Goal: Information Seeking & Learning: Learn about a topic

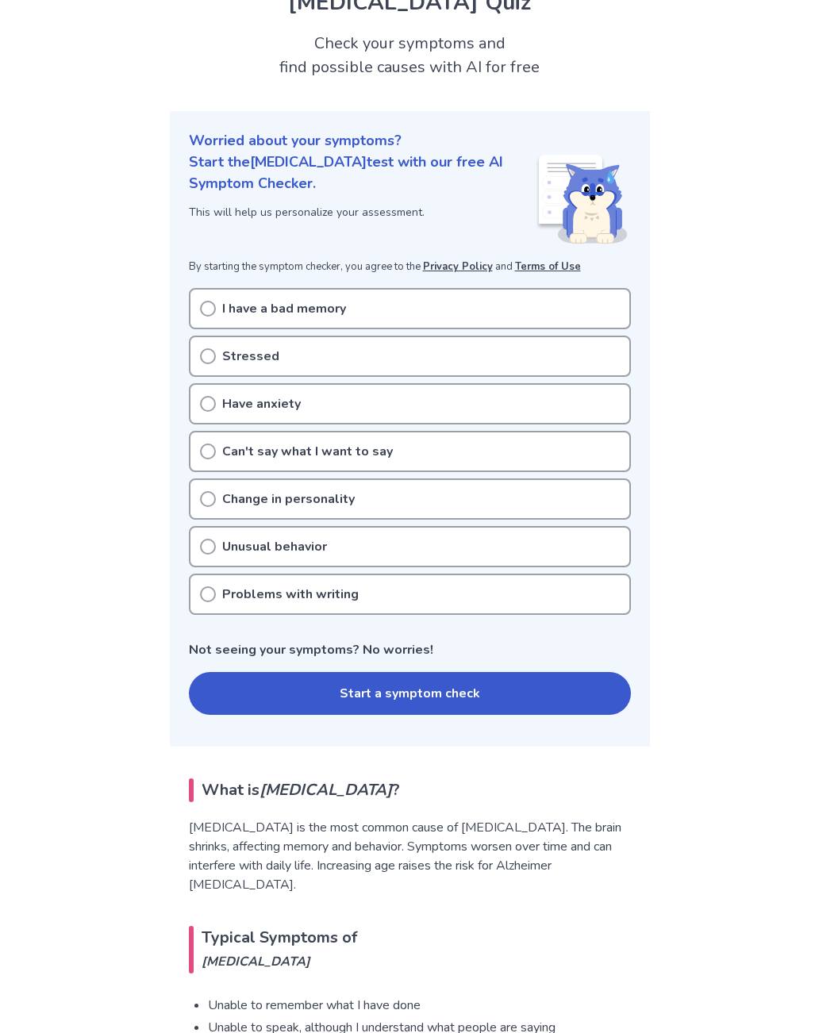
scroll to position [75, 0]
click at [215, 308] on circle at bounding box center [208, 308] width 14 height 14
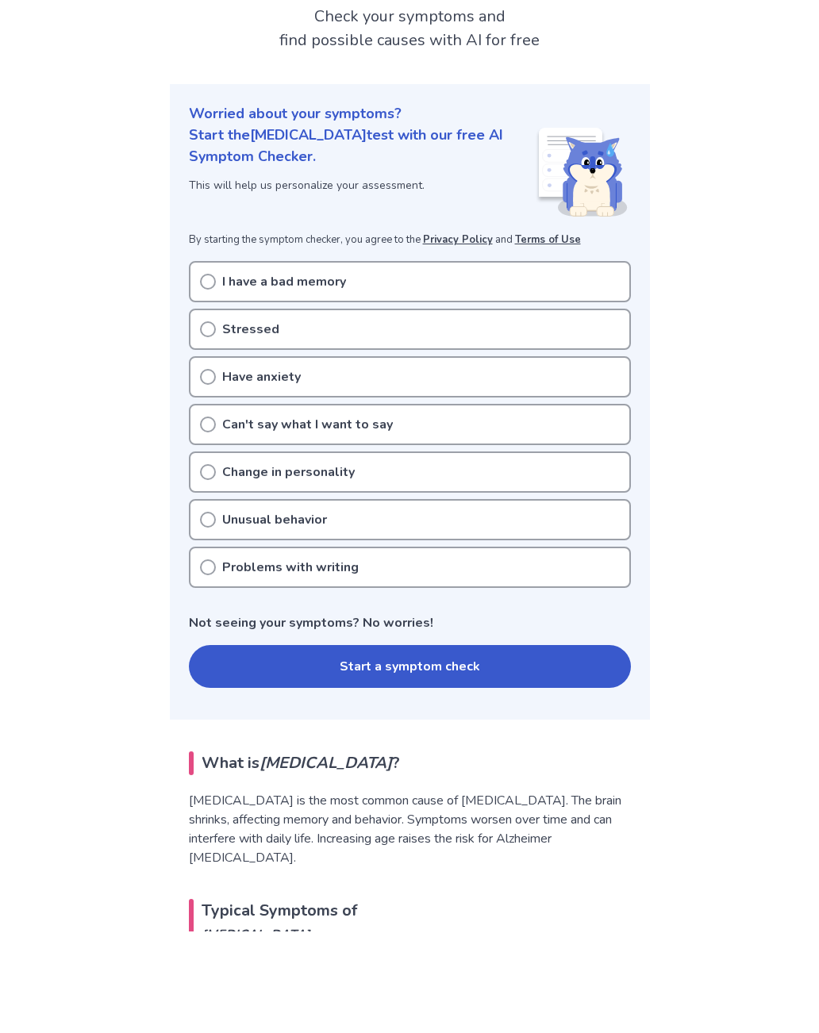
click at [516, 601] on div "Unusual behavior" at bounding box center [410, 621] width 442 height 41
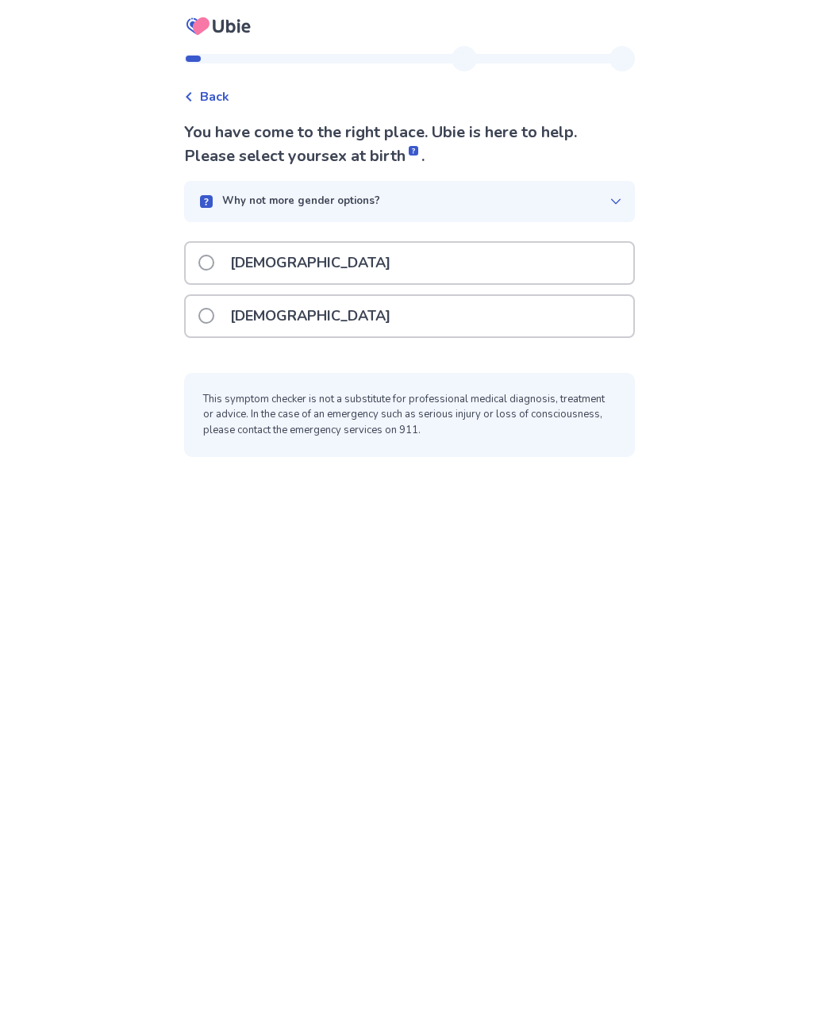
click at [449, 300] on div "[DEMOGRAPHIC_DATA]" at bounding box center [409, 316] width 447 height 40
click at [214, 257] on span at bounding box center [206, 263] width 16 height 16
click at [214, 258] on span at bounding box center [206, 263] width 16 height 16
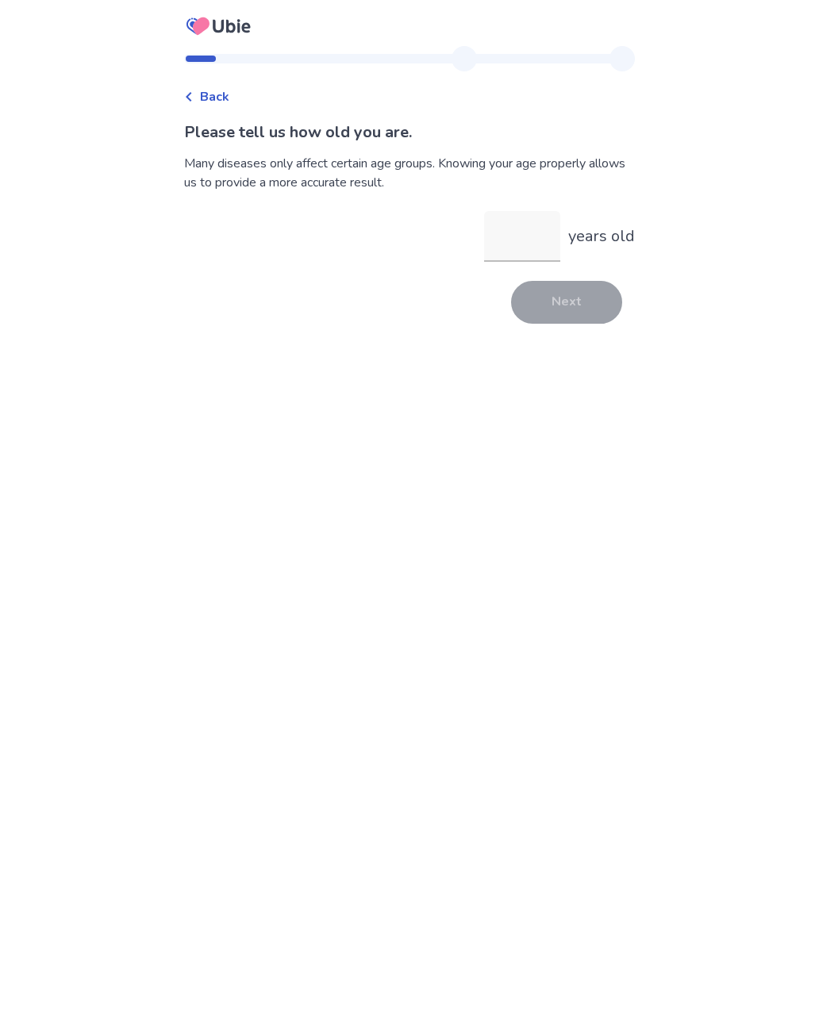
click at [512, 229] on input "years old" at bounding box center [522, 236] width 76 height 51
type input "**"
click at [574, 301] on button "Next" at bounding box center [566, 302] width 111 height 43
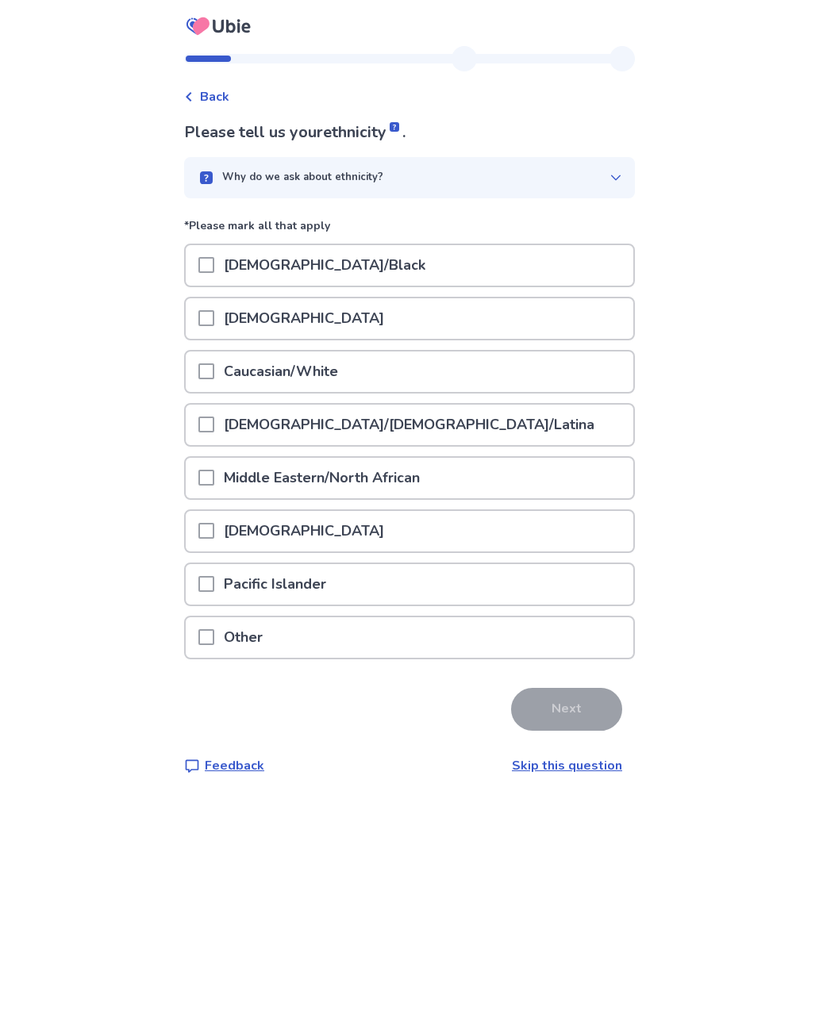
click at [509, 374] on div "Caucasian/White" at bounding box center [409, 371] width 447 height 40
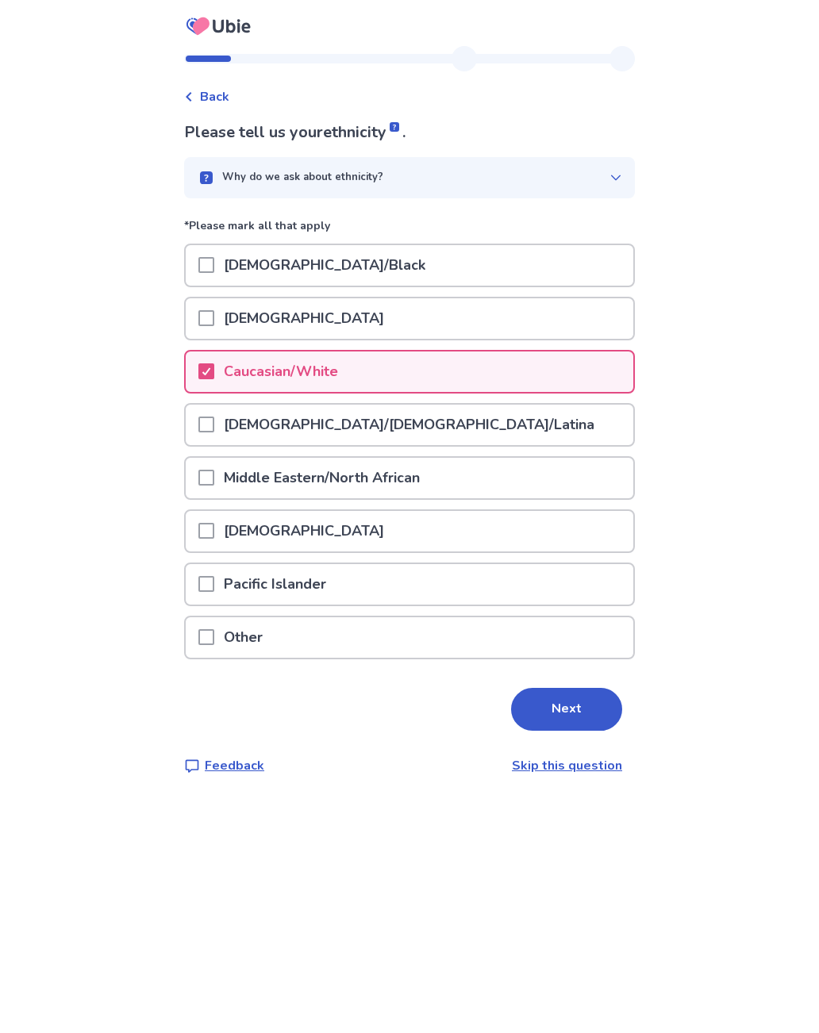
click at [562, 712] on button "Next" at bounding box center [566, 709] width 111 height 43
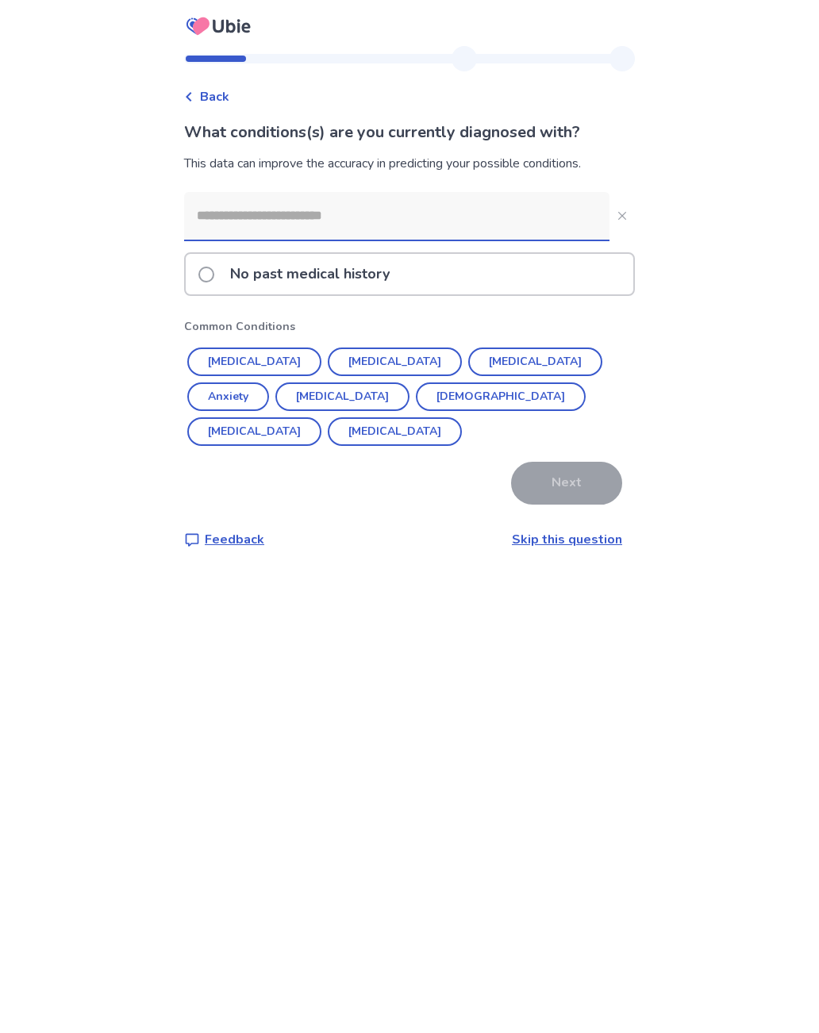
click at [269, 382] on button "Anxiety" at bounding box center [228, 396] width 82 height 29
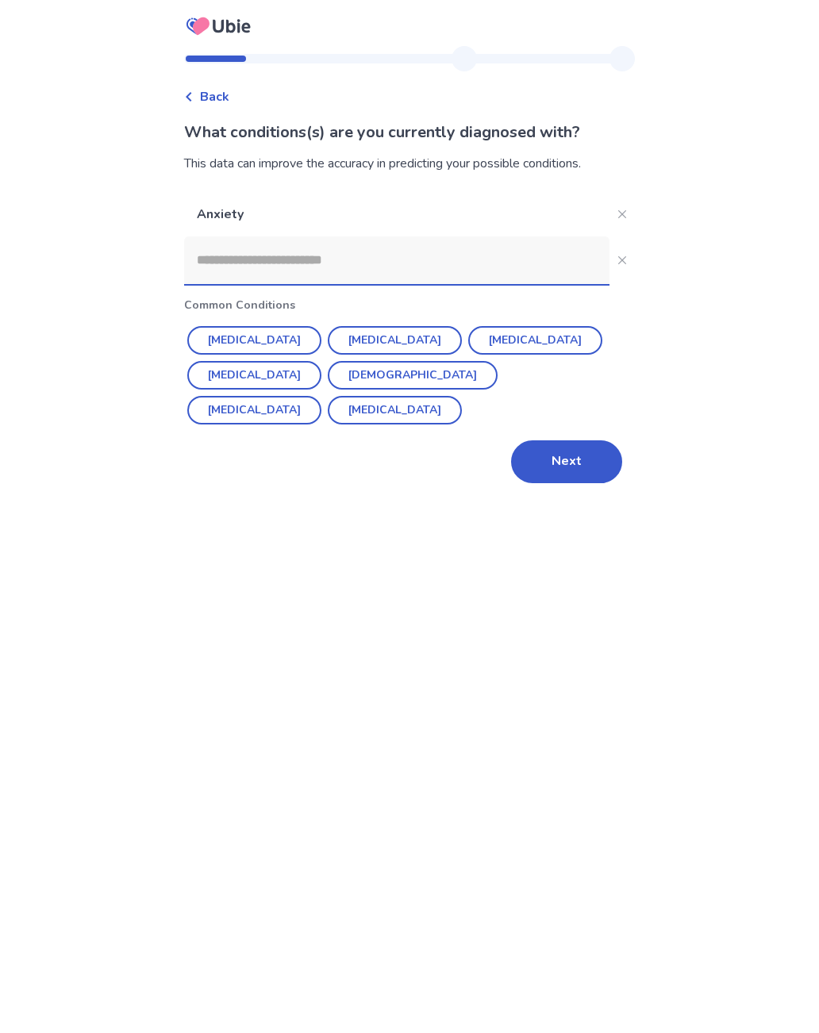
click at [468, 341] on button "[MEDICAL_DATA]" at bounding box center [535, 340] width 134 height 29
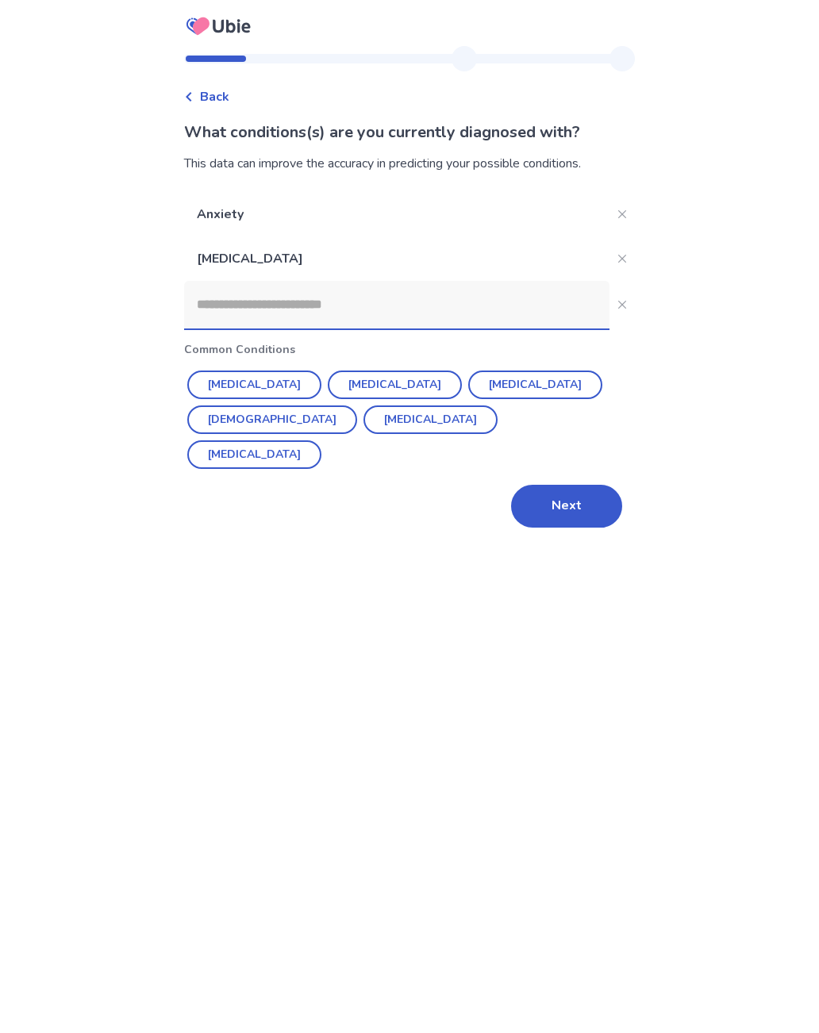
click at [521, 395] on button "[MEDICAL_DATA]" at bounding box center [535, 384] width 134 height 29
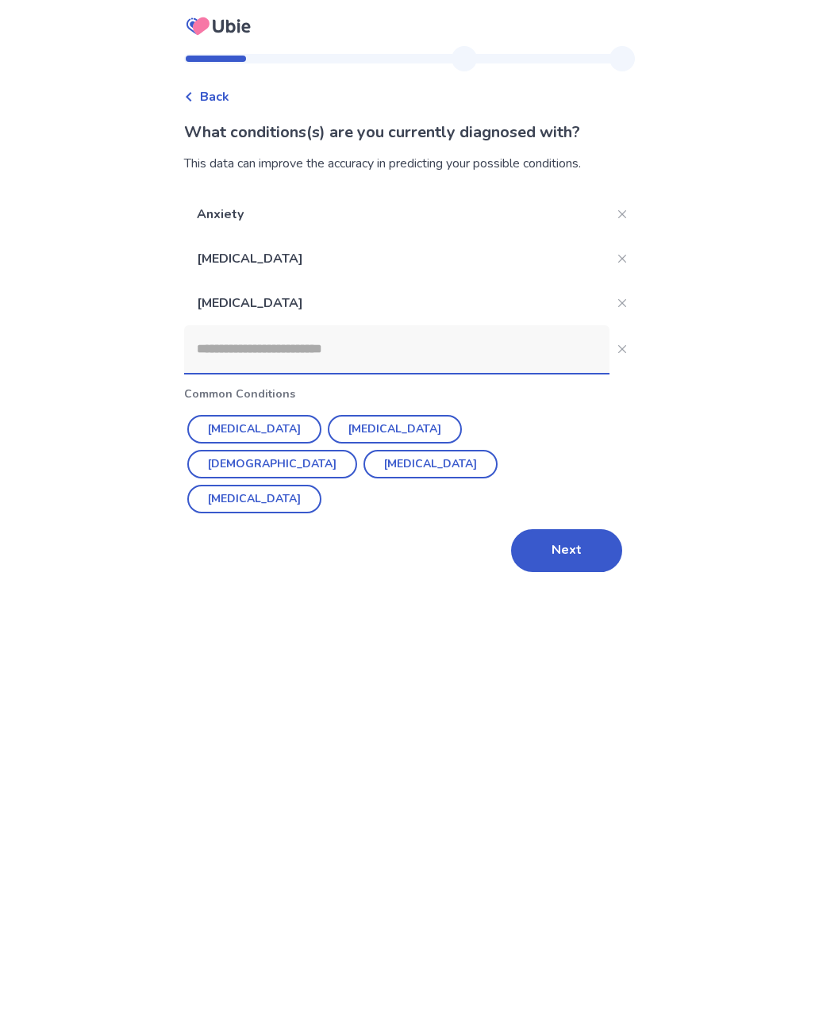
click at [622, 303] on button "Close" at bounding box center [621, 302] width 25 height 25
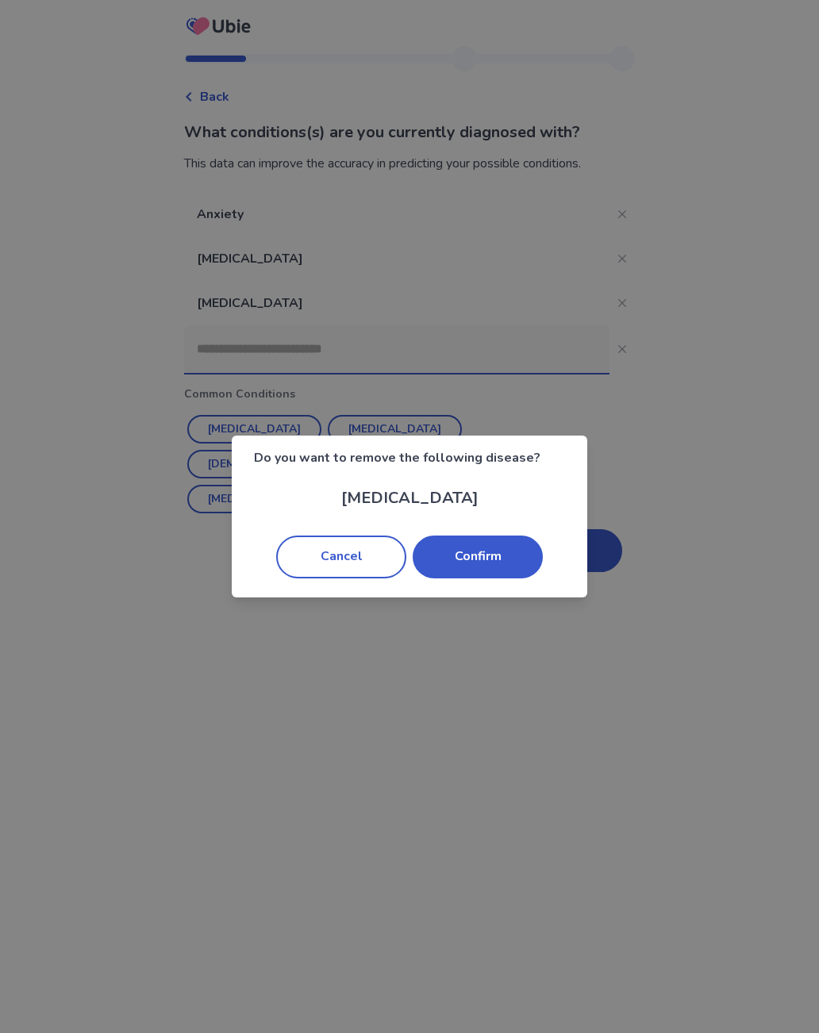
click at [485, 566] on button "Confirm" at bounding box center [478, 556] width 130 height 43
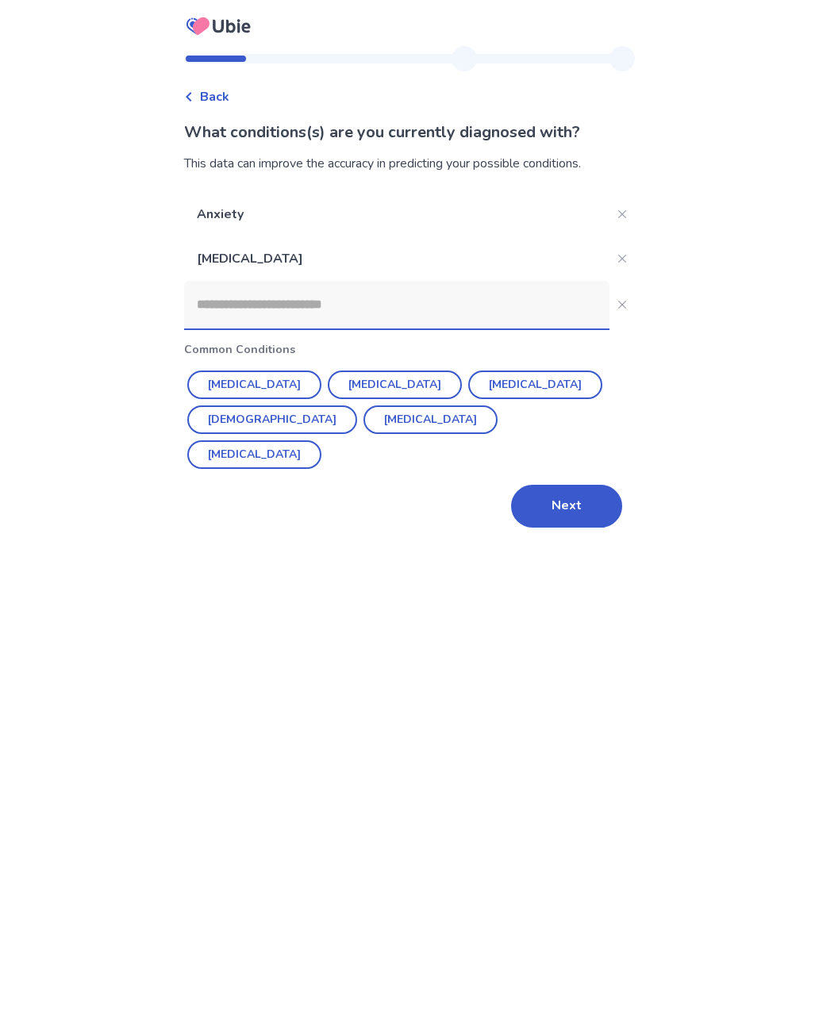
click at [560, 500] on button "Next" at bounding box center [566, 506] width 111 height 43
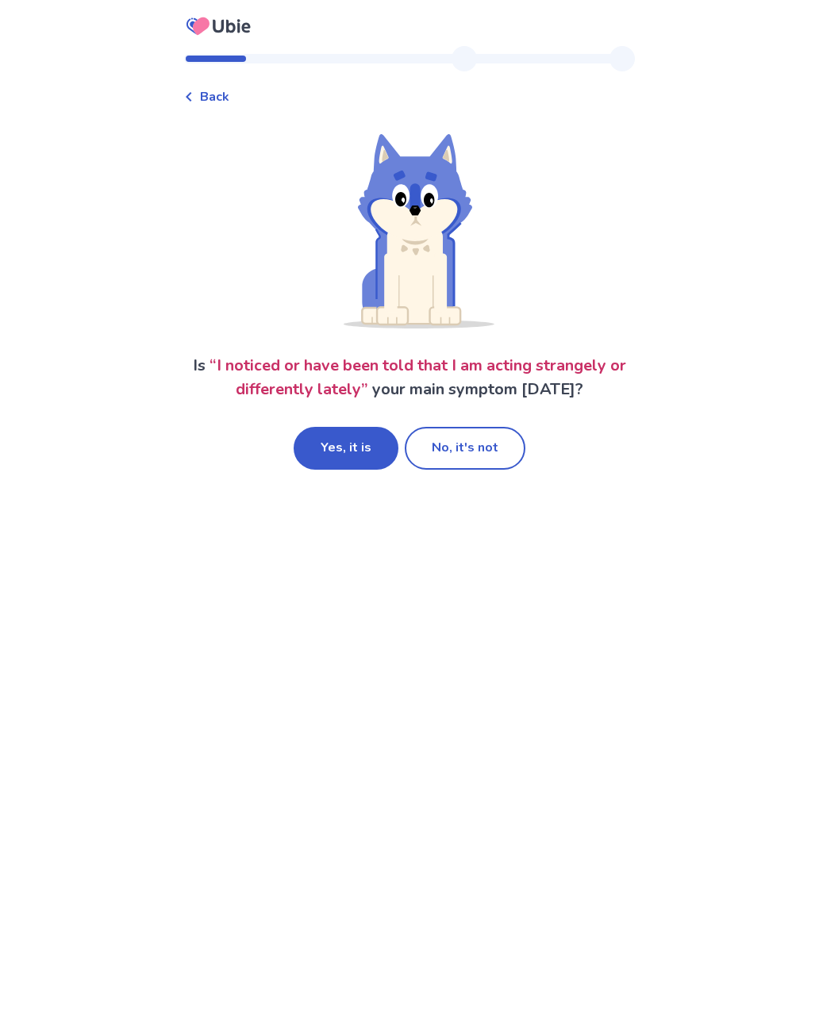
click at [336, 458] on button "Yes, it is" at bounding box center [346, 448] width 105 height 43
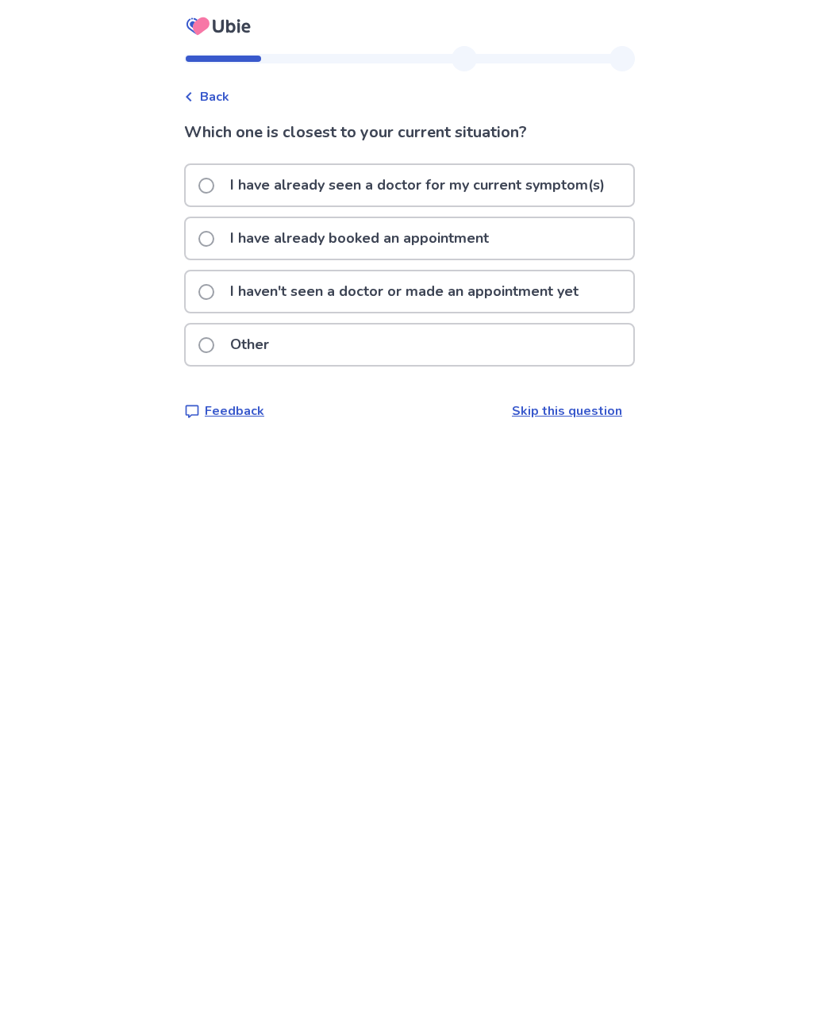
click at [214, 244] on span at bounding box center [206, 239] width 16 height 16
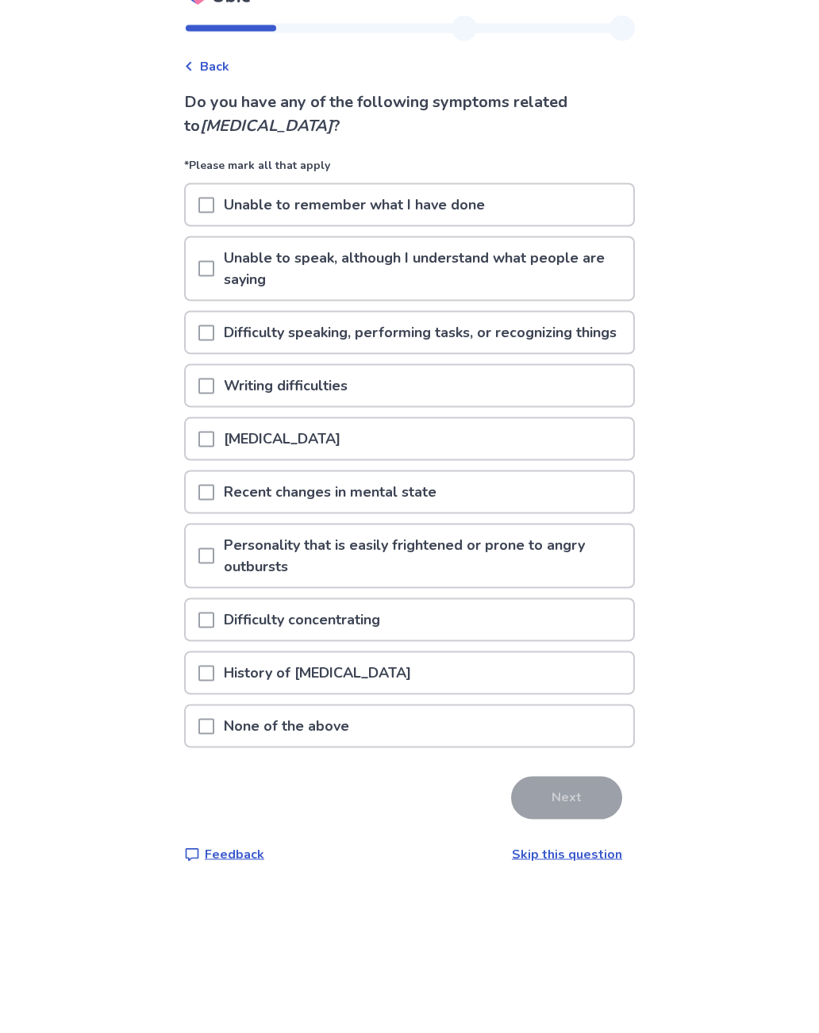
scroll to position [26, 0]
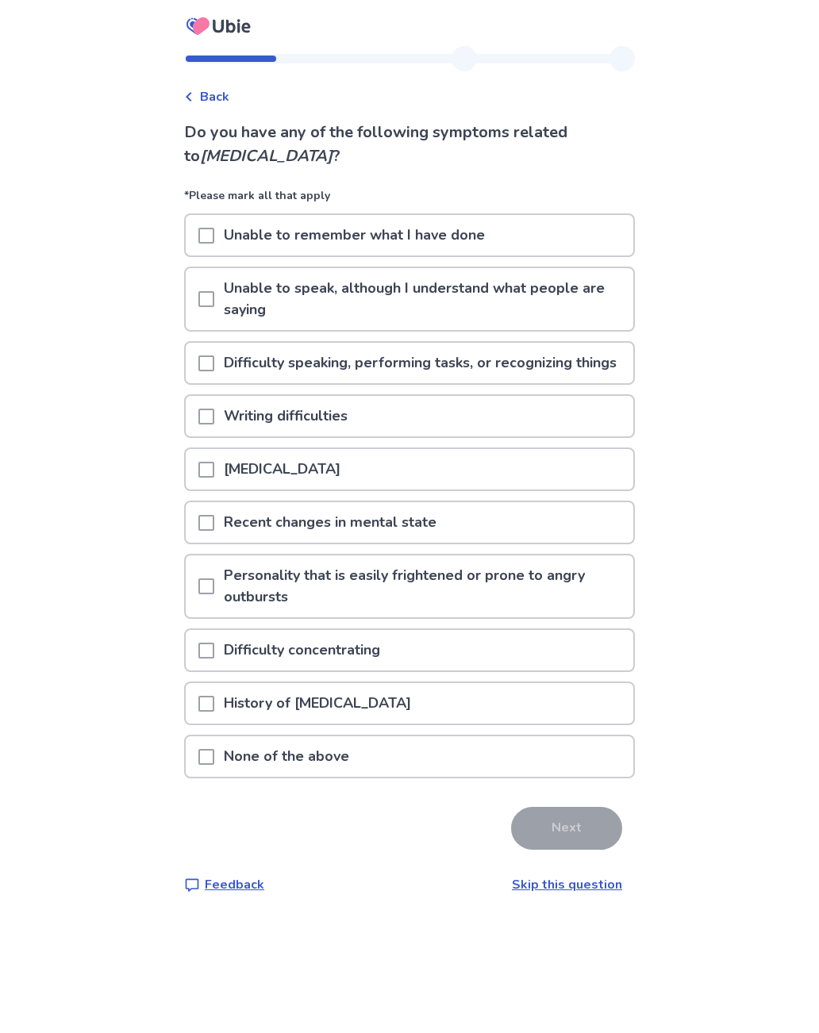
click at [214, 363] on div at bounding box center [206, 363] width 16 height 40
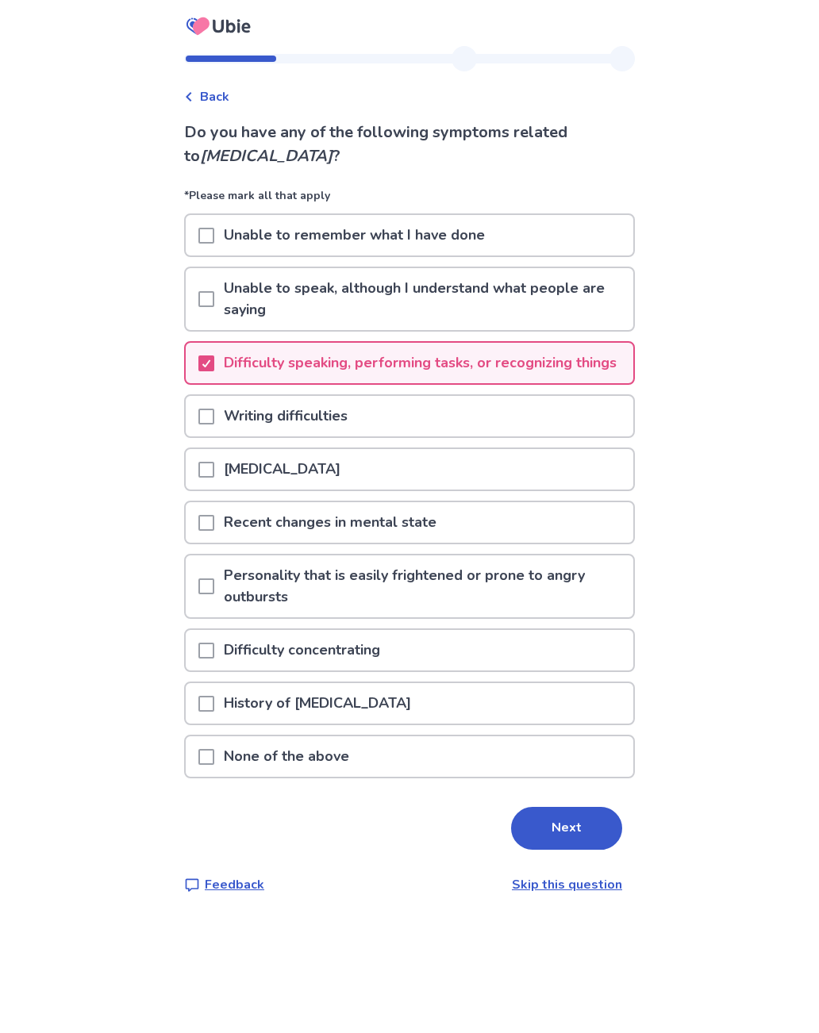
click at [214, 228] on span at bounding box center [206, 236] width 16 height 16
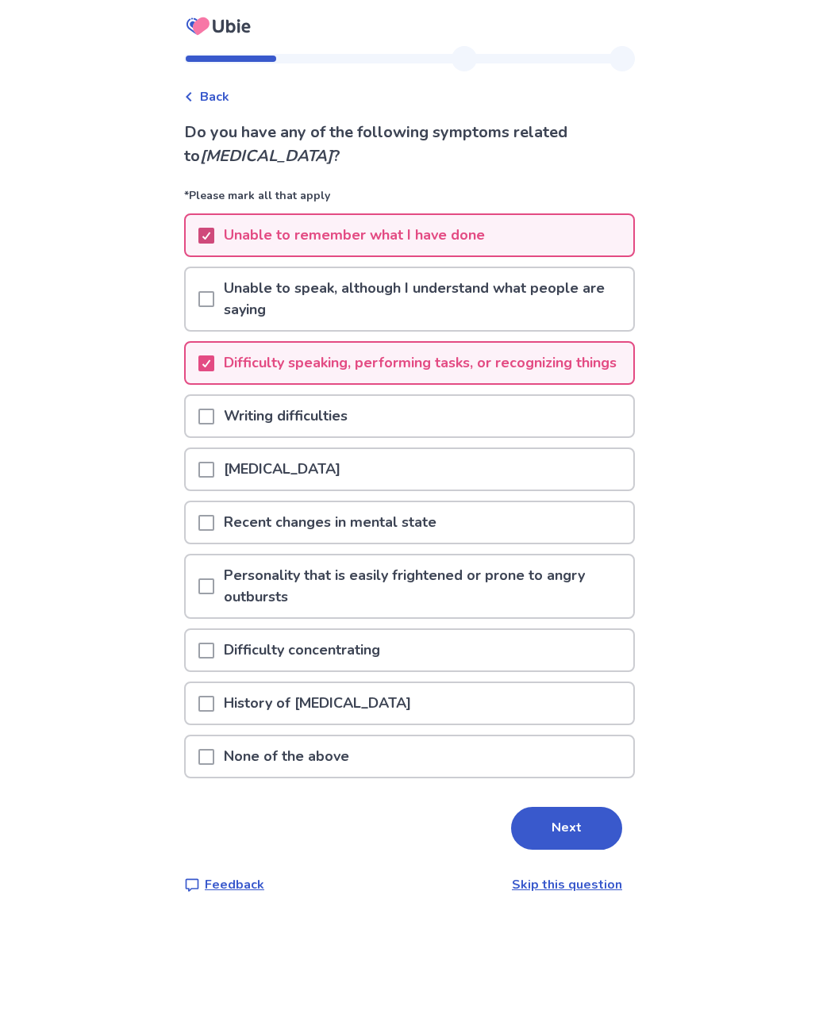
click at [214, 470] on span at bounding box center [206, 470] width 16 height 16
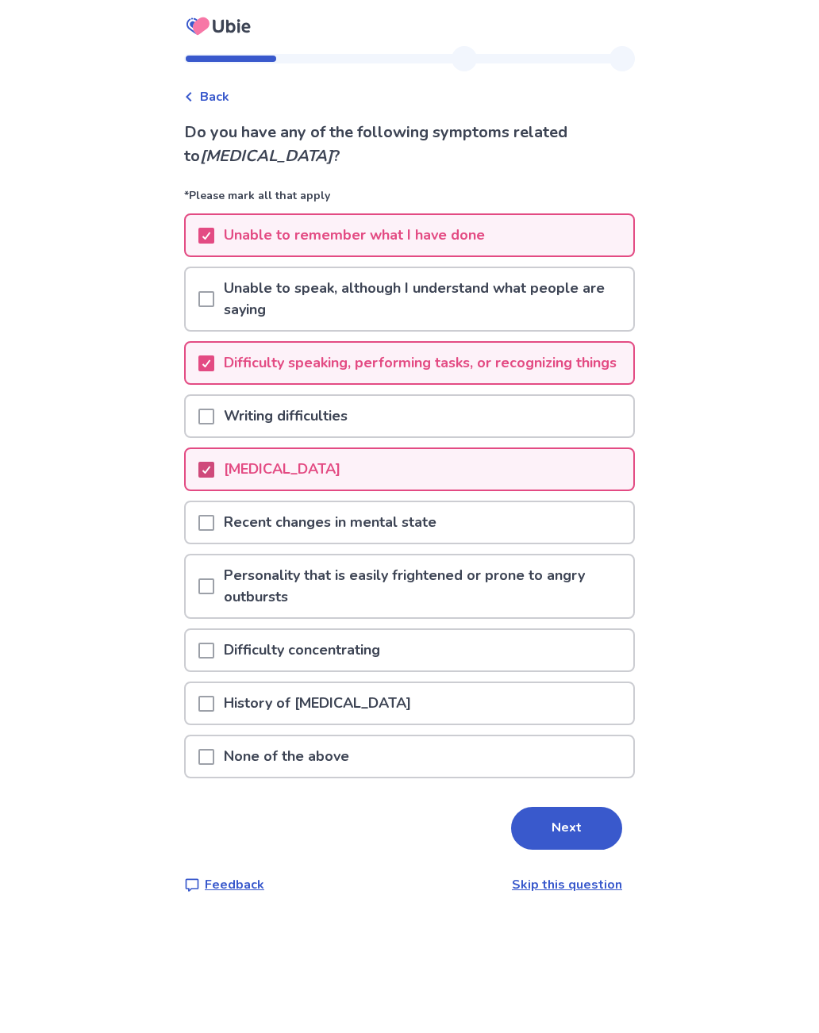
click at [232, 516] on p "Recent changes in mental state" at bounding box center [330, 522] width 232 height 40
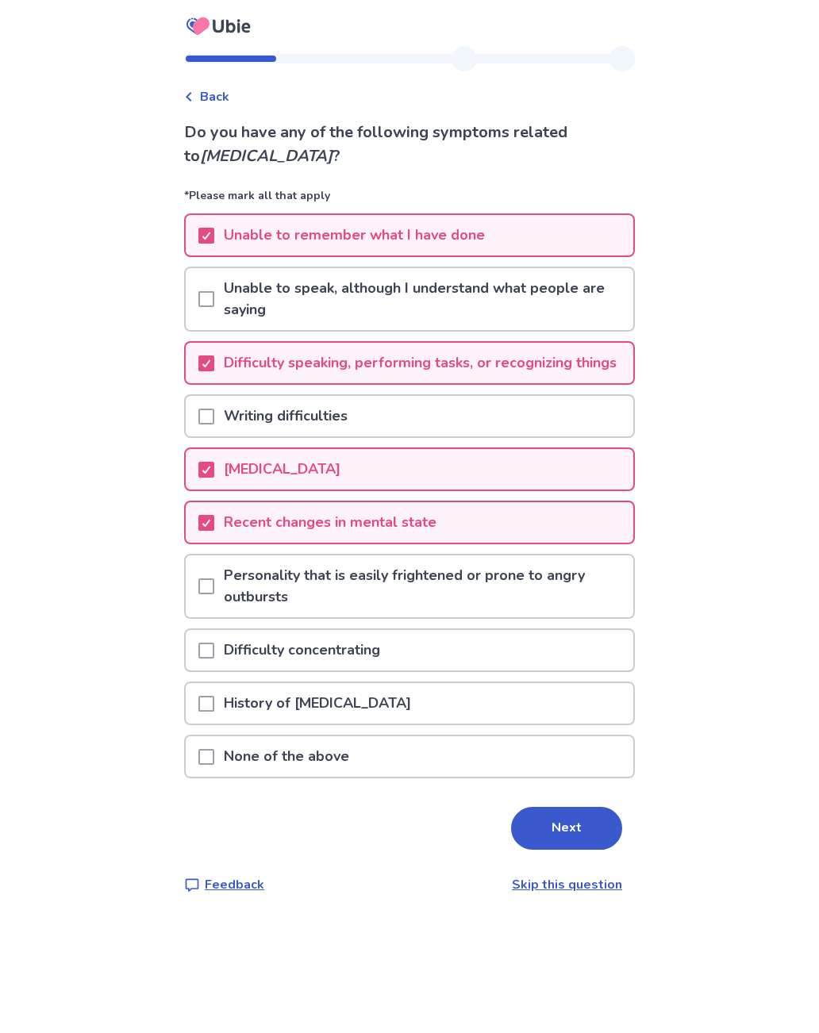
click at [214, 588] on span at bounding box center [206, 586] width 16 height 16
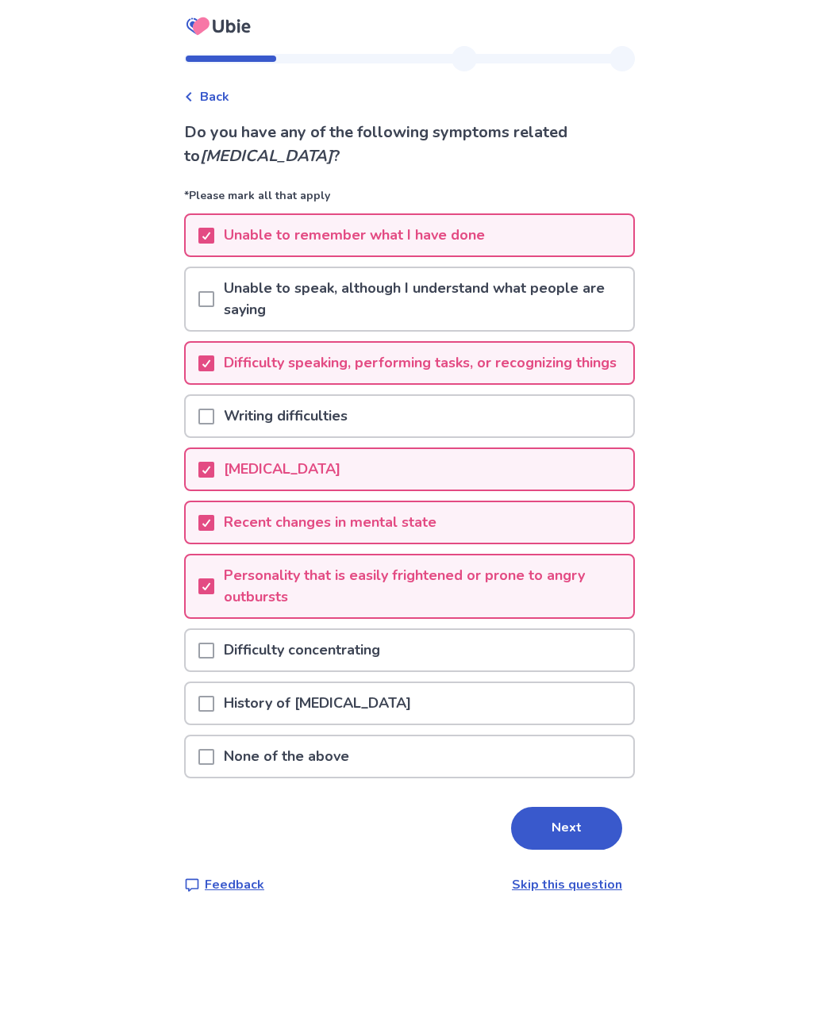
click at [214, 659] on div at bounding box center [206, 650] width 16 height 40
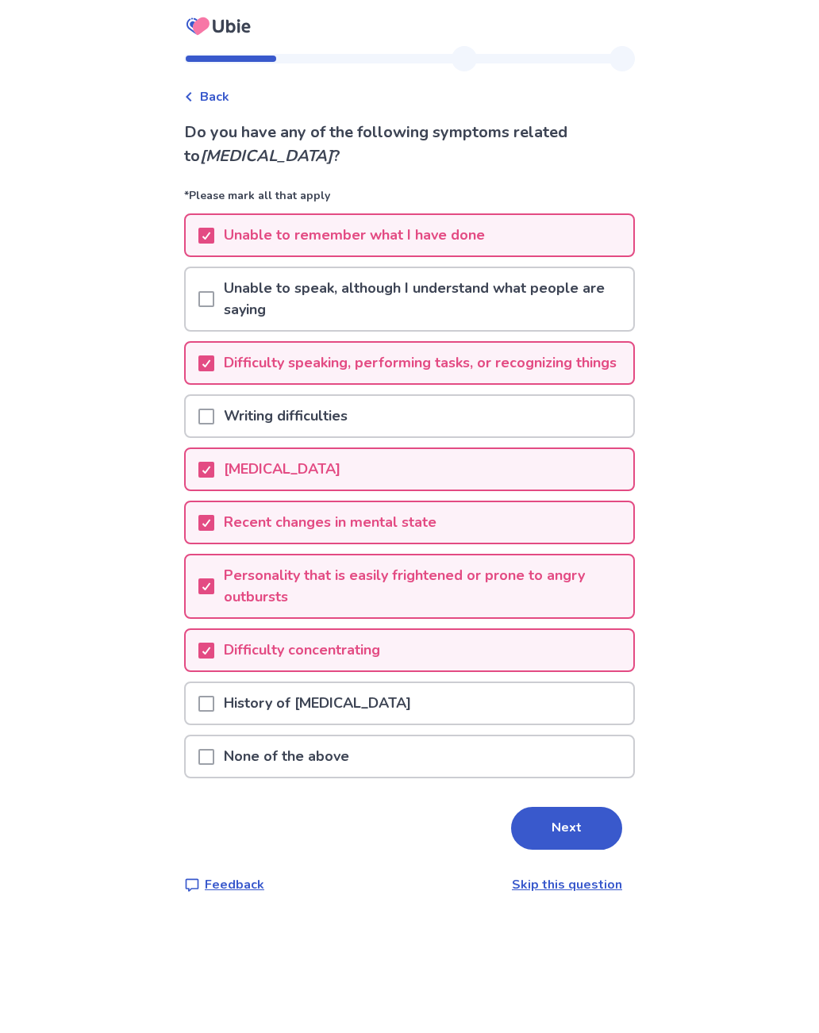
click at [214, 399] on div at bounding box center [206, 416] width 16 height 40
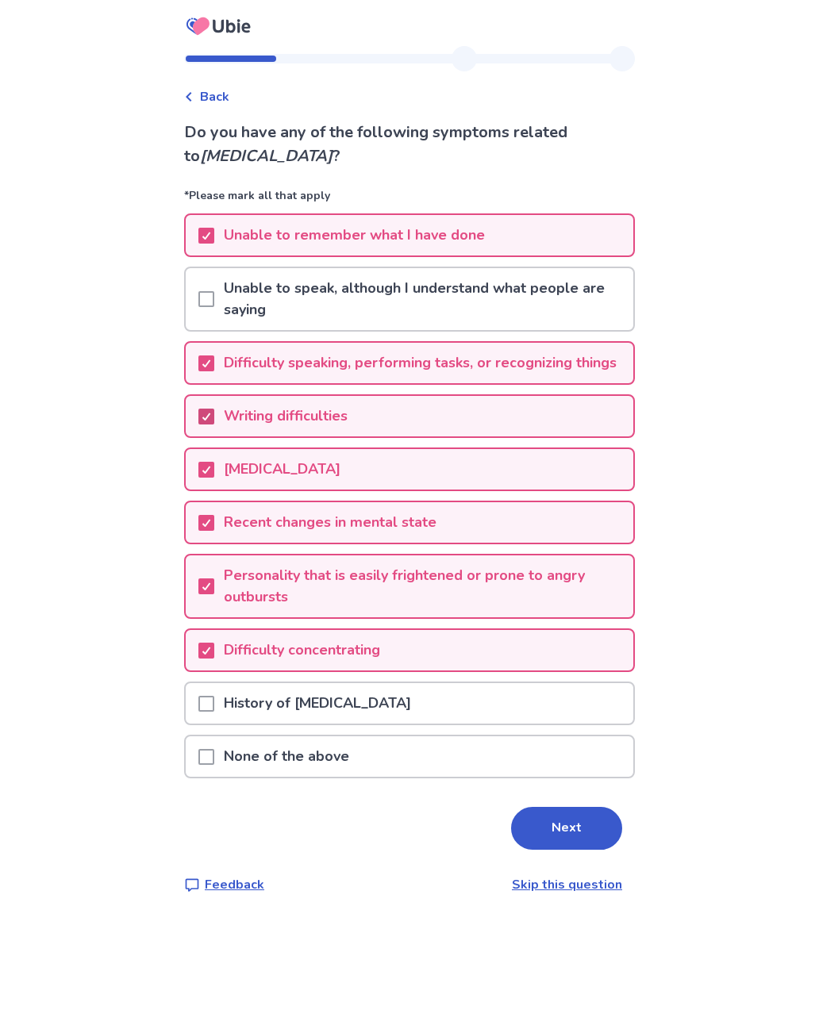
click at [214, 409] on span at bounding box center [206, 417] width 16 height 16
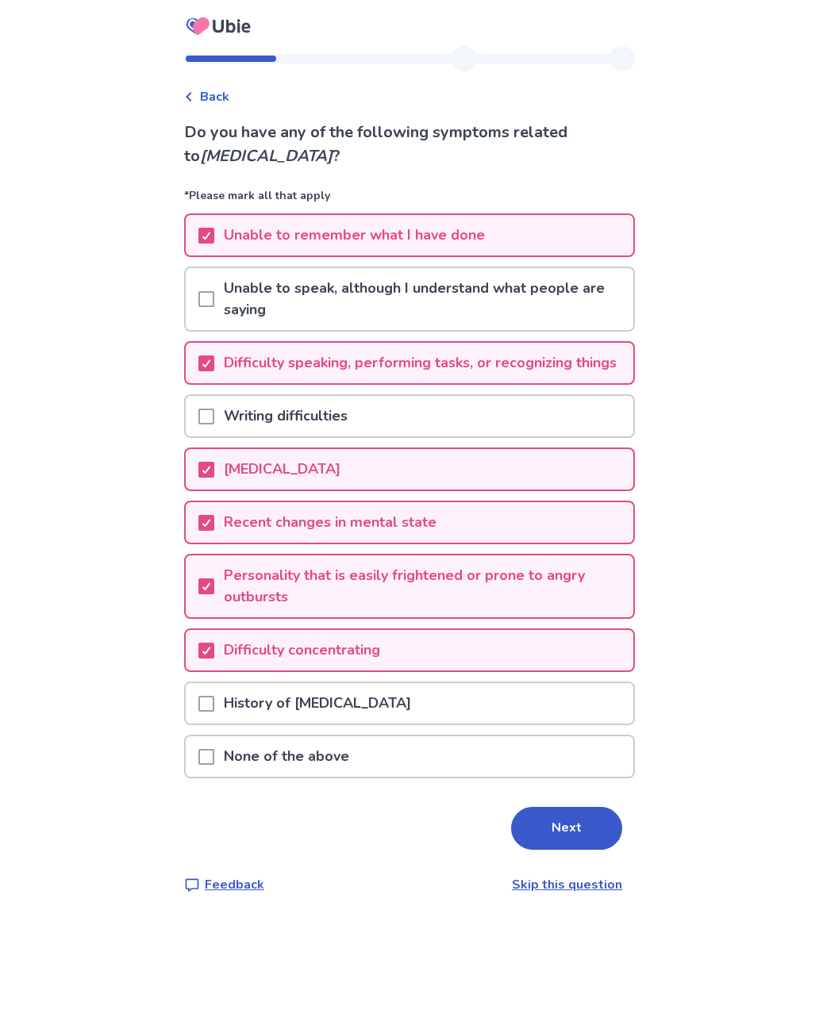
click at [548, 822] on button "Next" at bounding box center [566, 828] width 111 height 43
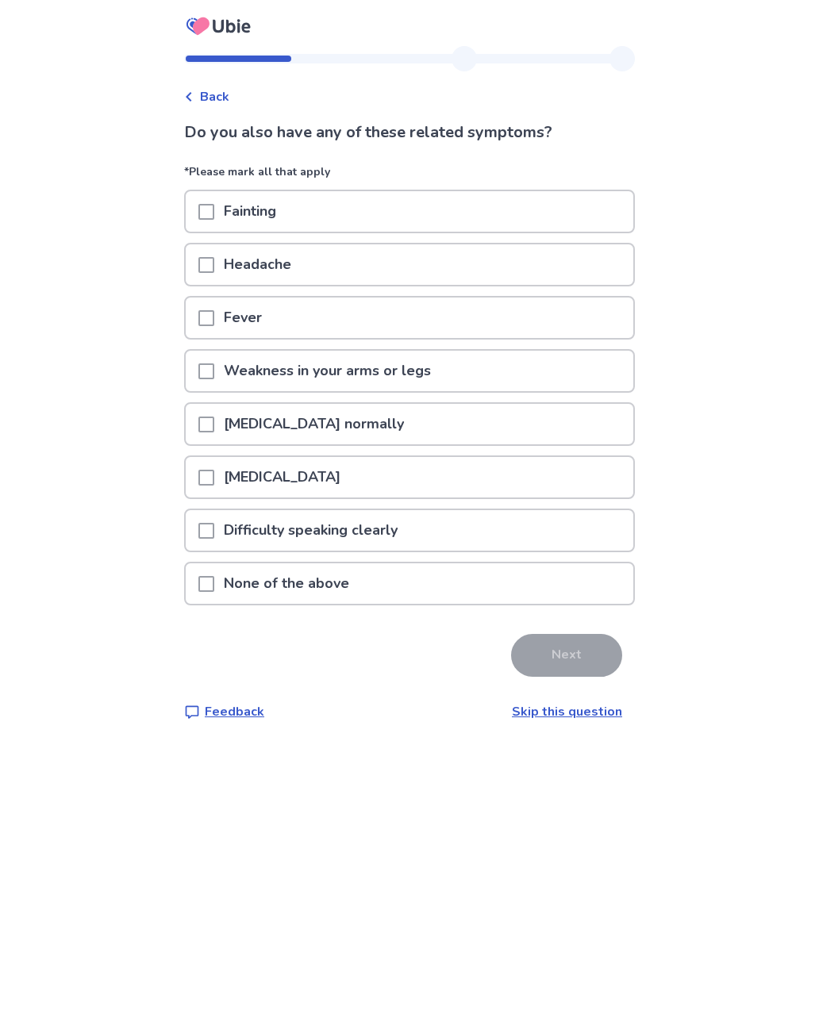
click at [214, 360] on div at bounding box center [206, 371] width 16 height 40
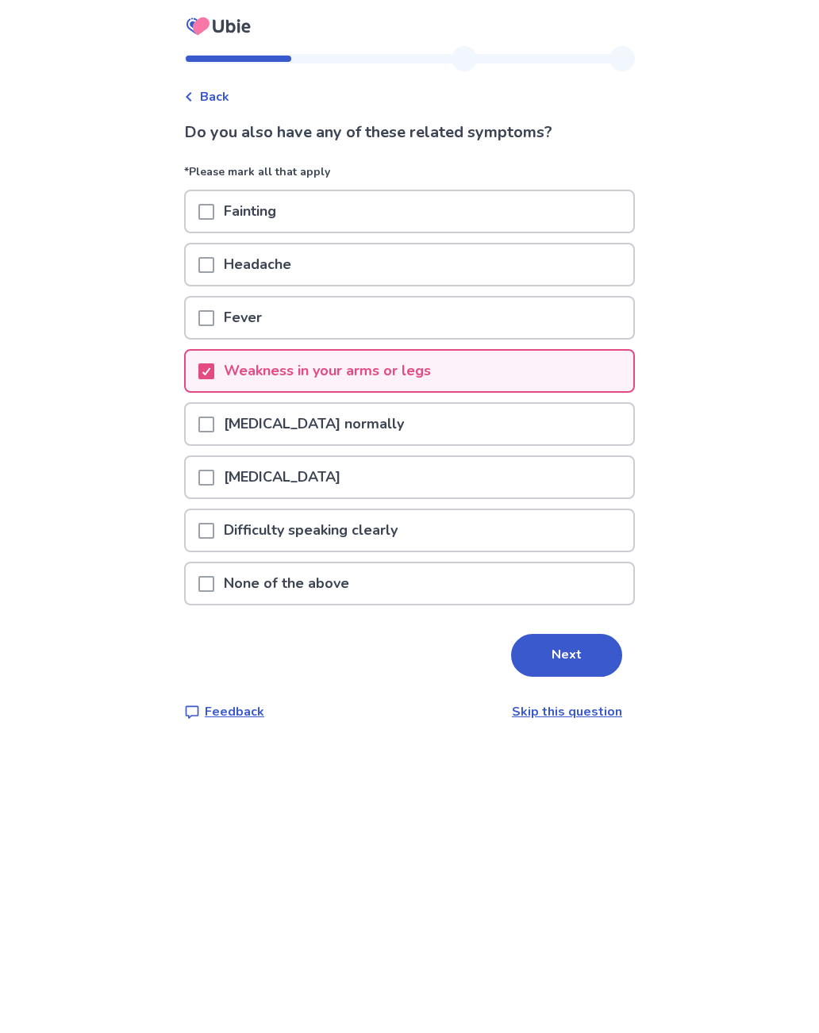
click at [214, 427] on span at bounding box center [206, 424] width 16 height 16
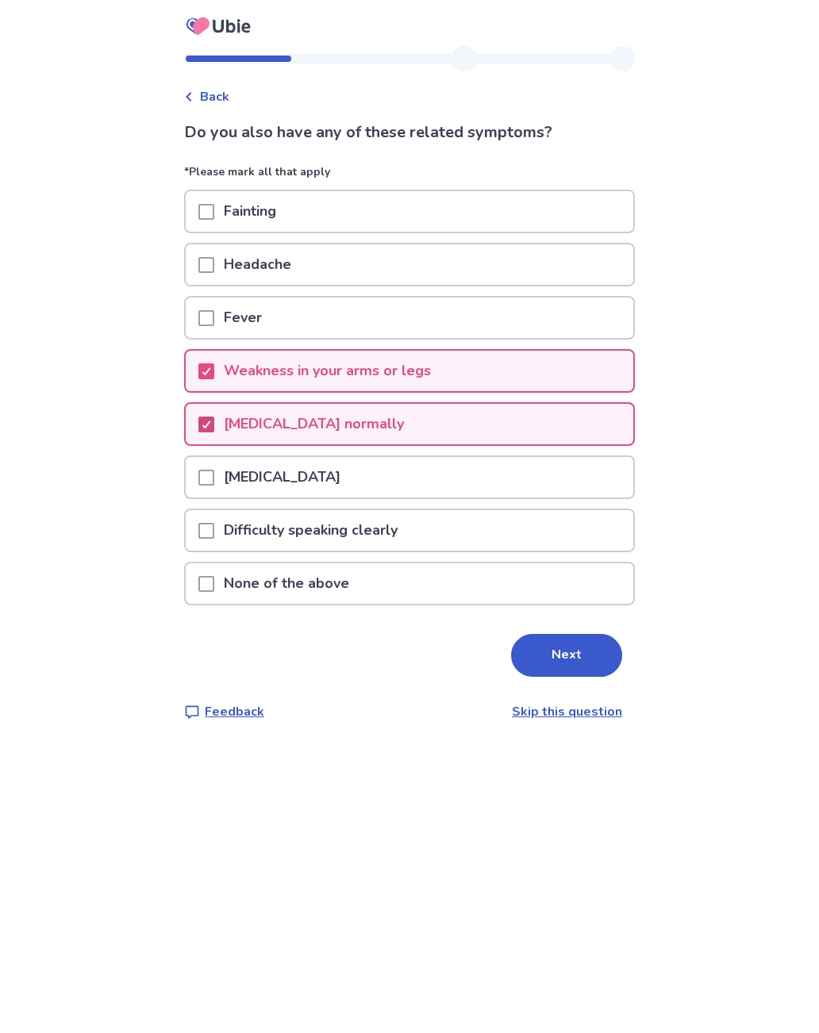
click at [559, 665] on button "Next" at bounding box center [566, 655] width 111 height 43
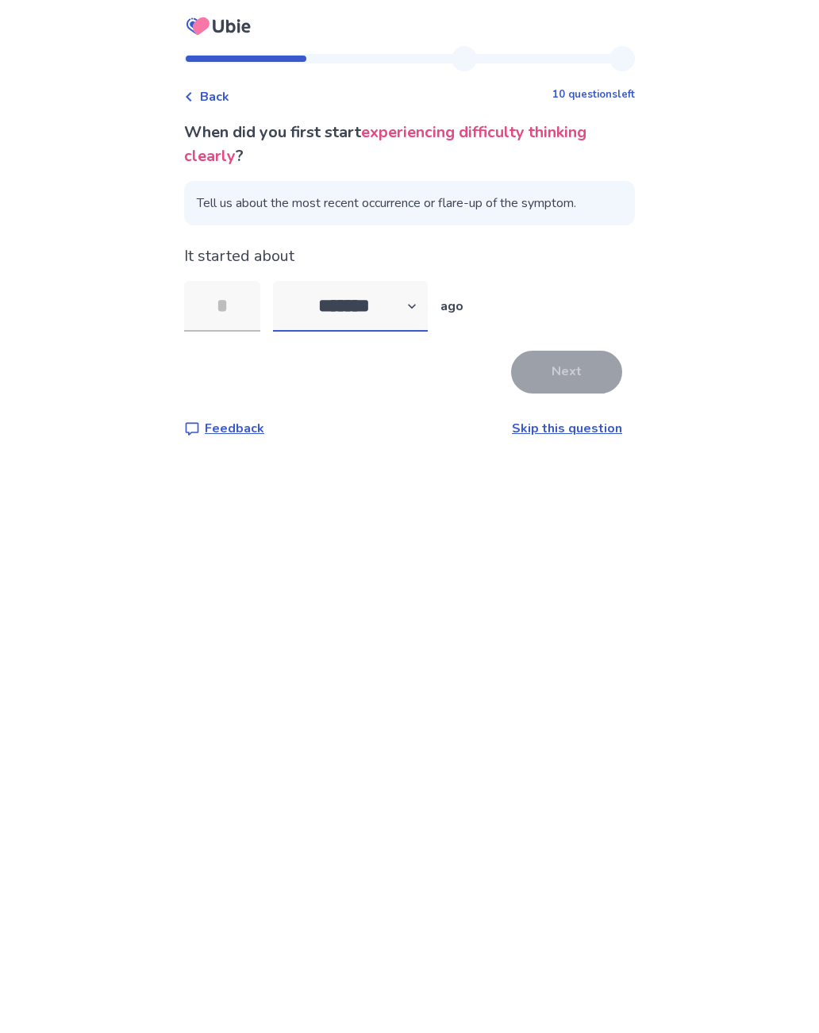
click at [393, 297] on select "******* ****** ******* ******** *******" at bounding box center [350, 306] width 155 height 51
select select "*"
click at [233, 309] on input "tel" at bounding box center [222, 306] width 76 height 51
type input "*"
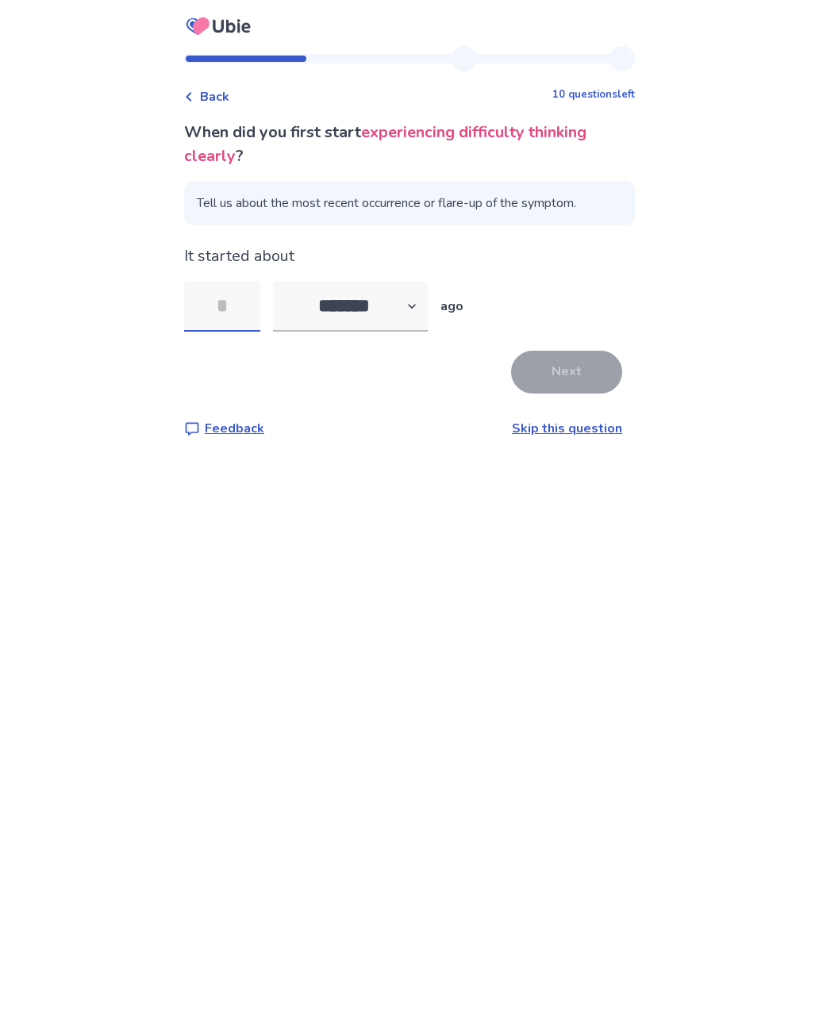
type input "*"
click at [541, 383] on button "Next" at bounding box center [566, 372] width 111 height 43
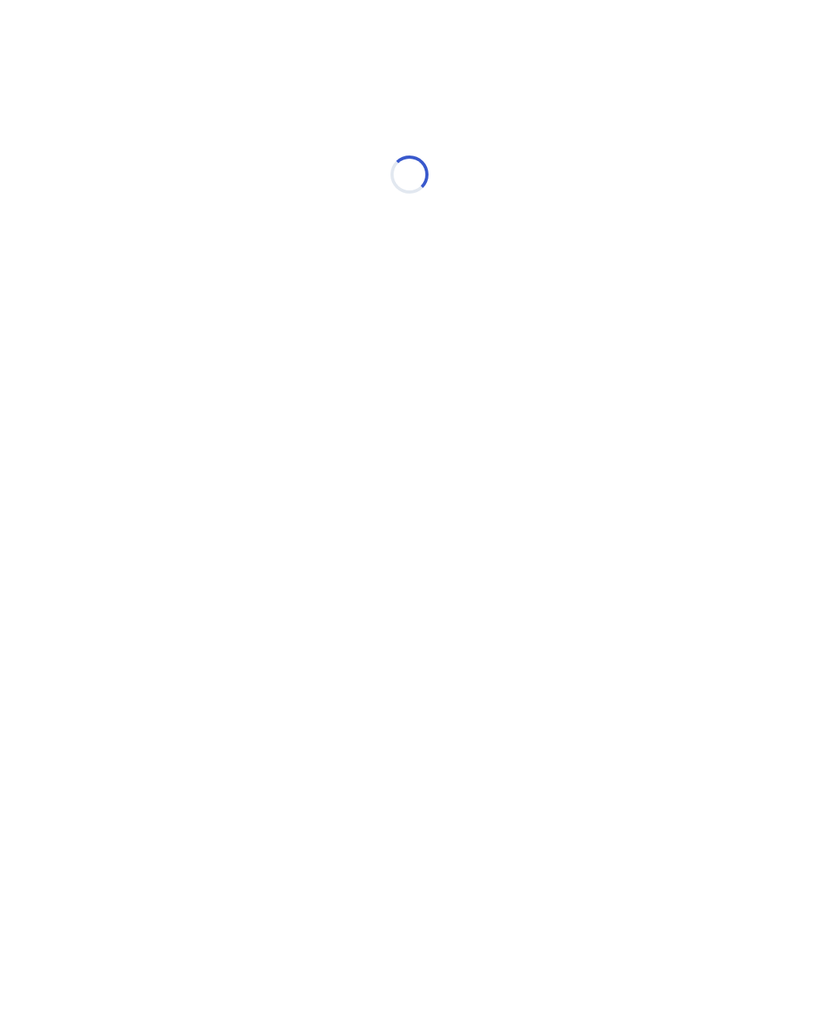
select select "*"
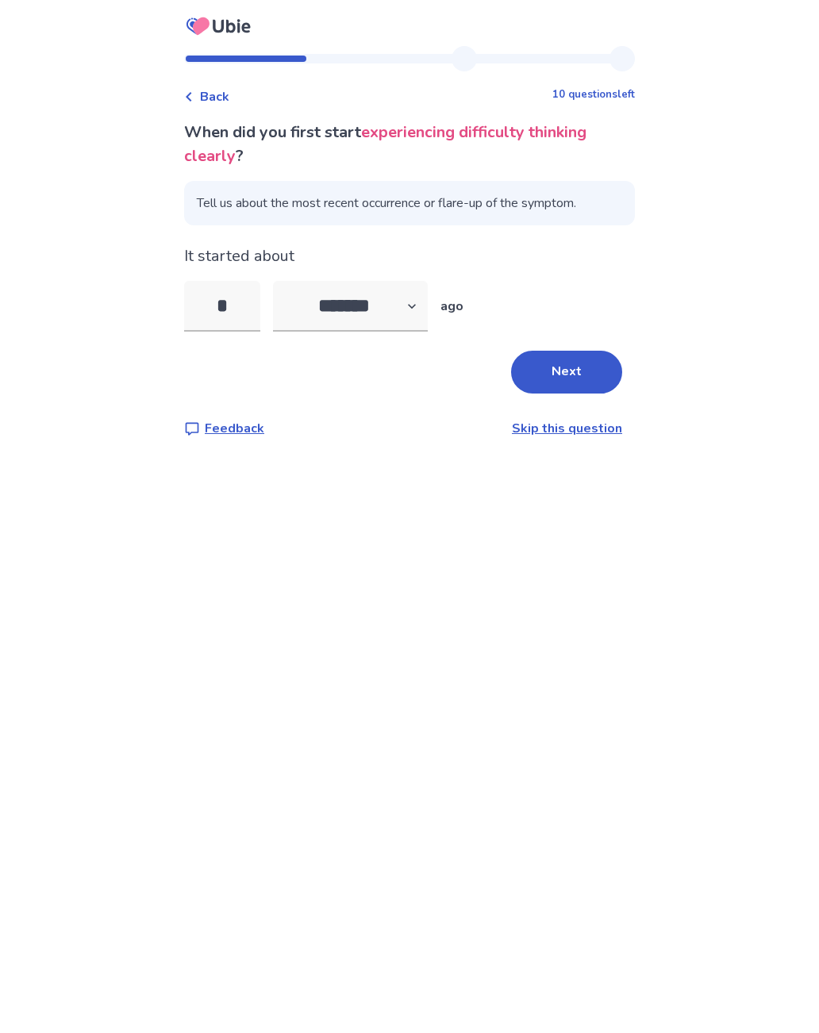
click at [244, 308] on input "*" at bounding box center [222, 306] width 76 height 51
type input "*"
click at [539, 378] on button "Next" at bounding box center [566, 372] width 111 height 43
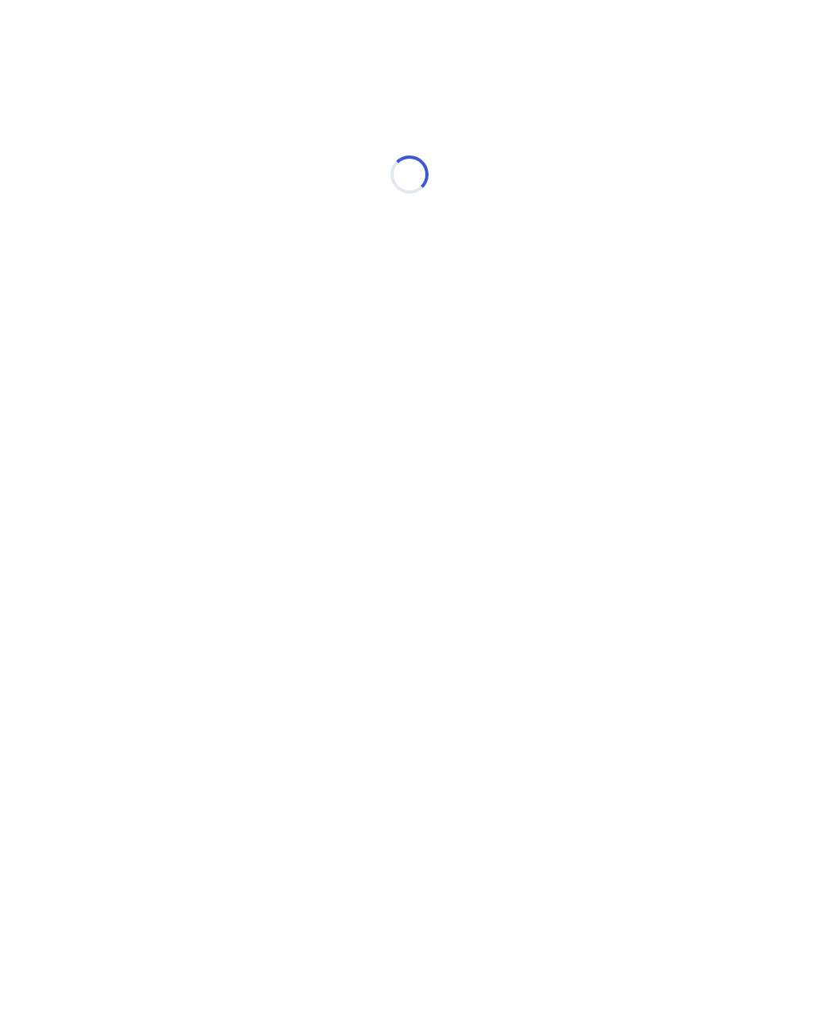
select select "*"
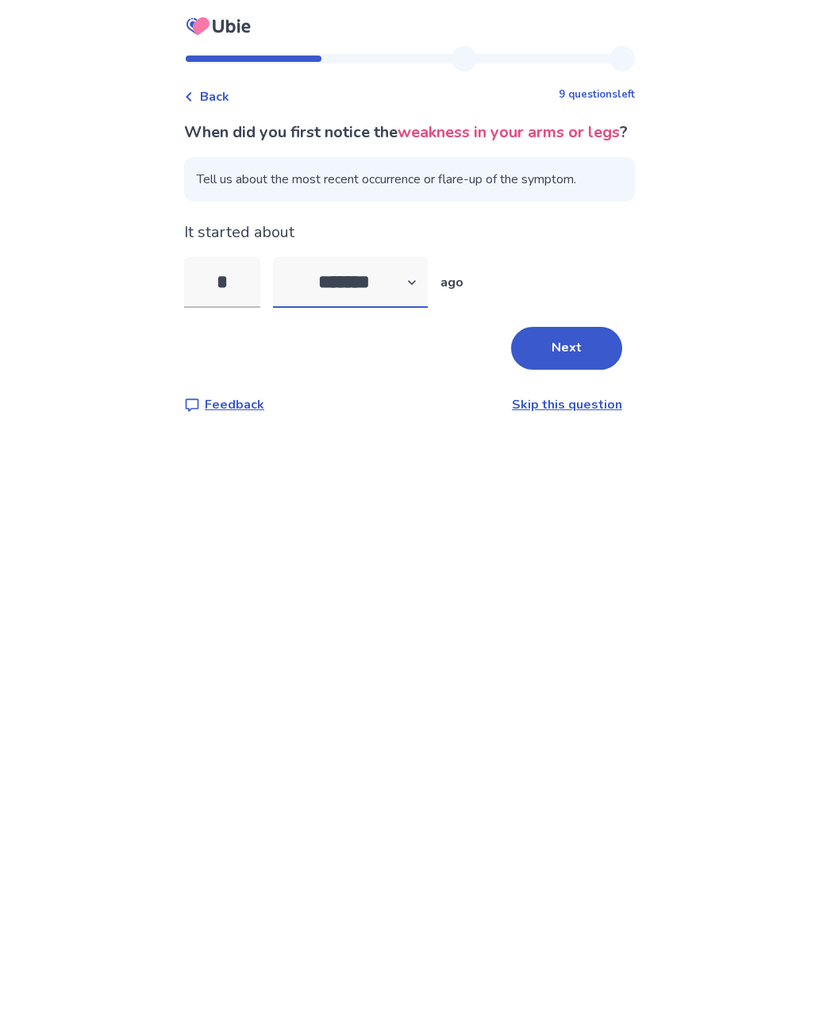
click at [393, 308] on select "******* ****** ******* ******** *******" at bounding box center [350, 282] width 155 height 51
click at [255, 308] on input "*" at bounding box center [222, 282] width 76 height 51
type input "*"
click at [548, 370] on button "Next" at bounding box center [566, 348] width 111 height 43
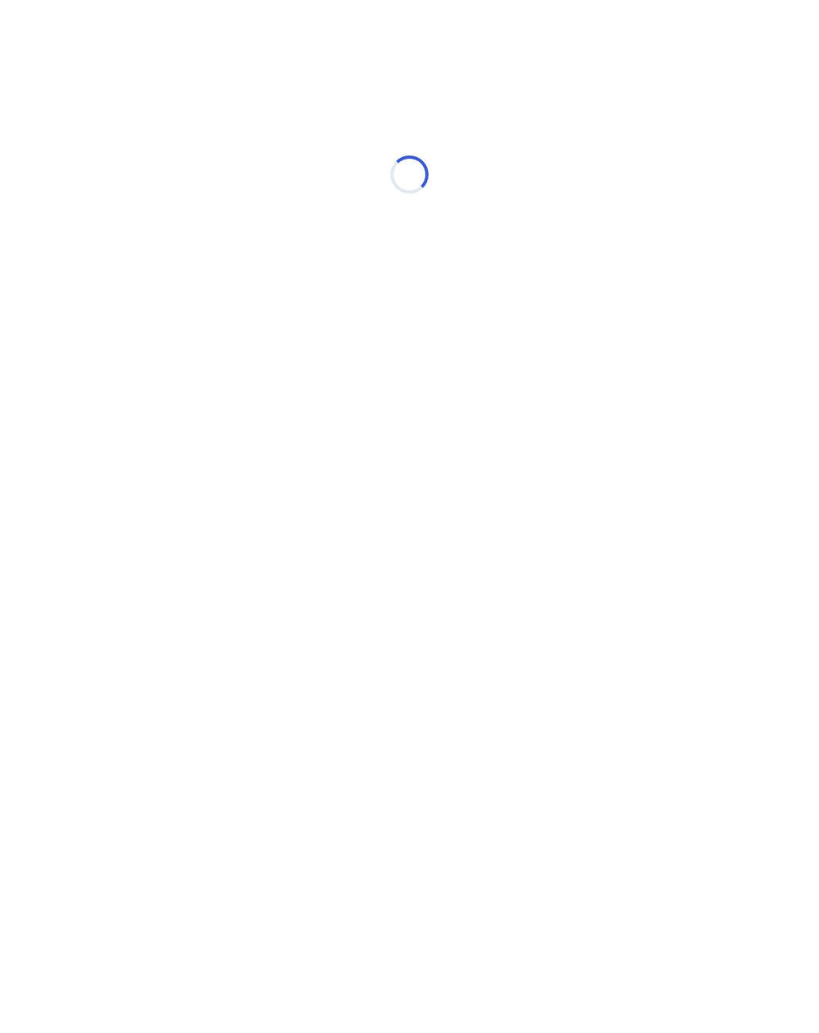
select select "*"
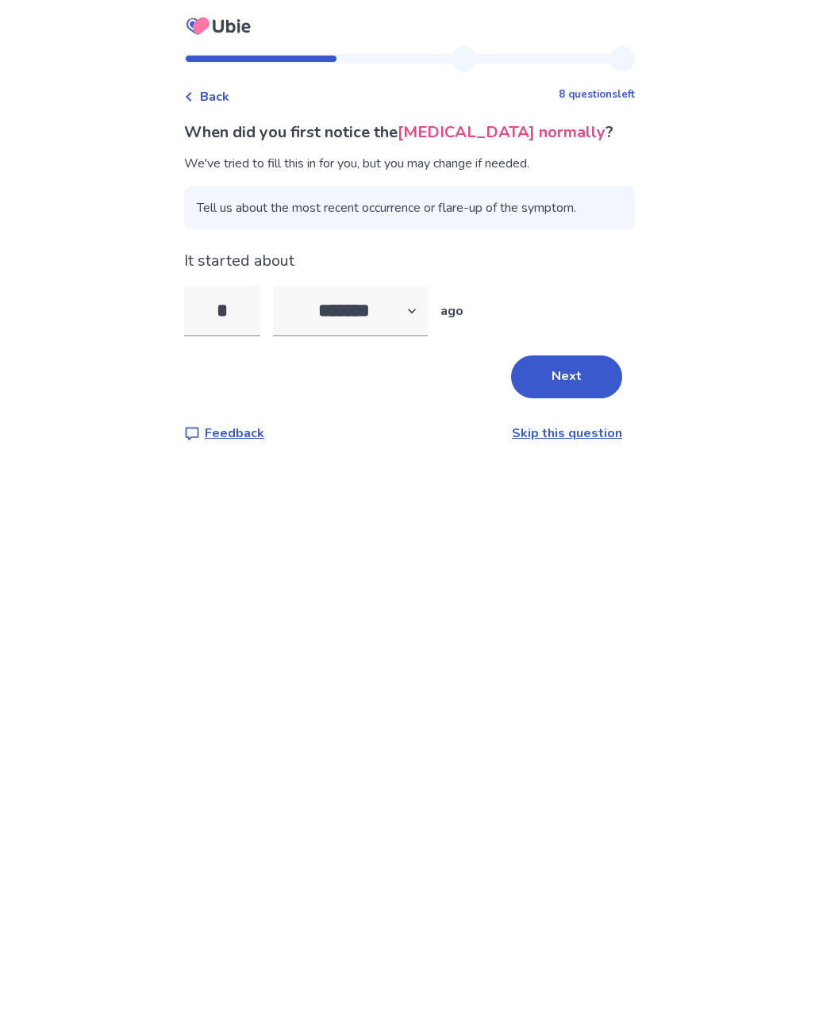
click at [248, 313] on input "*" at bounding box center [222, 311] width 76 height 51
type input "*"
click at [561, 390] on button "Next" at bounding box center [566, 376] width 111 height 43
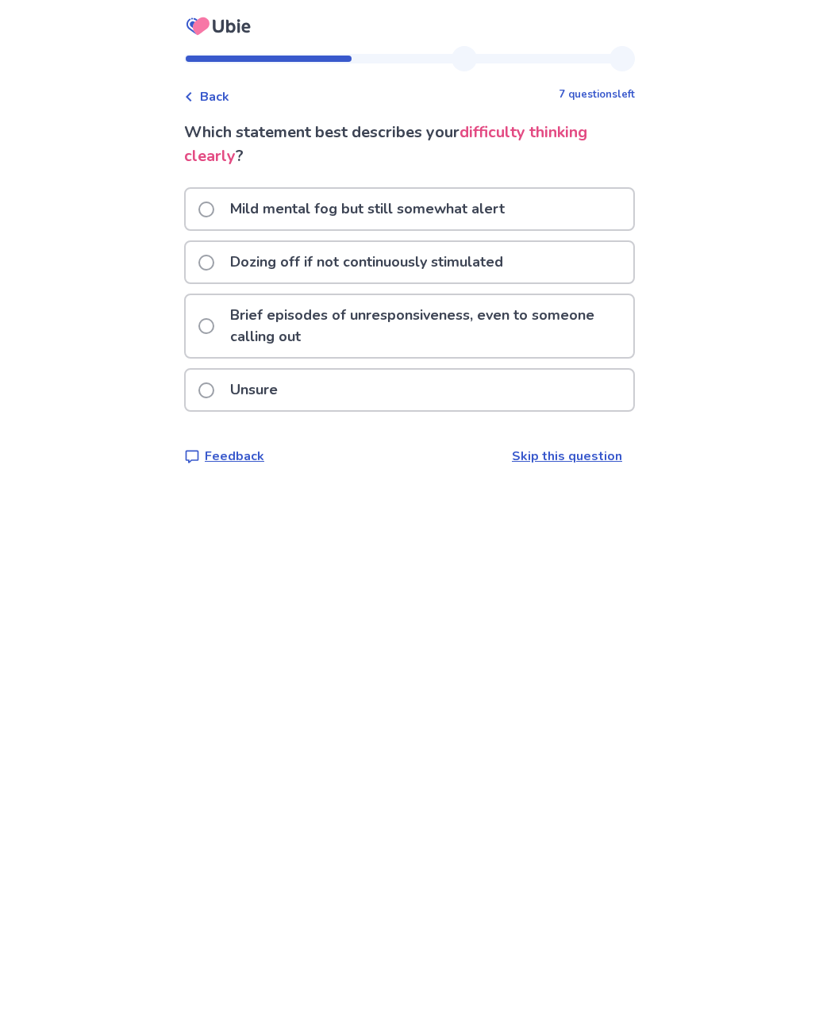
click at [463, 328] on p "Brief episodes of unresponsiveness, even to someone calling out" at bounding box center [427, 326] width 413 height 62
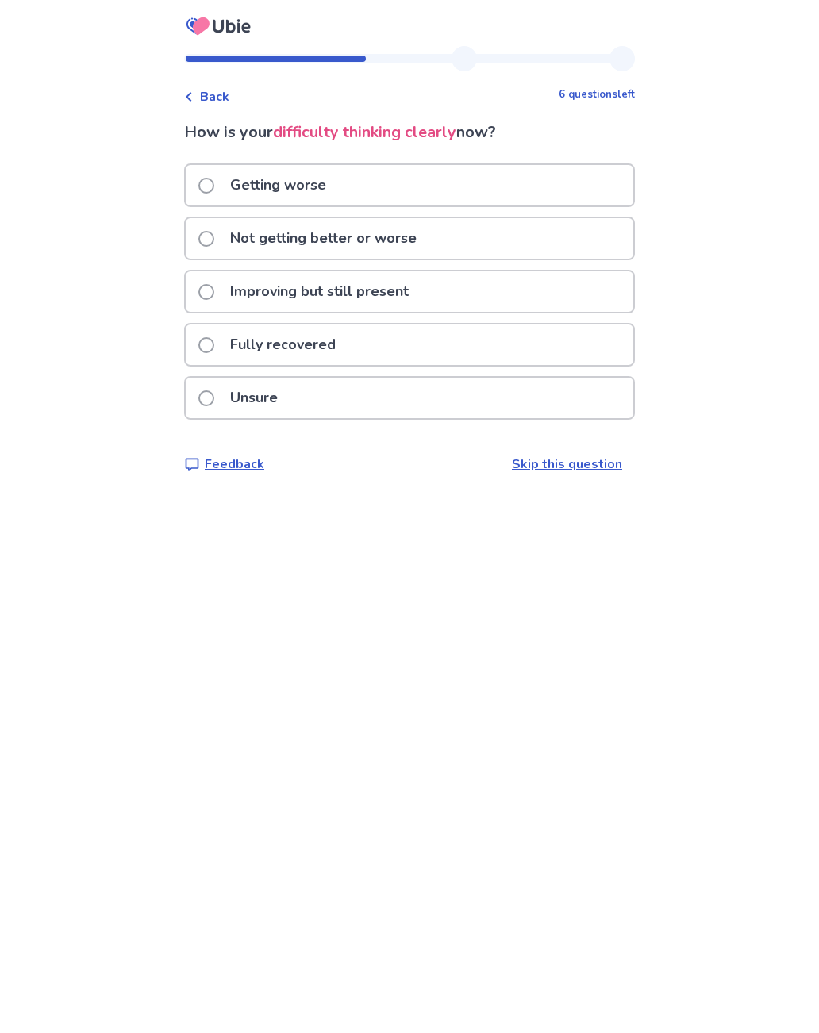
click at [560, 236] on div "Not getting better or worse" at bounding box center [409, 238] width 447 height 40
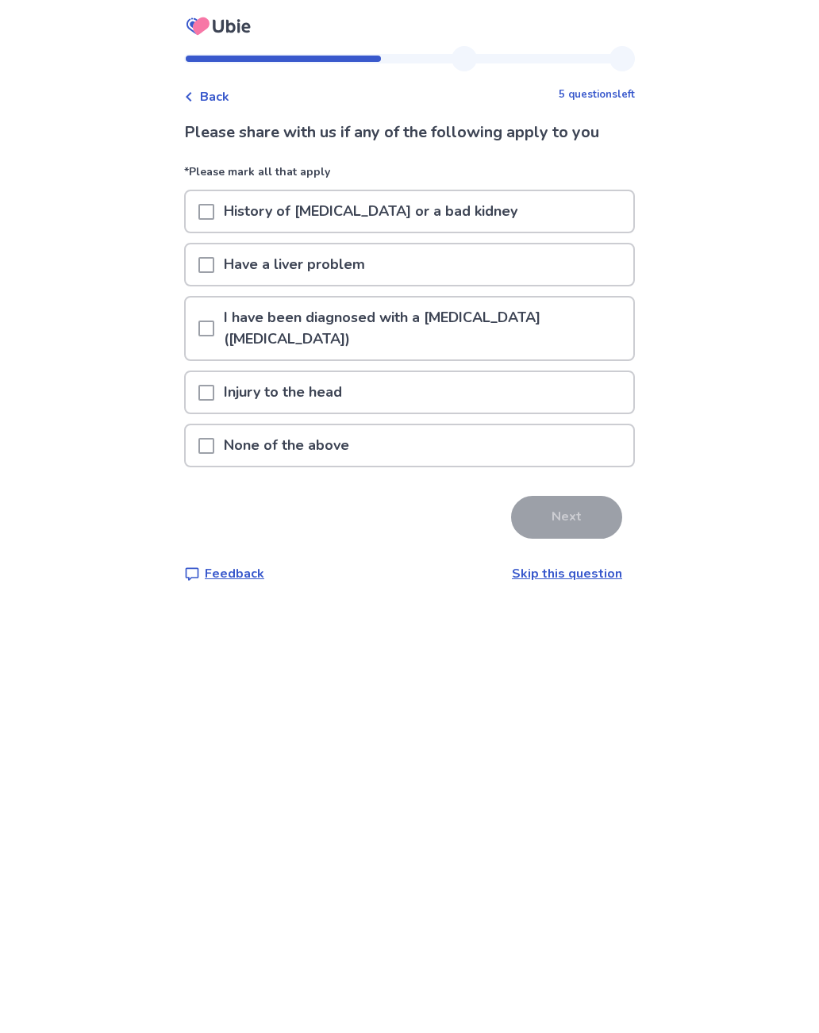
click at [214, 205] on span at bounding box center [206, 212] width 16 height 16
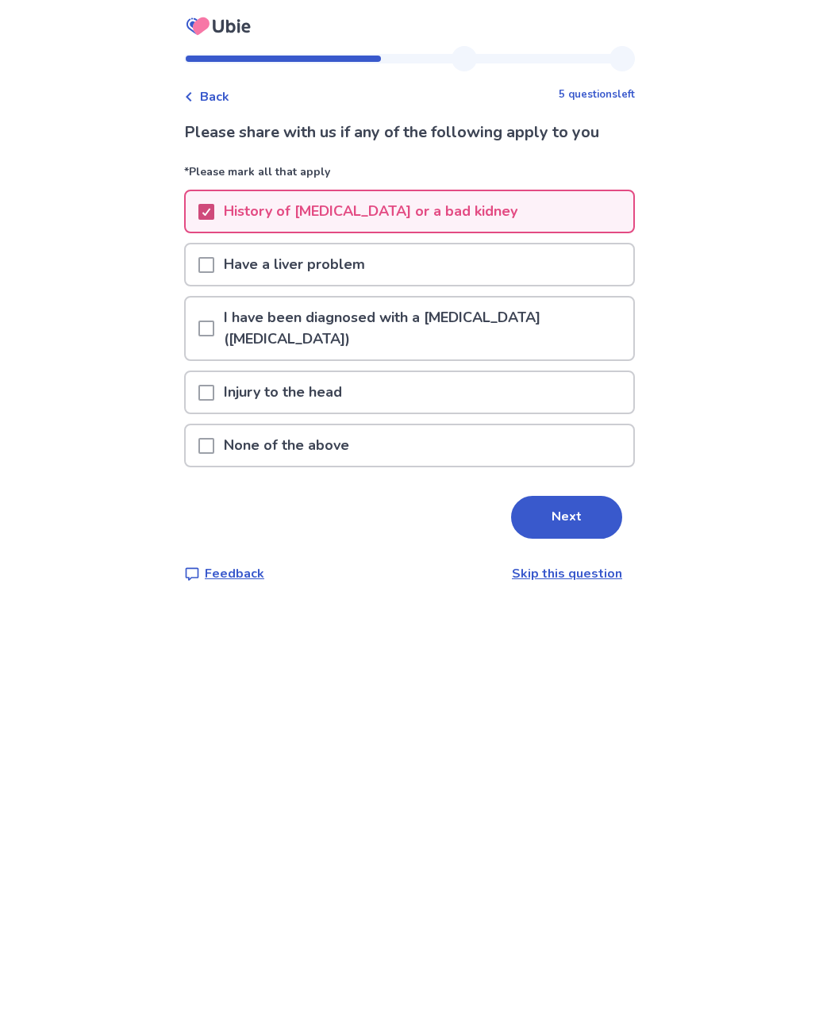
click at [214, 321] on span at bounding box center [206, 328] width 16 height 16
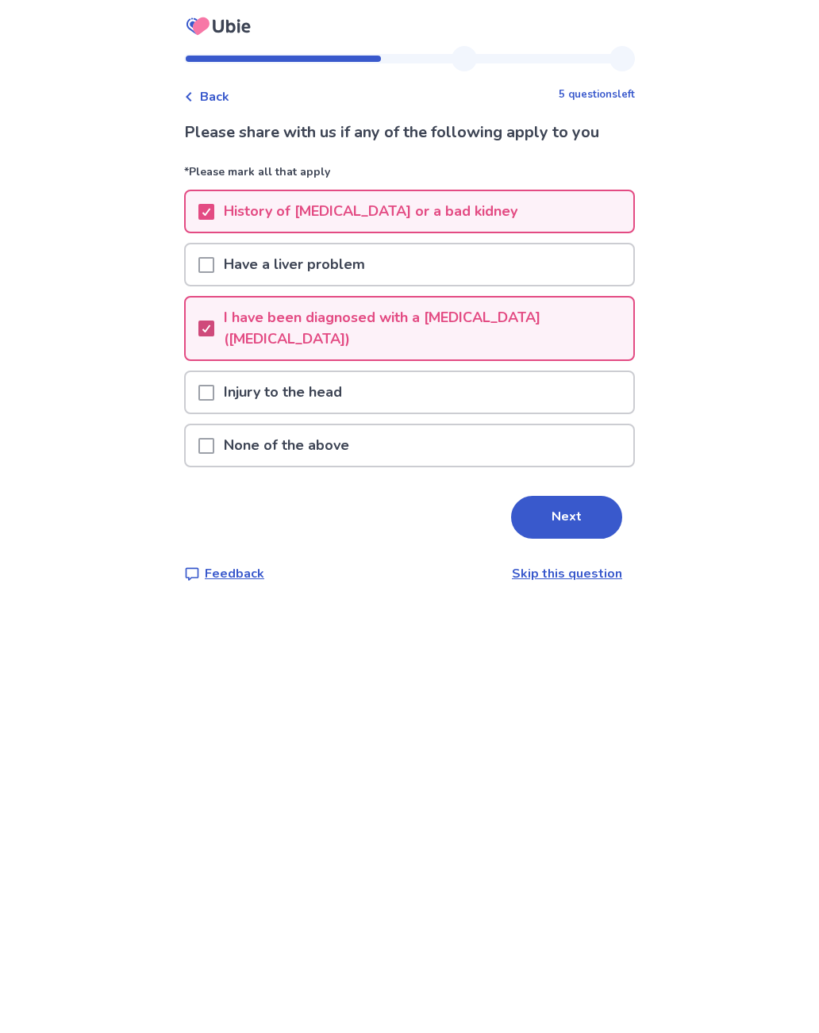
click at [570, 500] on button "Next" at bounding box center [566, 517] width 111 height 43
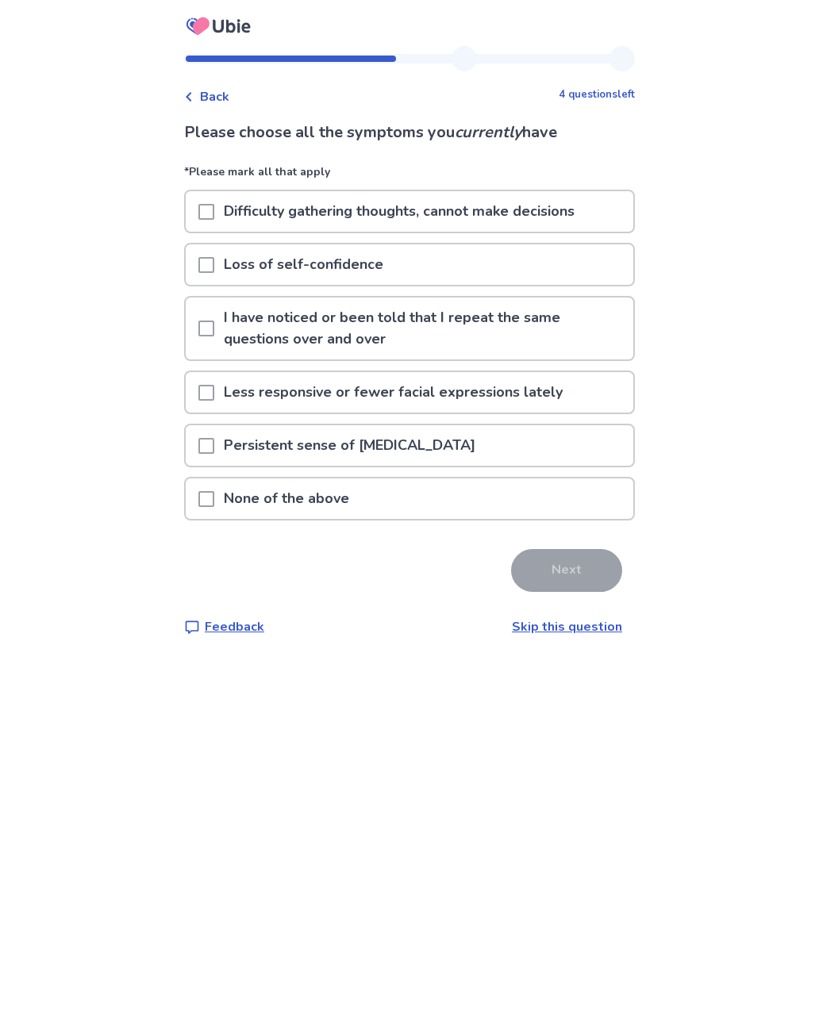
click at [436, 351] on p "I have noticed or been told that I repeat the same questions over and over" at bounding box center [423, 328] width 419 height 62
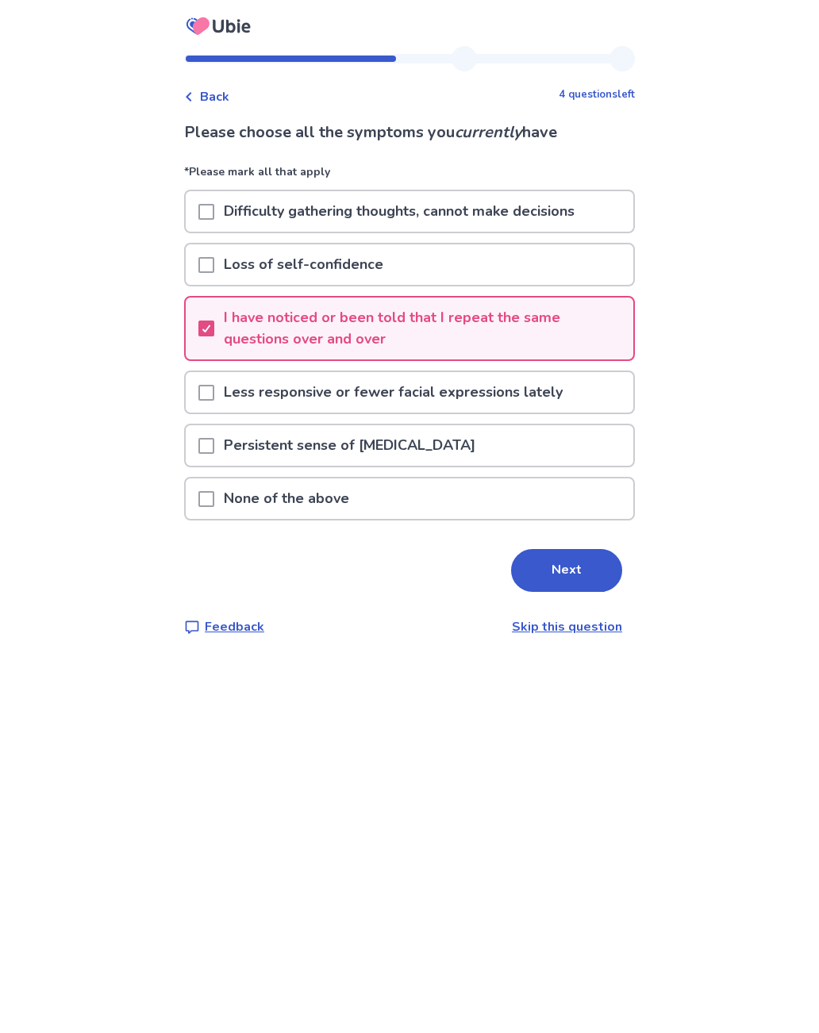
click at [214, 207] on span at bounding box center [206, 212] width 16 height 16
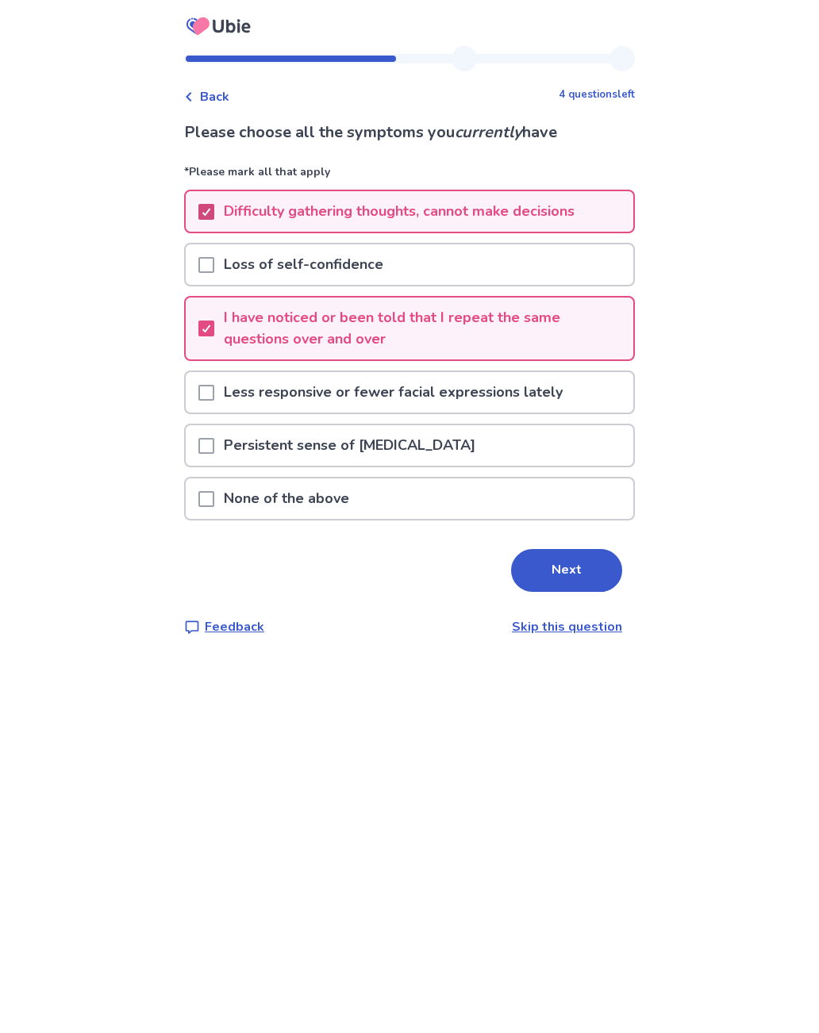
click at [214, 267] on span at bounding box center [206, 265] width 16 height 16
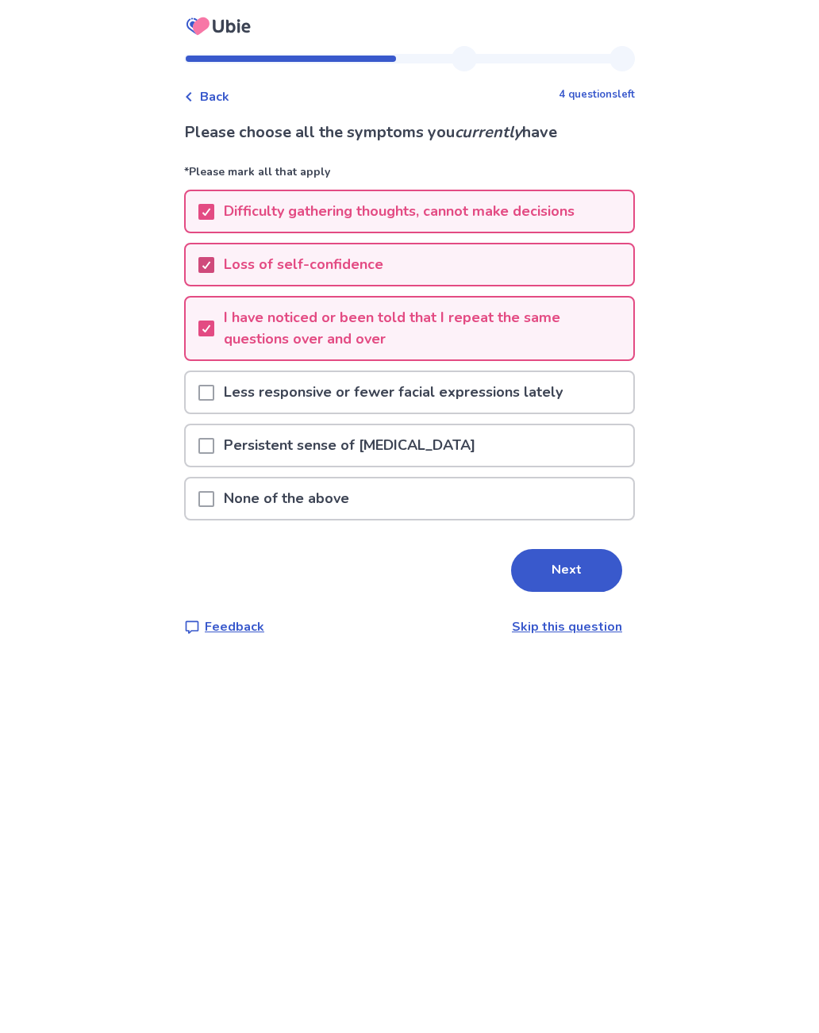
click at [571, 403] on div "Less responsive or fewer facial expressions lately" at bounding box center [409, 392] width 447 height 40
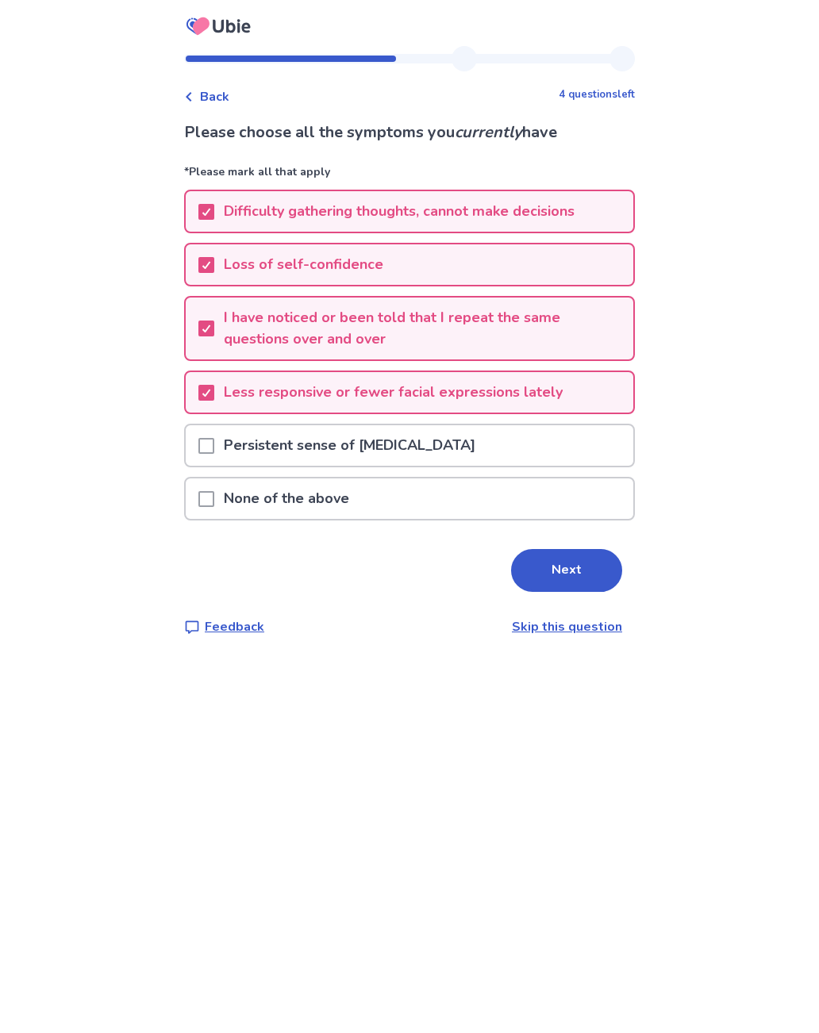
click at [558, 556] on button "Next" at bounding box center [566, 570] width 111 height 43
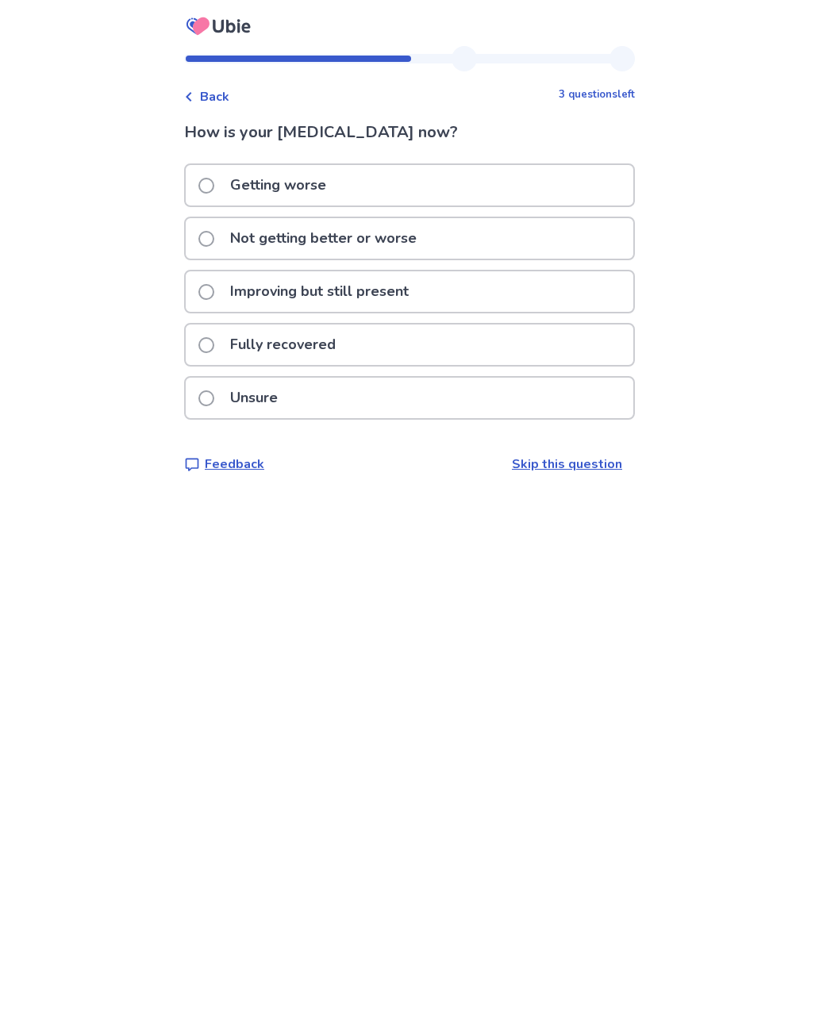
click at [324, 221] on p "Not getting better or worse" at bounding box center [323, 238] width 205 height 40
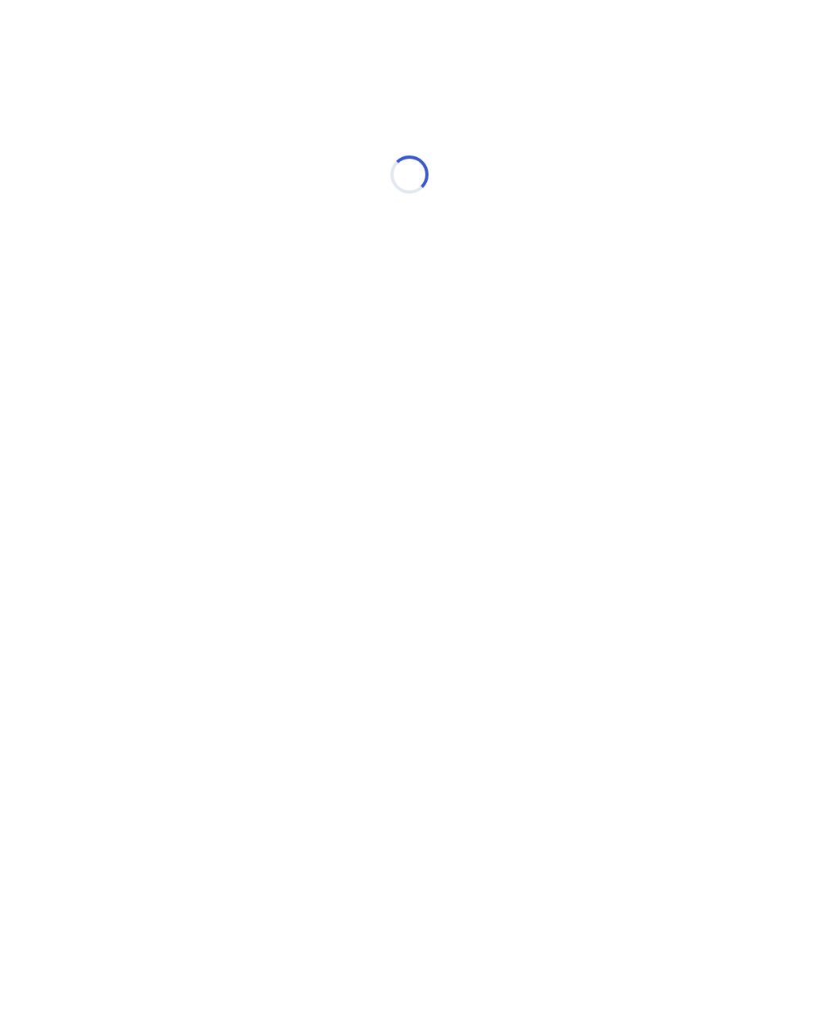
select select "*"
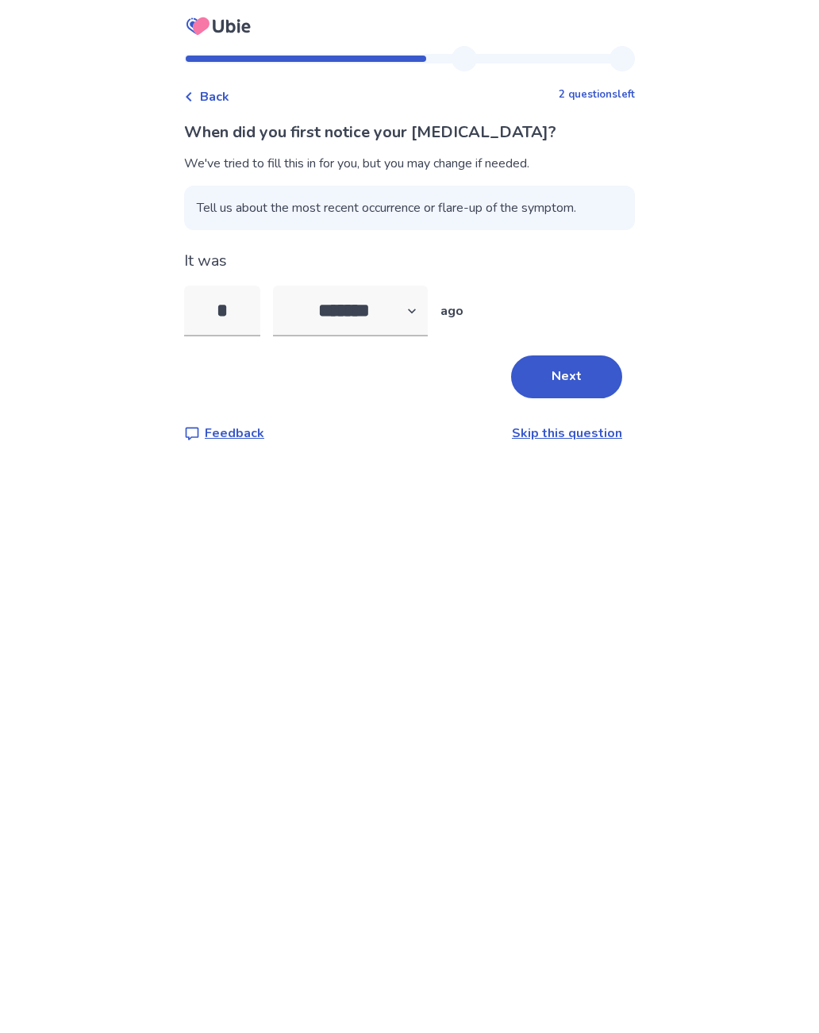
click at [239, 320] on input "*" at bounding box center [222, 311] width 76 height 51
type input "*"
click at [560, 383] on button "Next" at bounding box center [566, 376] width 111 height 43
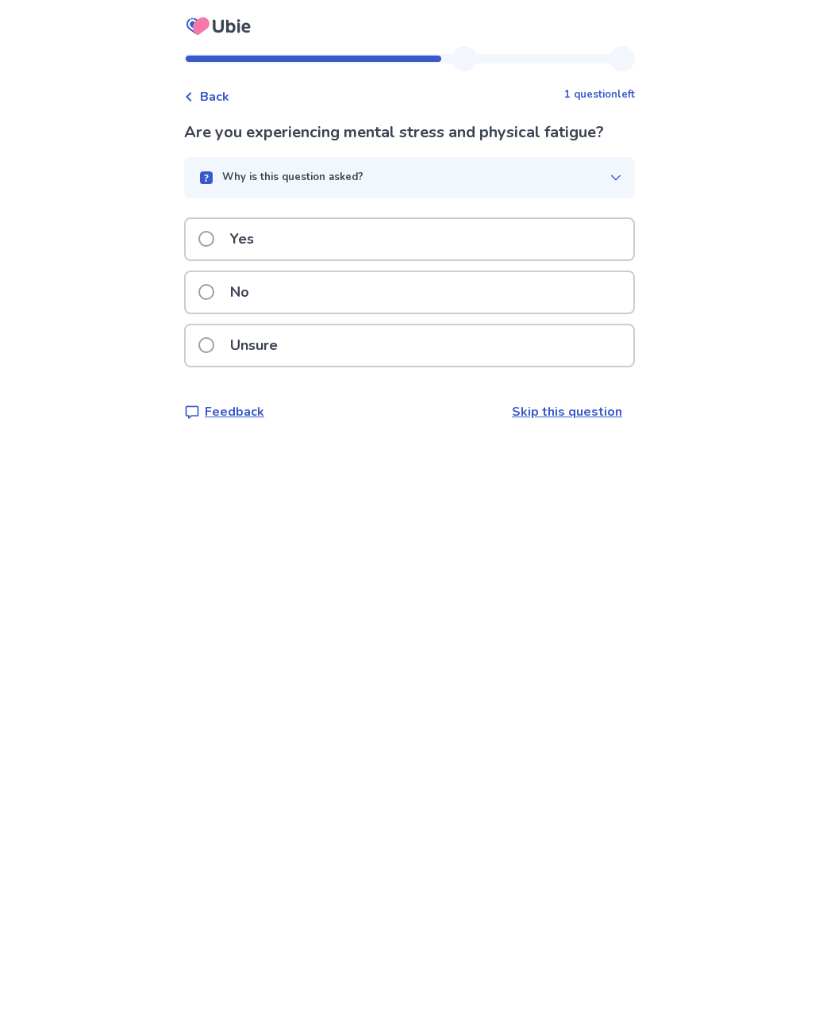
click at [560, 176] on div "Why is this question asked?" at bounding box center [403, 178] width 413 height 16
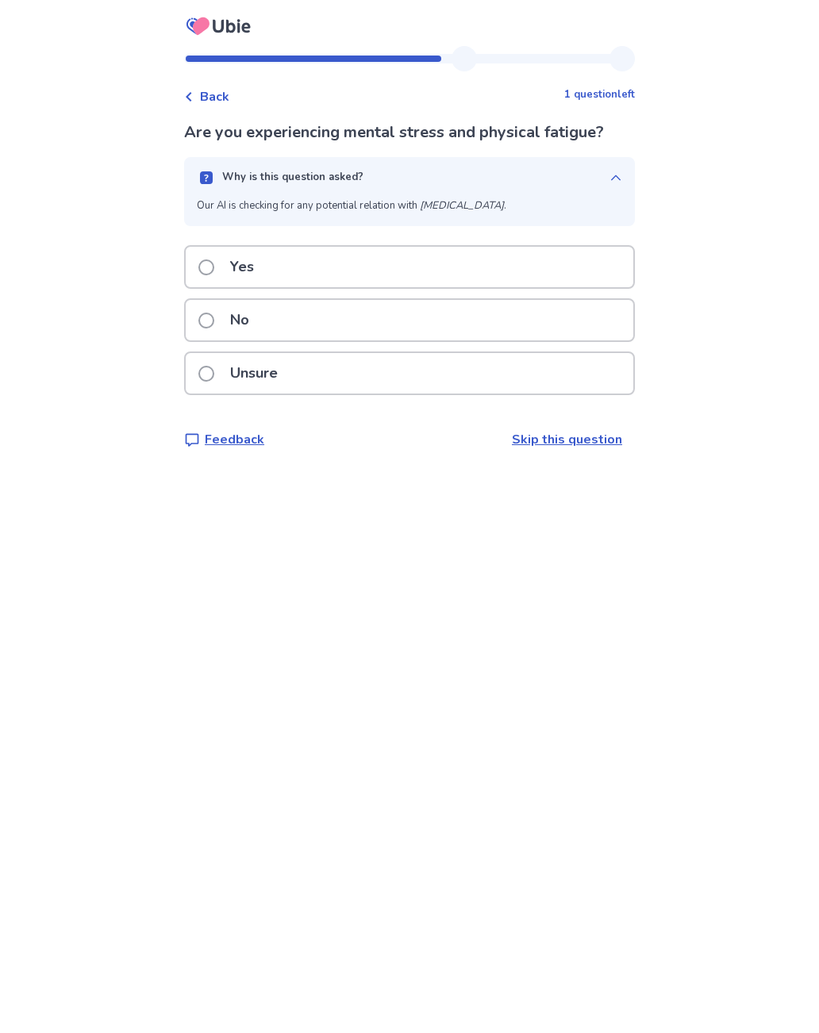
click at [587, 185] on button "Why is this question asked?" at bounding box center [409, 177] width 451 height 41
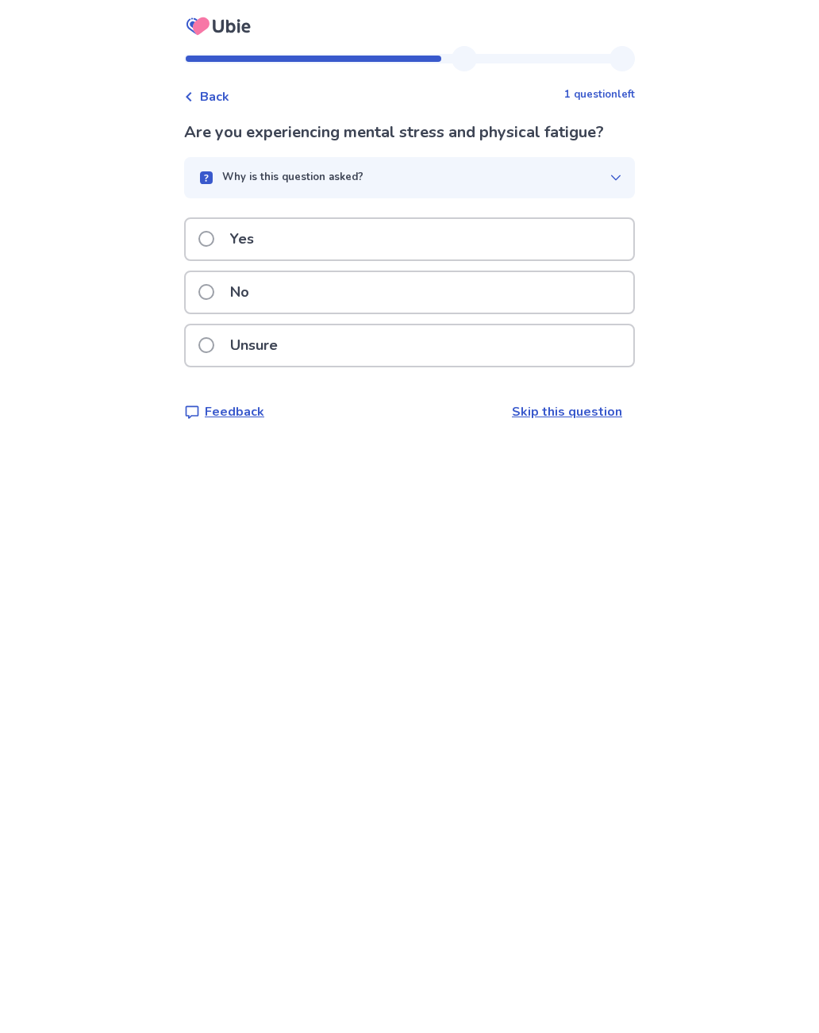
click at [462, 235] on div "Yes" at bounding box center [409, 239] width 447 height 40
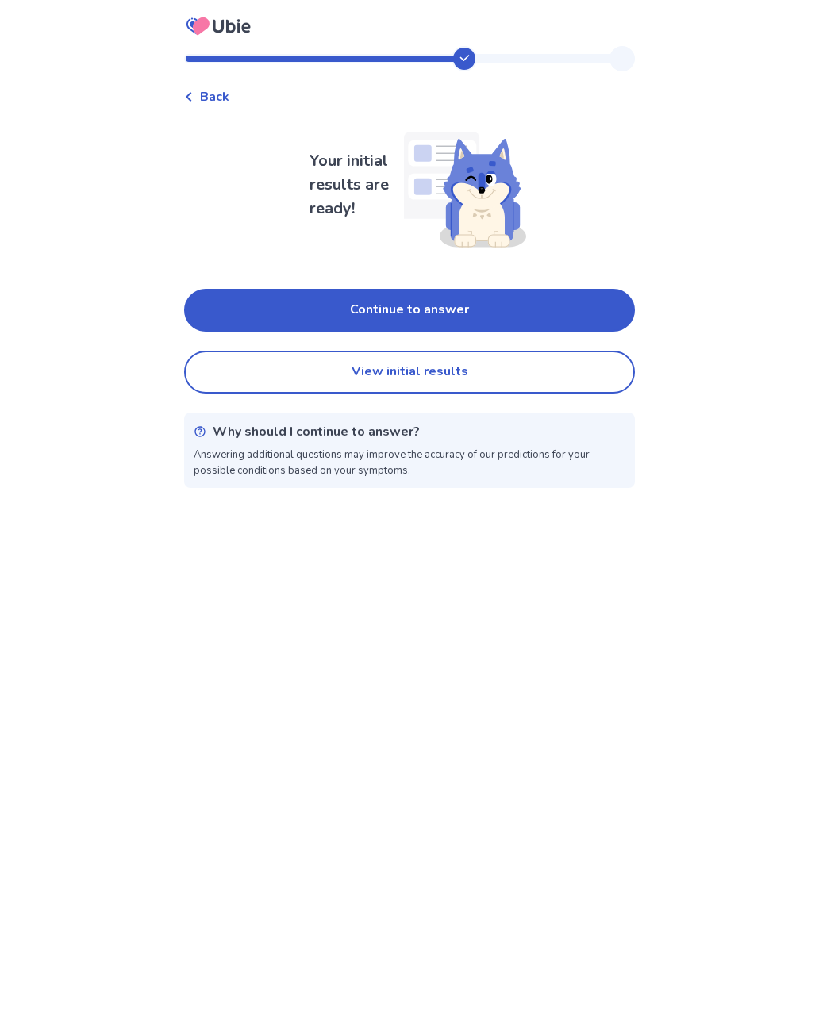
click at [549, 367] on button "View initial results" at bounding box center [409, 372] width 451 height 43
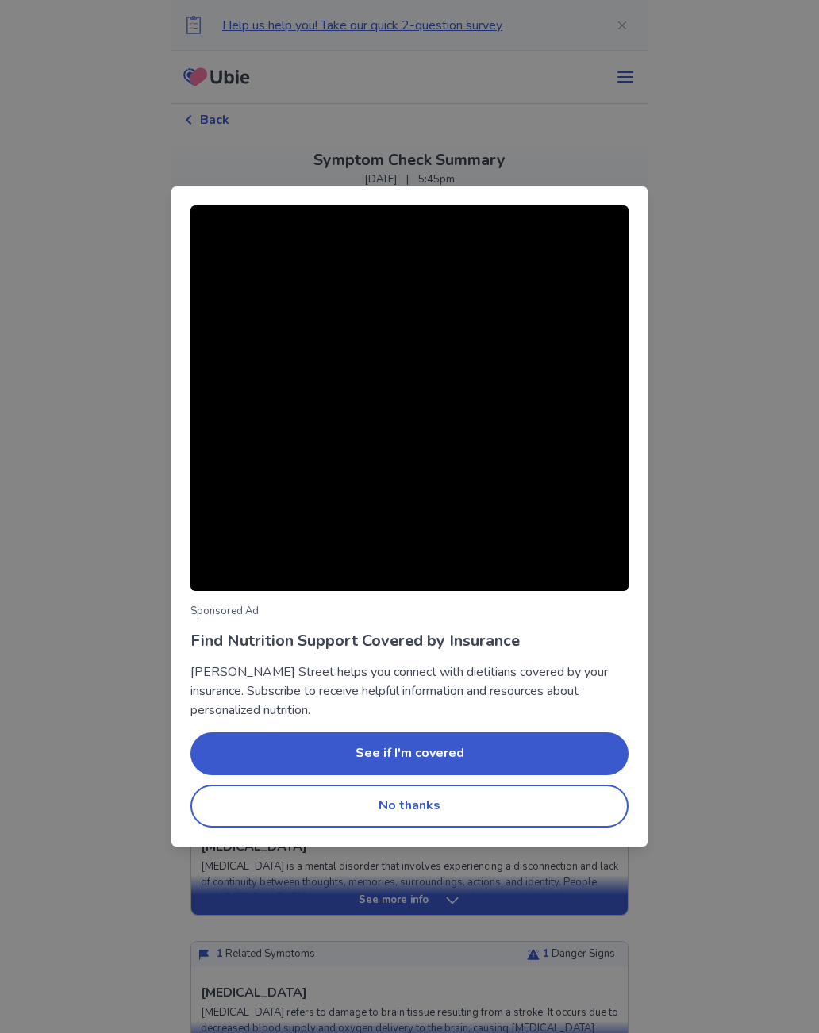
click at [750, 591] on div "Sponsored Ad Find Nutrition Support Covered by Insurance Berry Street helps you…" at bounding box center [409, 516] width 819 height 1033
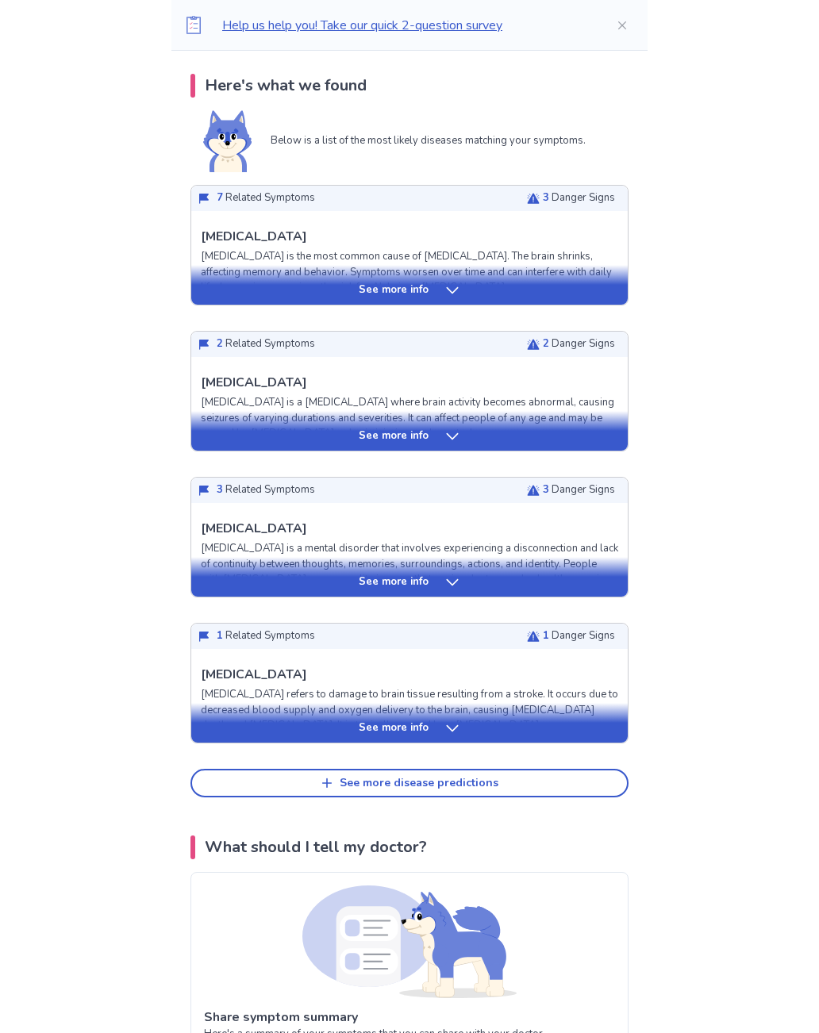
scroll to position [332, 0]
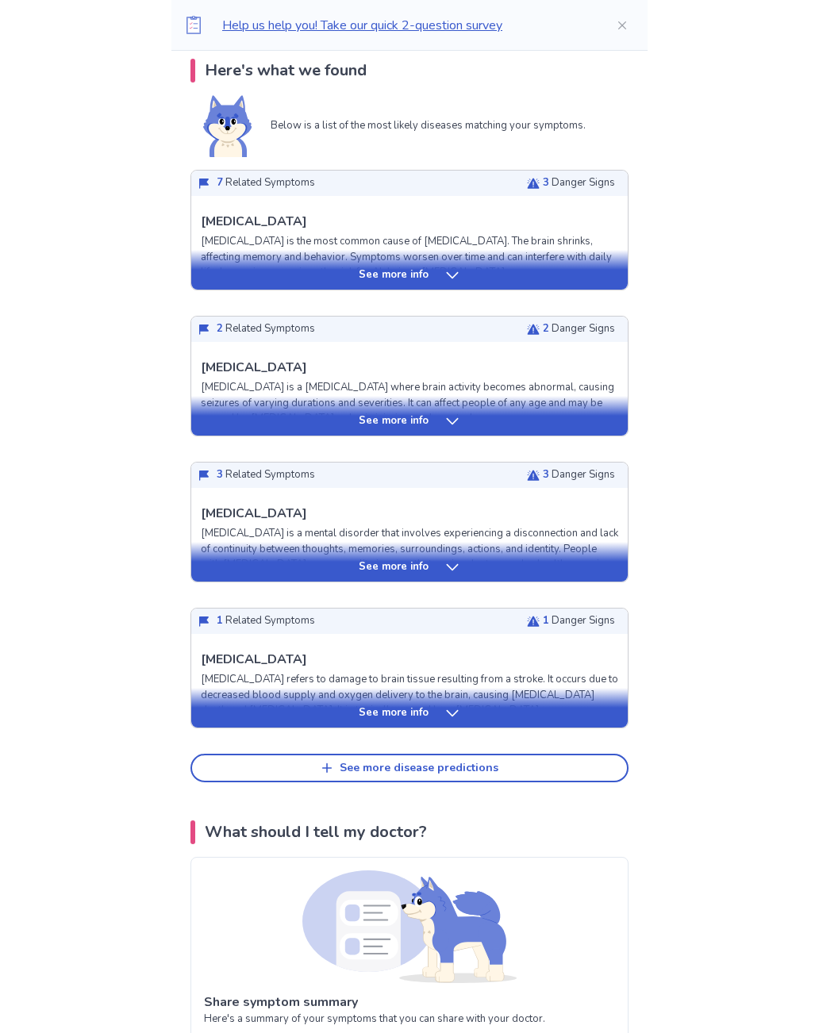
click at [430, 287] on div "See more info" at bounding box center [409, 271] width 436 height 40
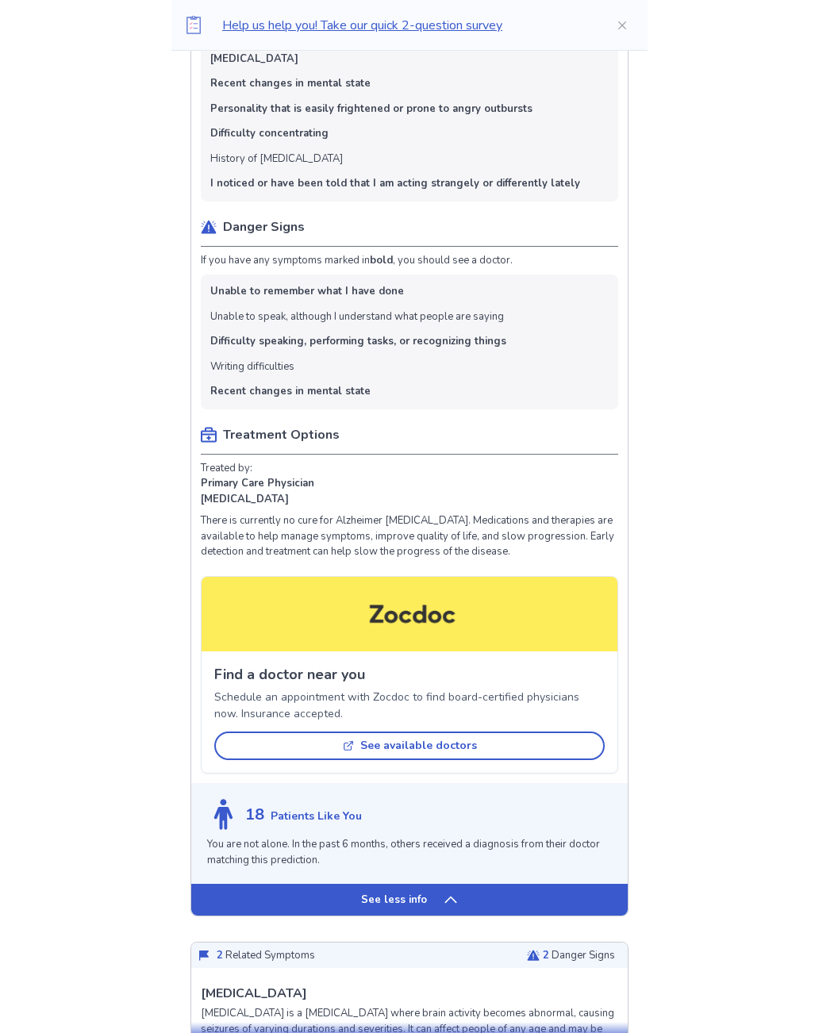
scroll to position [761, 0]
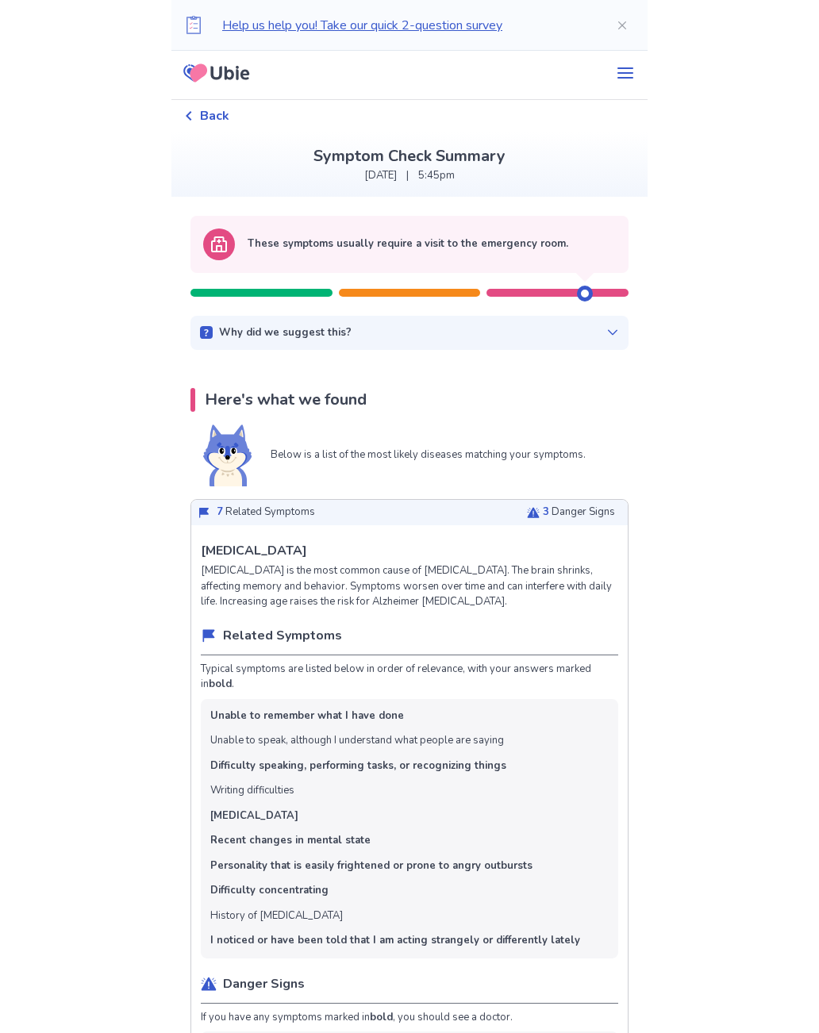
scroll to position [0, 0]
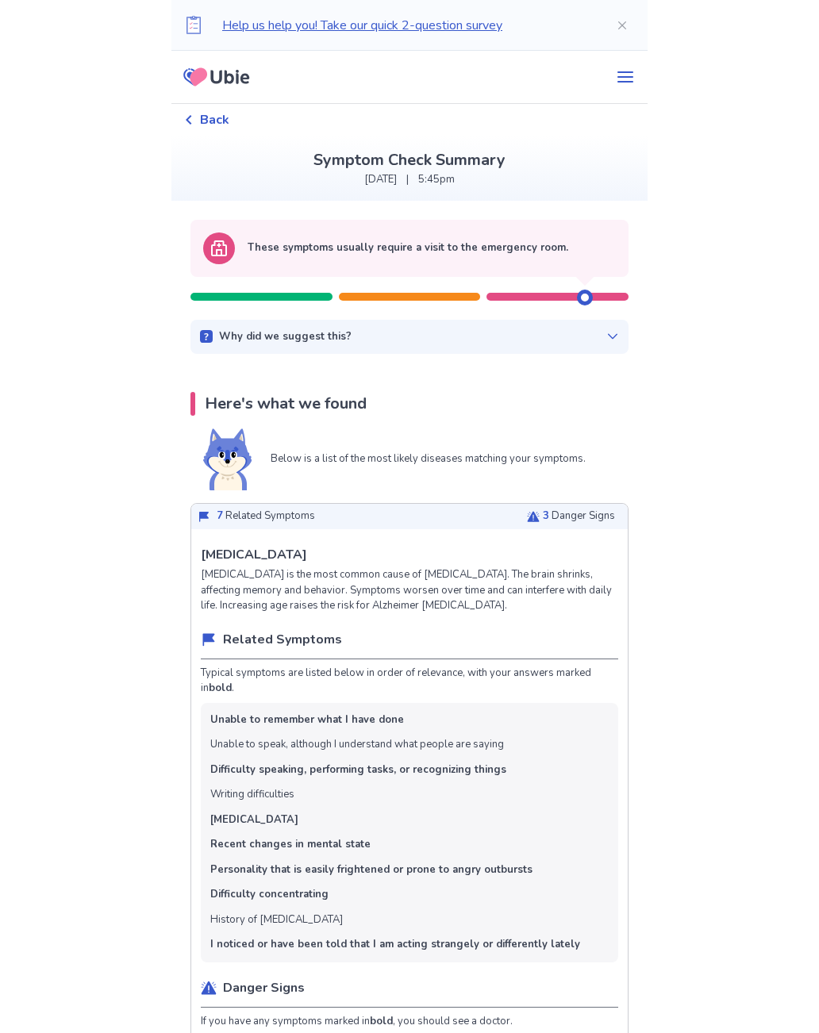
click at [590, 343] on div "Why did we suggest this?" at bounding box center [409, 337] width 419 height 16
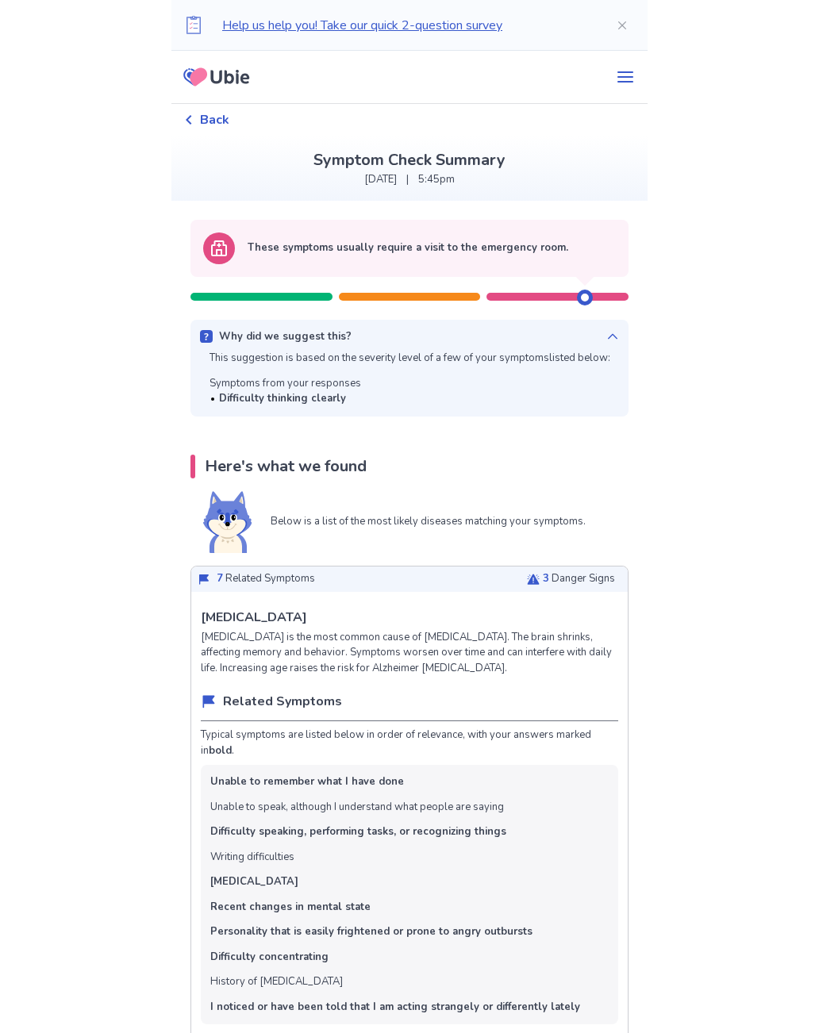
click at [603, 355] on p "This suggestion is based on the severity level of a few of your symptoms listed…" at bounding box center [409, 359] width 401 height 16
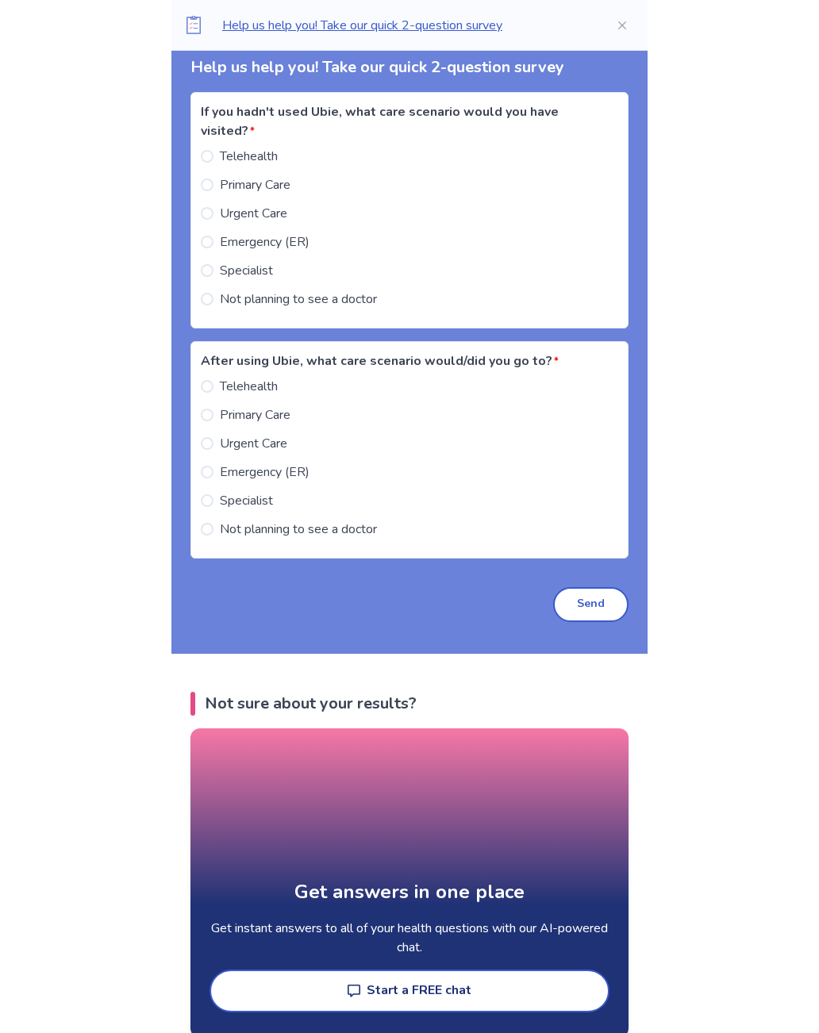
scroll to position [2658, 0]
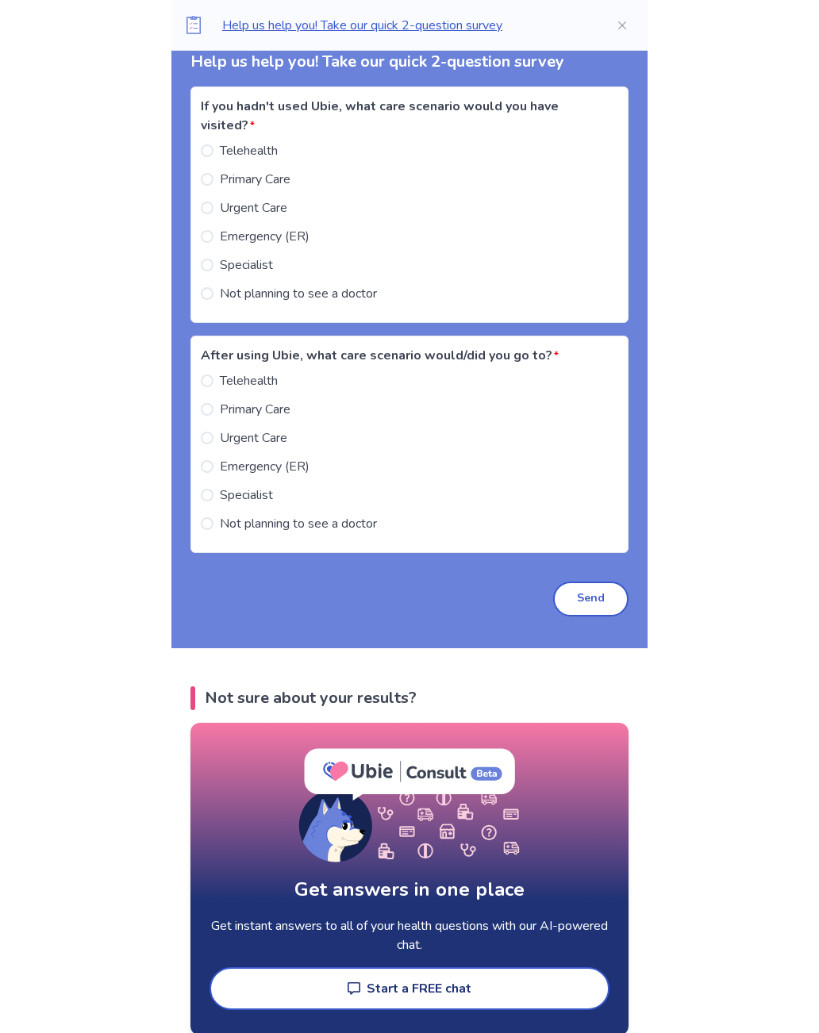
click at [231, 256] on span "Specialist" at bounding box center [246, 265] width 53 height 19
click at [250, 490] on span "Specialist" at bounding box center [246, 494] width 53 height 19
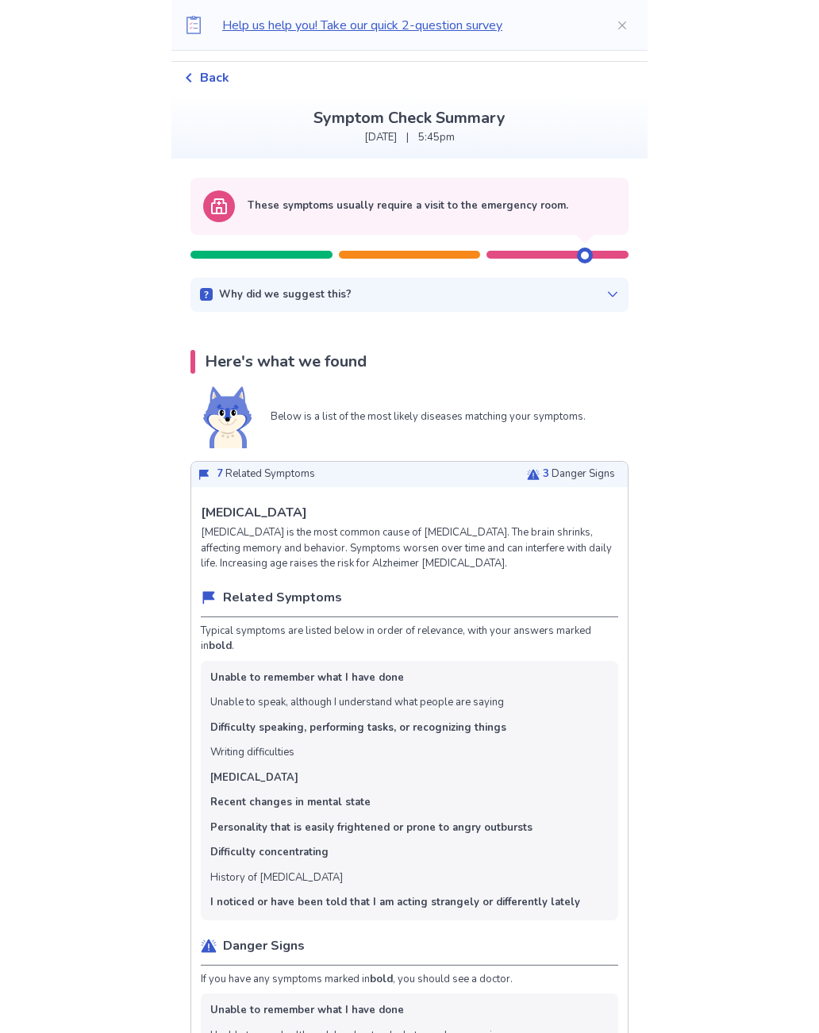
scroll to position [0, 0]
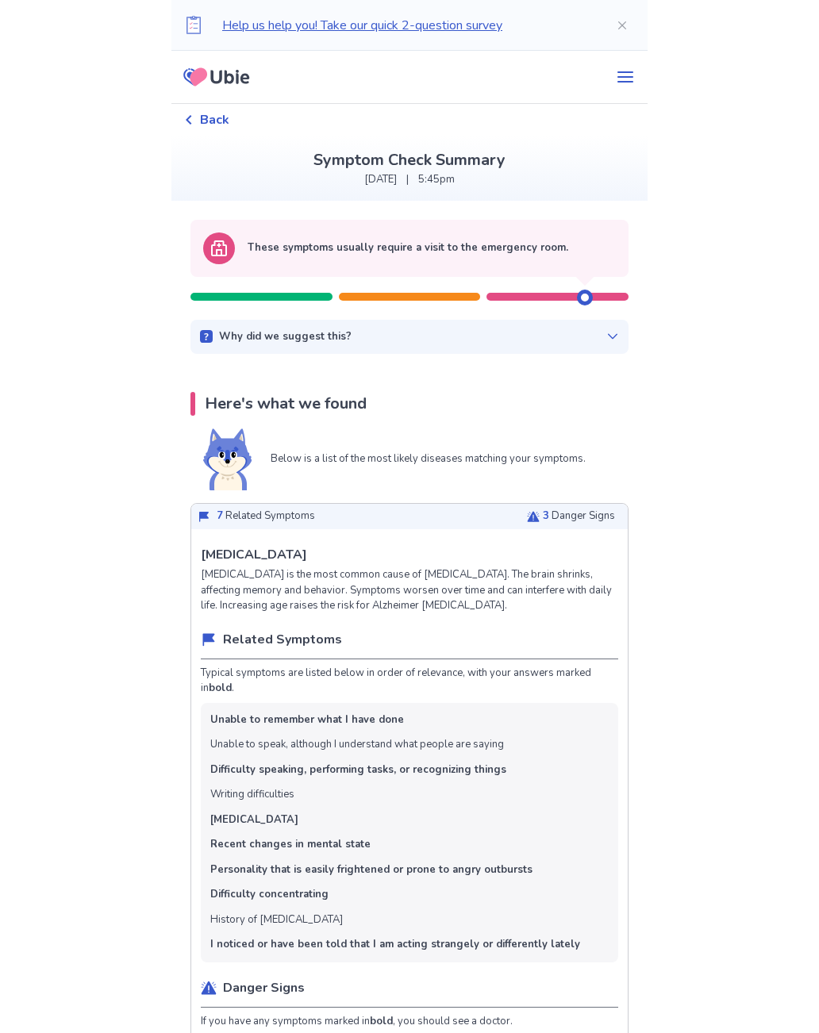
click at [567, 343] on div "Why did we suggest this?" at bounding box center [409, 337] width 419 height 16
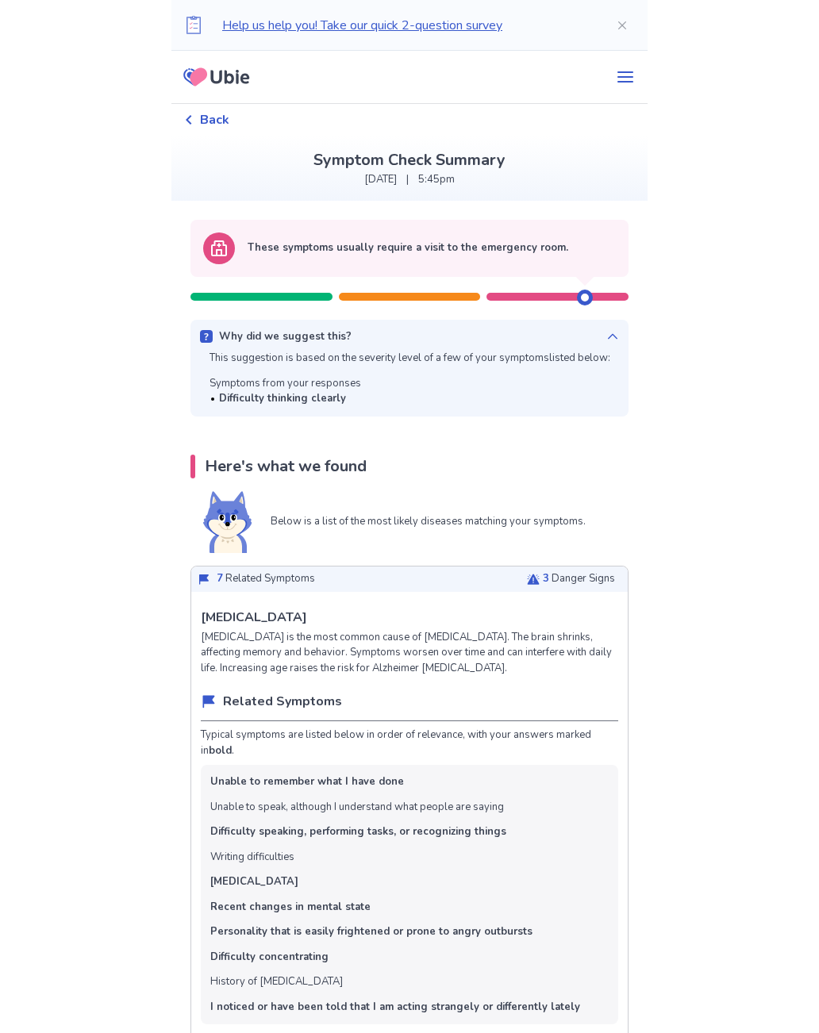
click at [596, 349] on div "Why did we suggest this? This suggestion is based on the severity level of a fe…" at bounding box center [409, 368] width 438 height 97
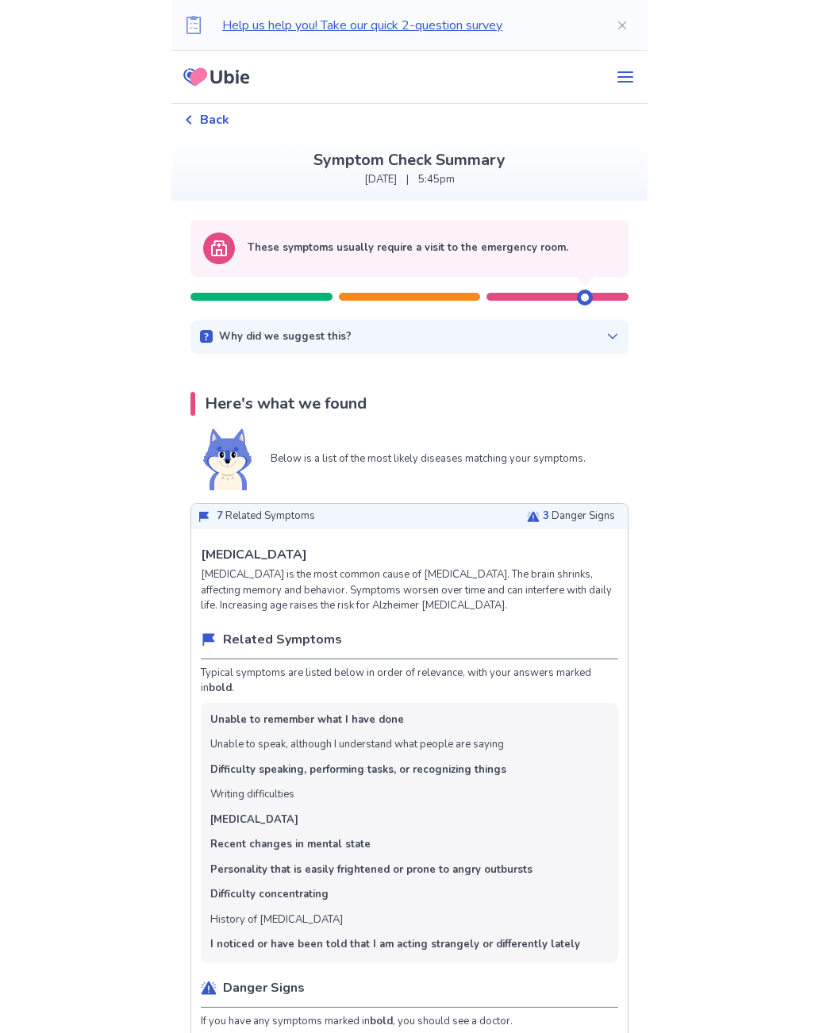
click at [480, 507] on div "7 Related Symptoms 3 Danger Signs" at bounding box center [409, 516] width 436 height 25
click at [555, 524] on div "7 Related Symptoms 3 Danger Signs" at bounding box center [409, 516] width 436 height 25
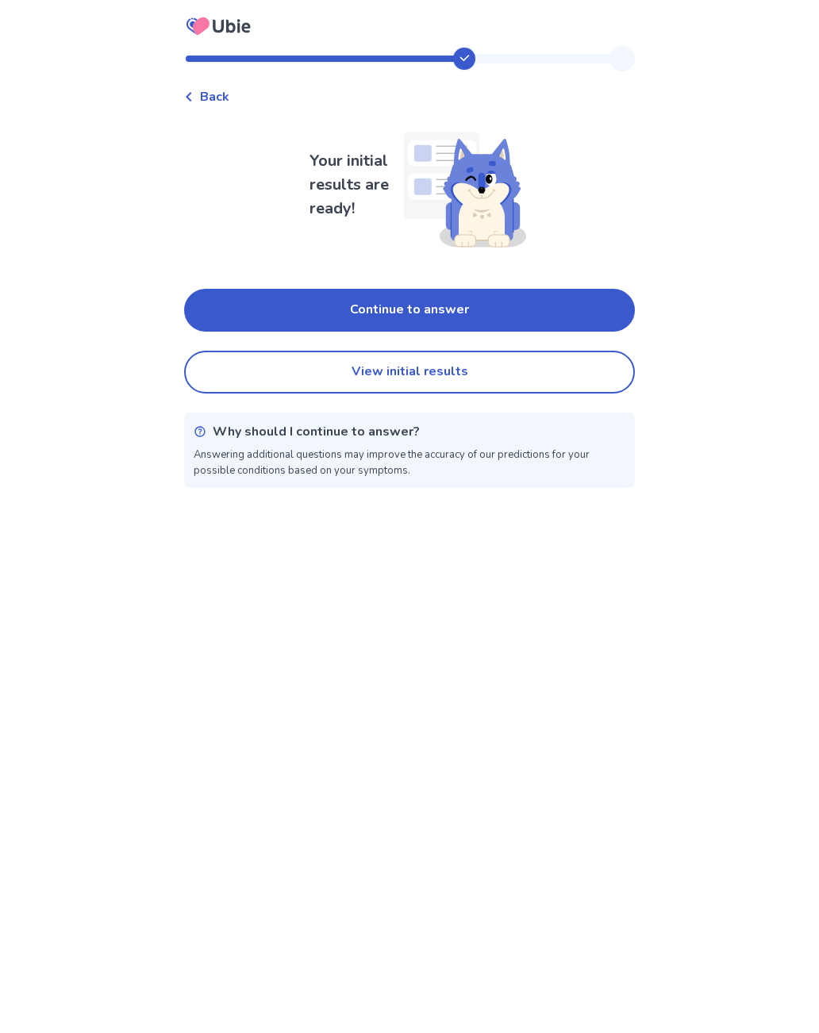
click at [560, 296] on button "Continue to answer" at bounding box center [409, 310] width 451 height 43
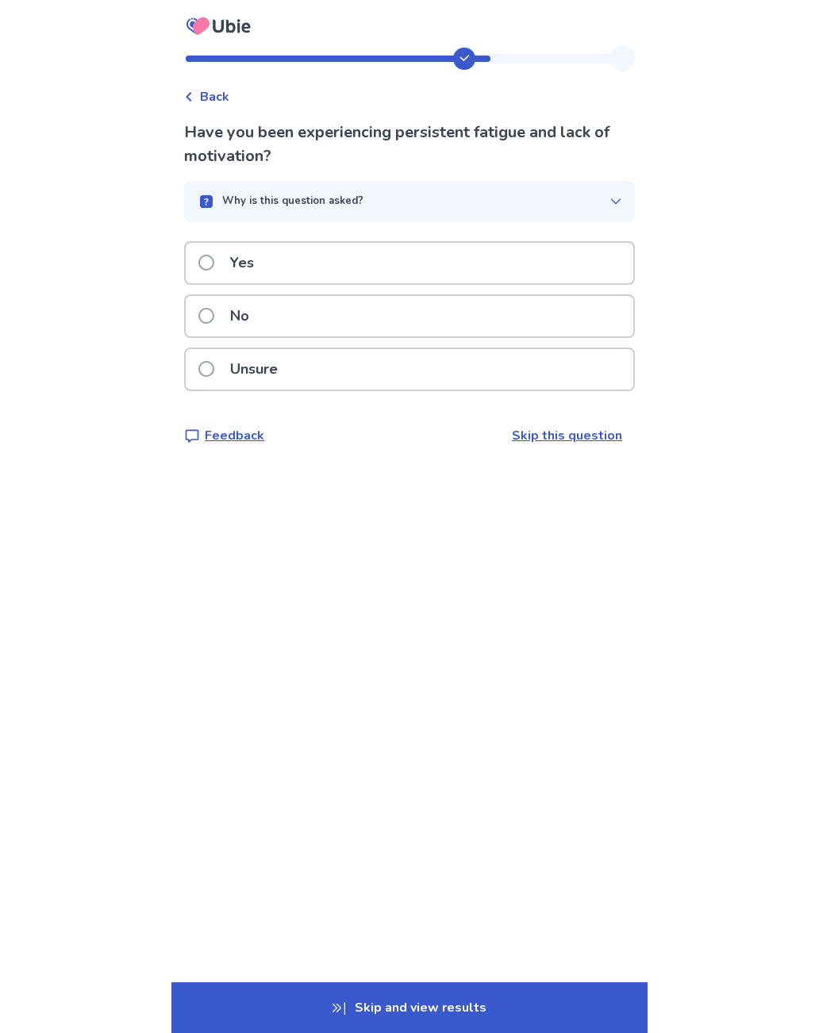
click at [582, 198] on div "Why is this question asked?" at bounding box center [403, 202] width 413 height 16
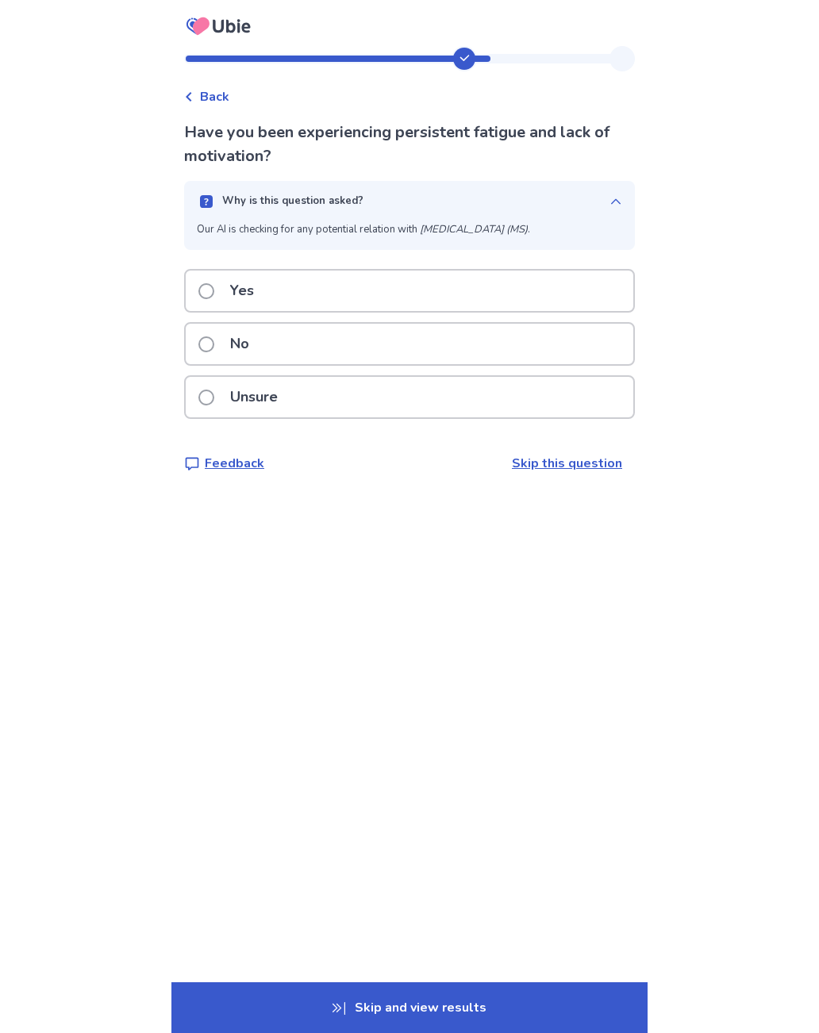
click at [591, 190] on button "Why is this question asked?" at bounding box center [409, 201] width 451 height 41
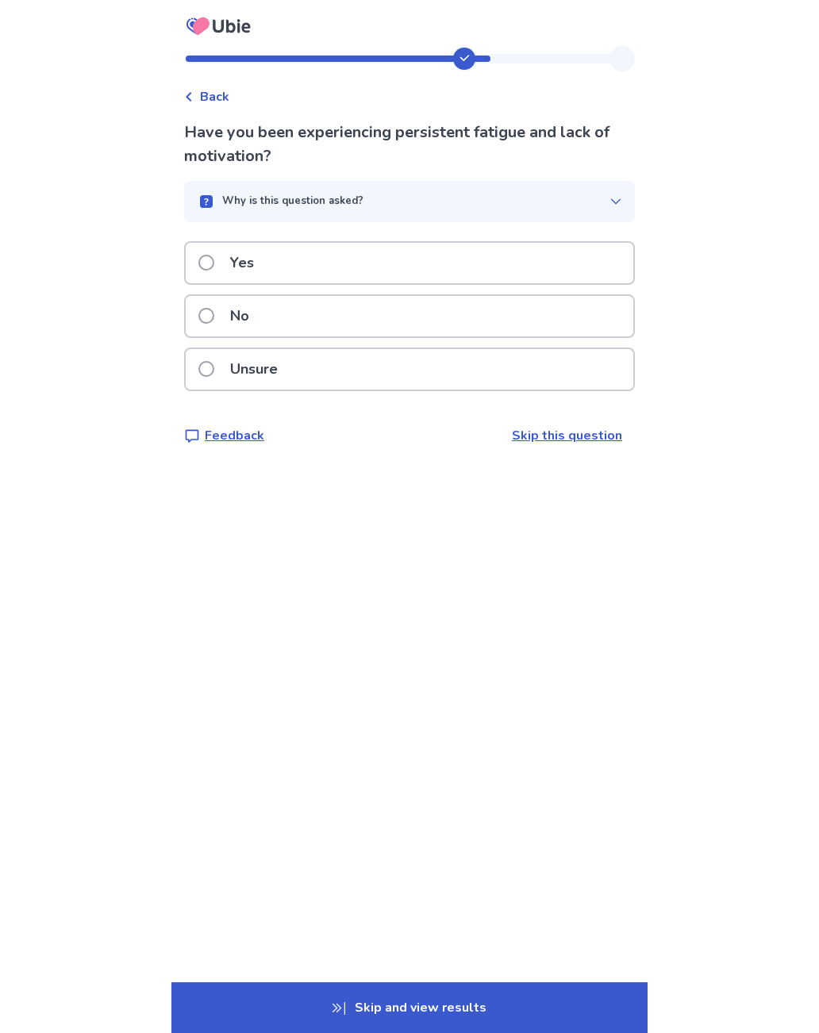
click at [509, 254] on div "Yes" at bounding box center [409, 263] width 447 height 40
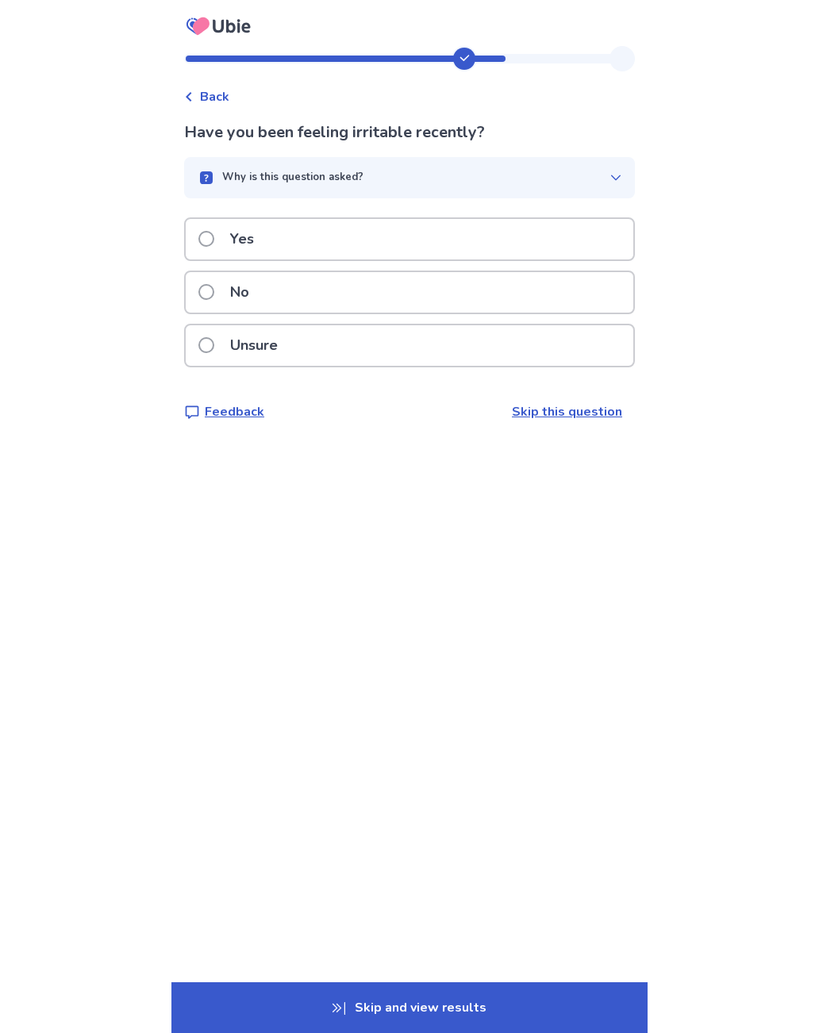
click at [473, 229] on div "Yes" at bounding box center [409, 239] width 447 height 40
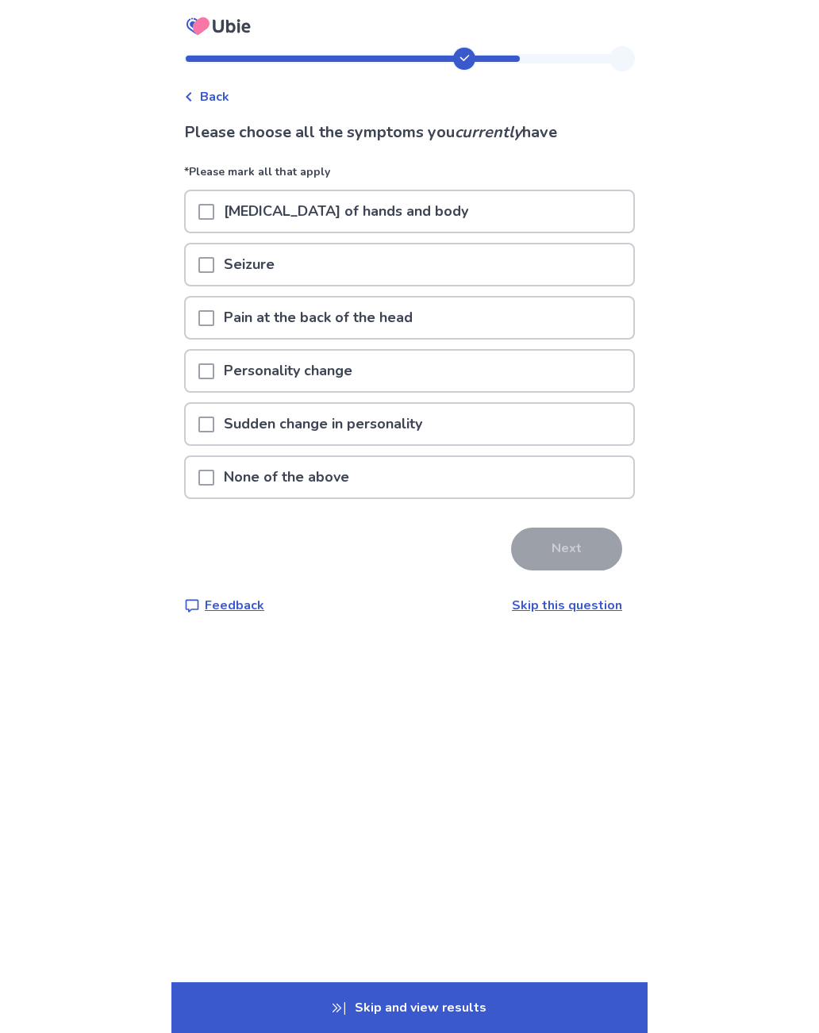
click at [214, 215] on span at bounding box center [206, 212] width 16 height 16
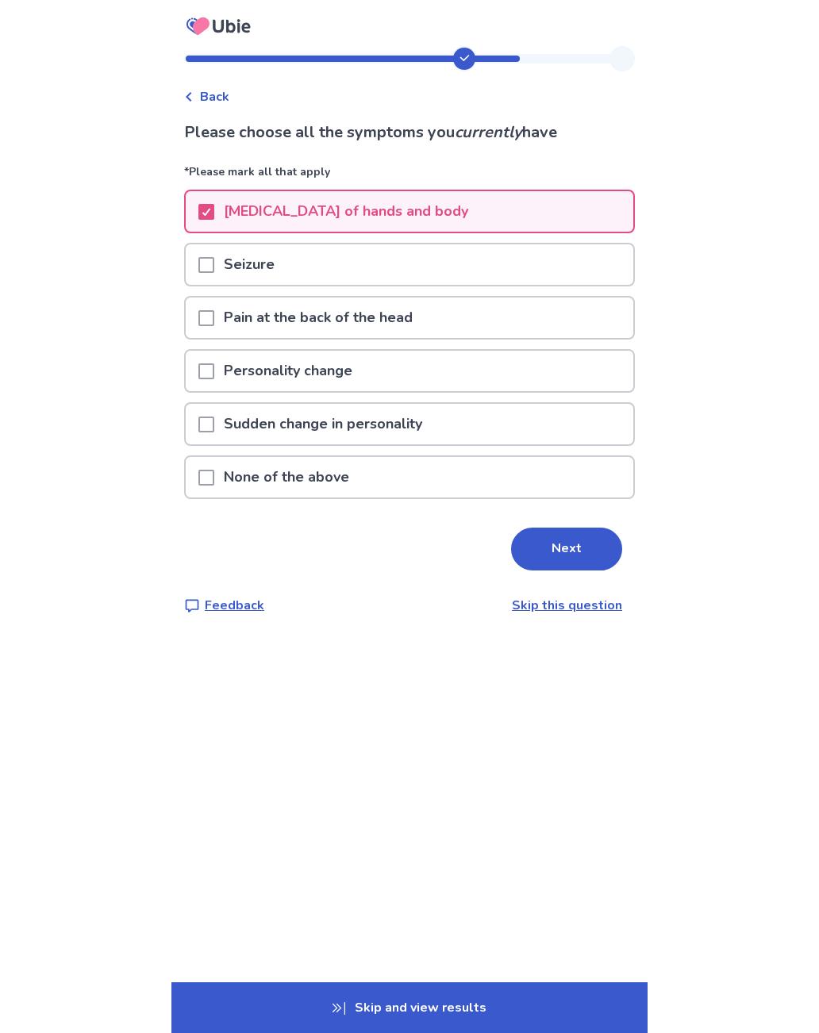
click at [214, 371] on span at bounding box center [206, 371] width 16 height 16
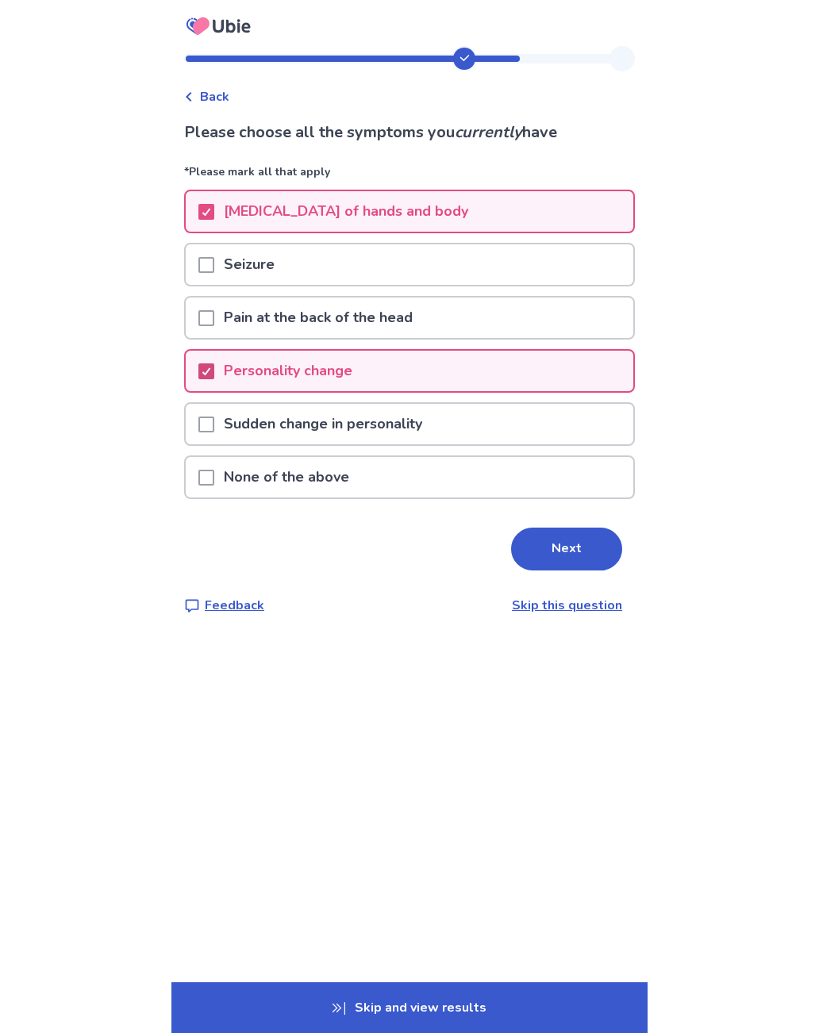
click at [214, 385] on div at bounding box center [206, 371] width 16 height 40
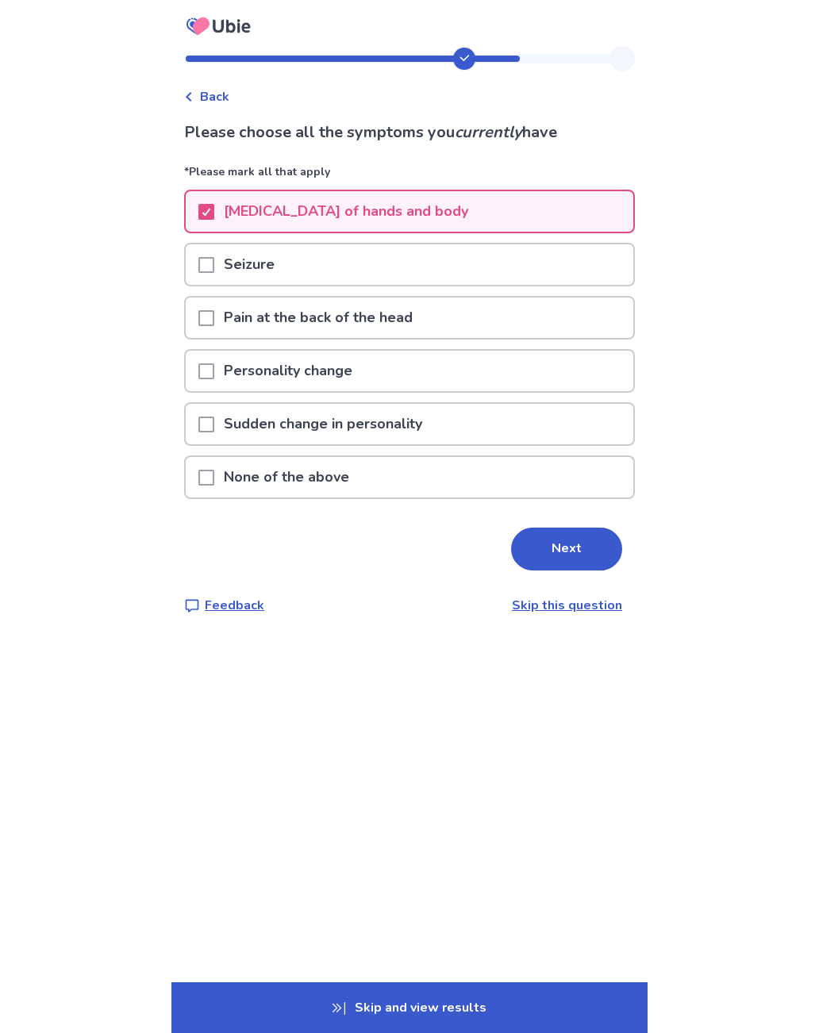
click at [212, 428] on span at bounding box center [206, 424] width 16 height 16
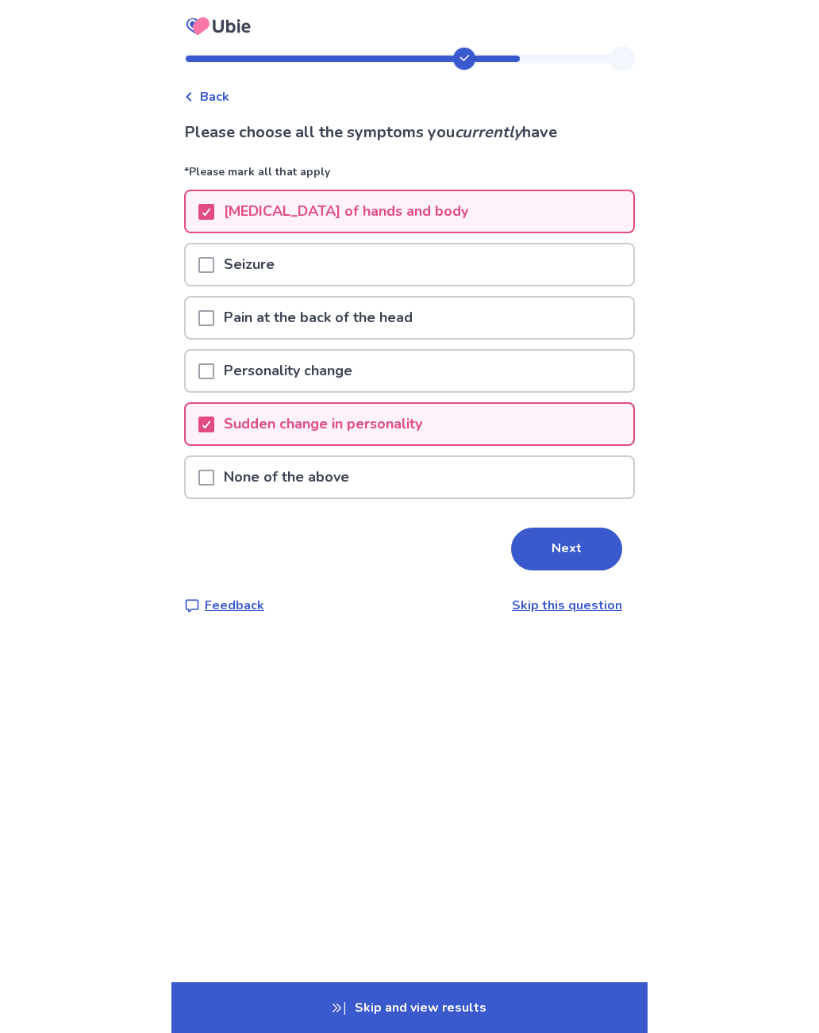
click at [214, 373] on span at bounding box center [206, 371] width 16 height 16
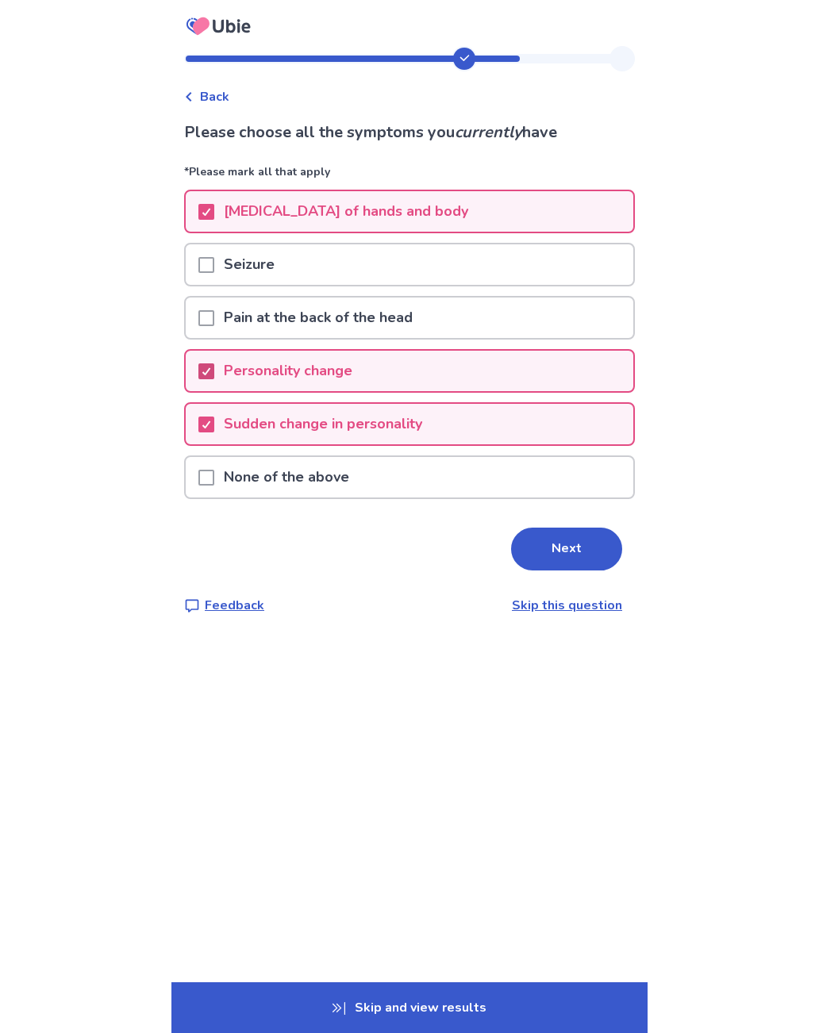
click at [214, 370] on span at bounding box center [206, 371] width 16 height 16
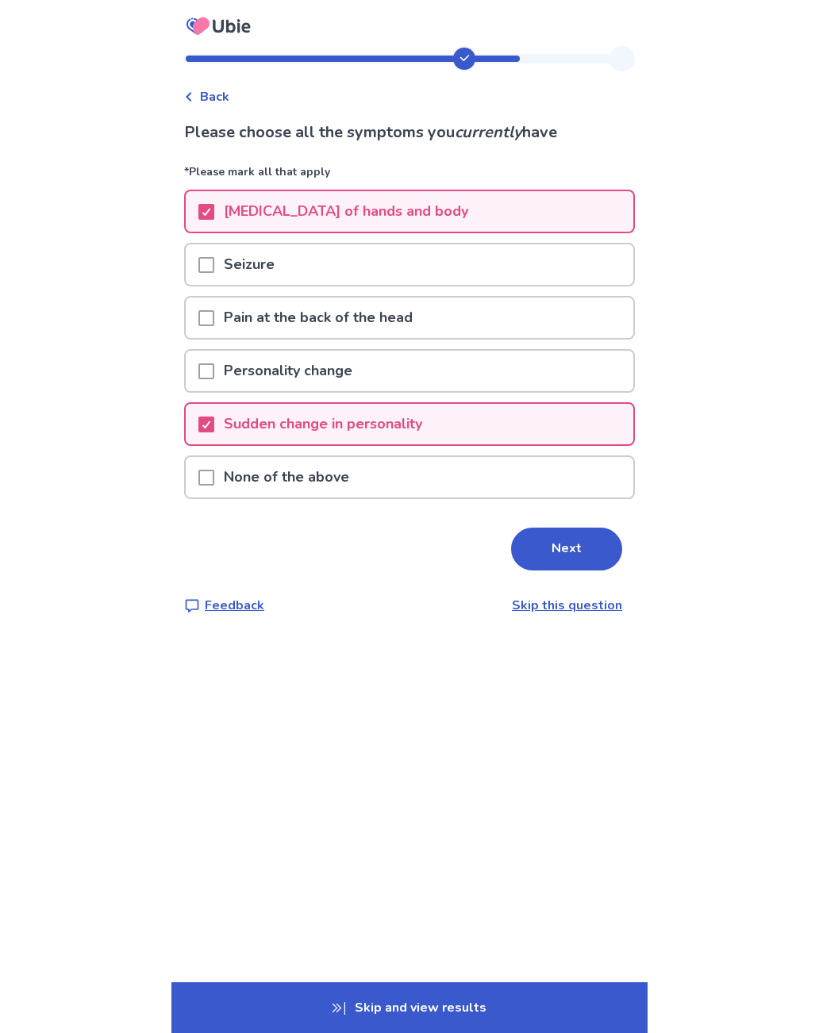
click at [557, 546] on button "Next" at bounding box center [566, 549] width 111 height 43
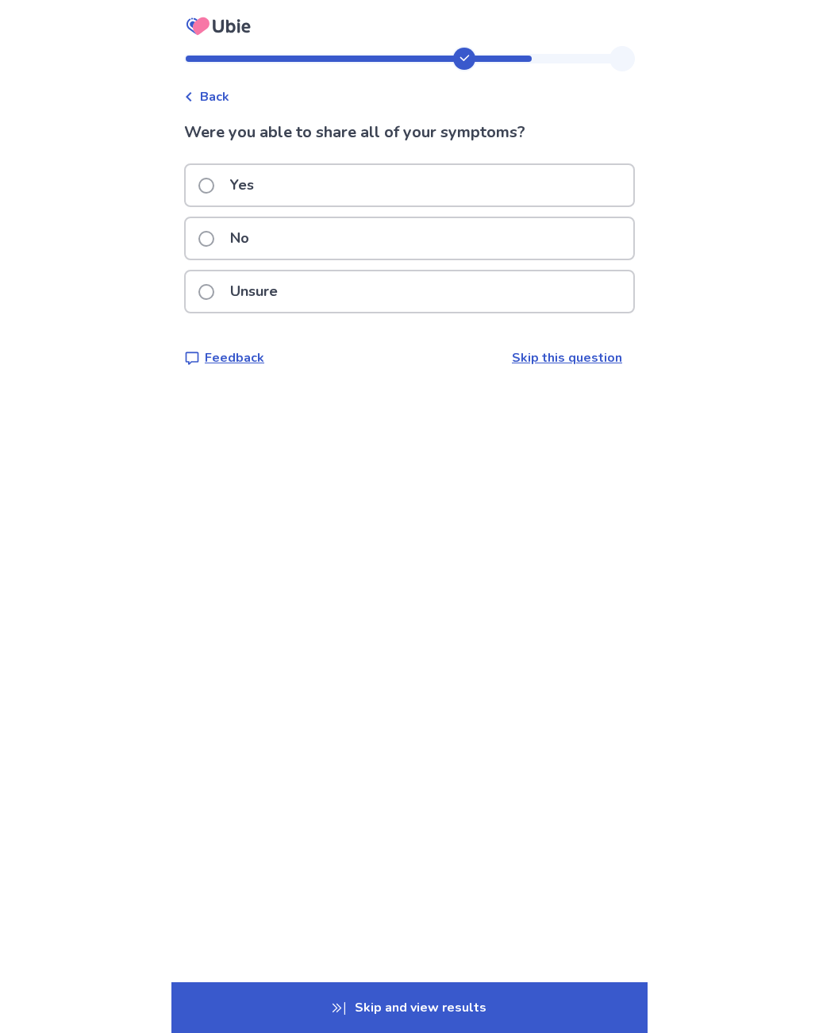
click at [551, 244] on div "No" at bounding box center [409, 238] width 447 height 40
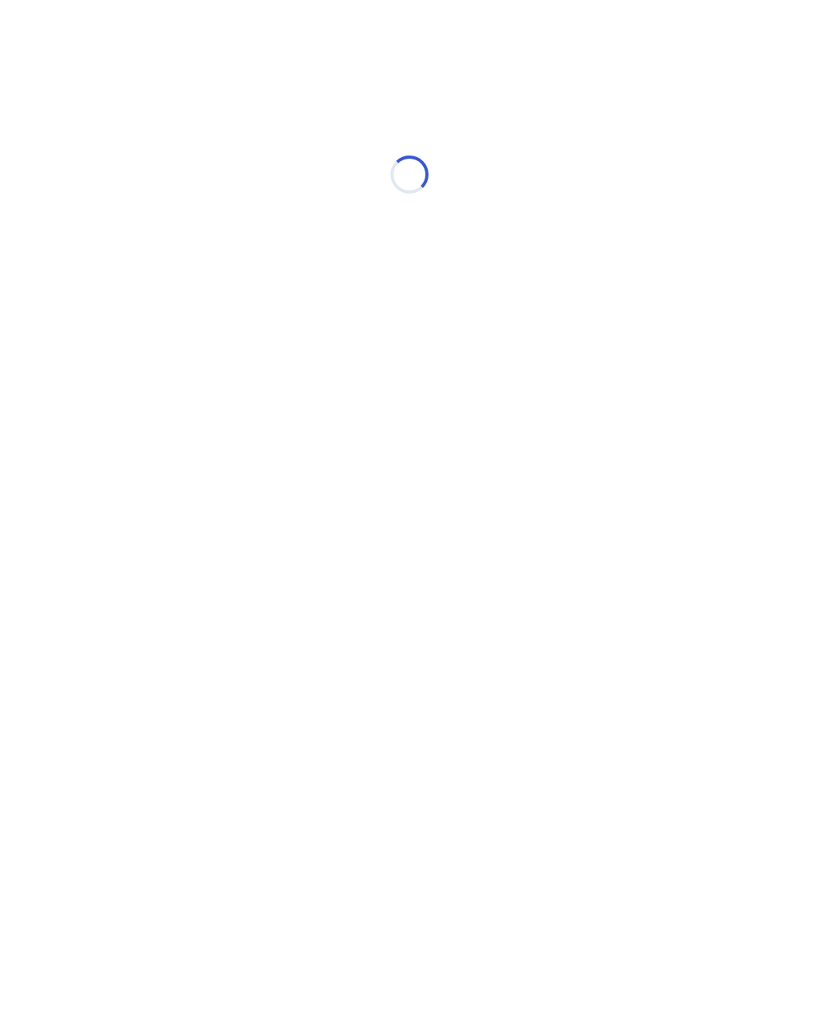
click at [436, 118] on div "Loading..." at bounding box center [409, 174] width 451 height 317
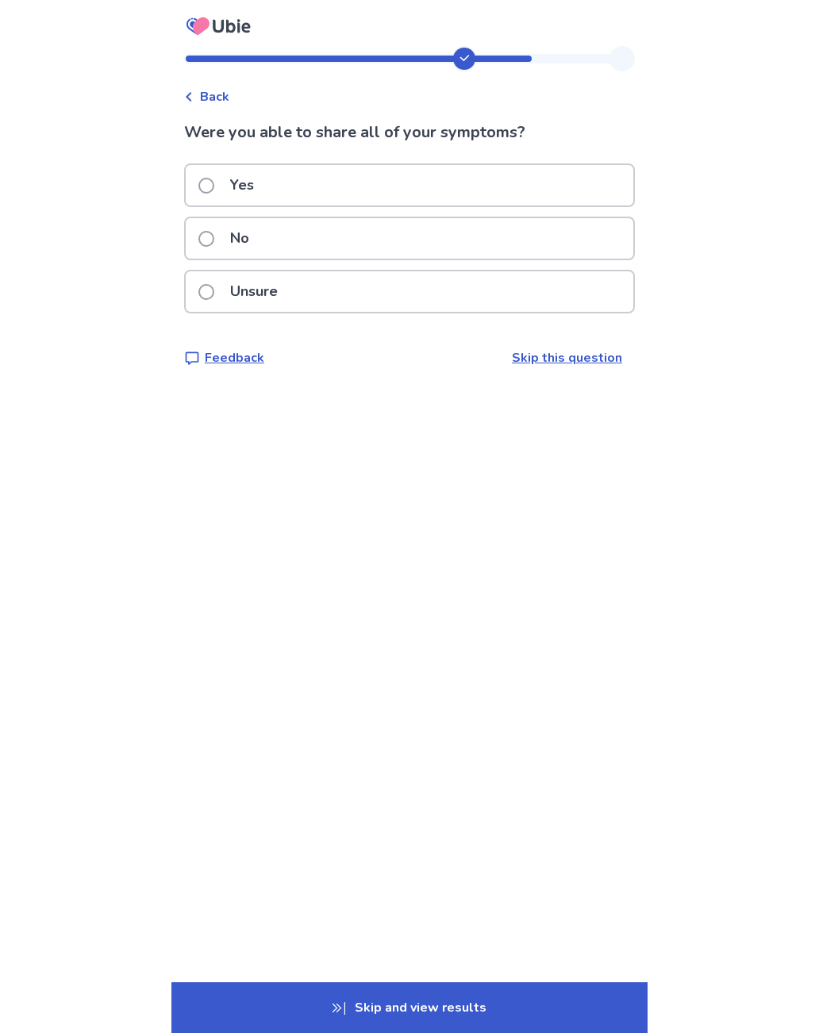
click at [430, 191] on div "Yes" at bounding box center [409, 185] width 447 height 40
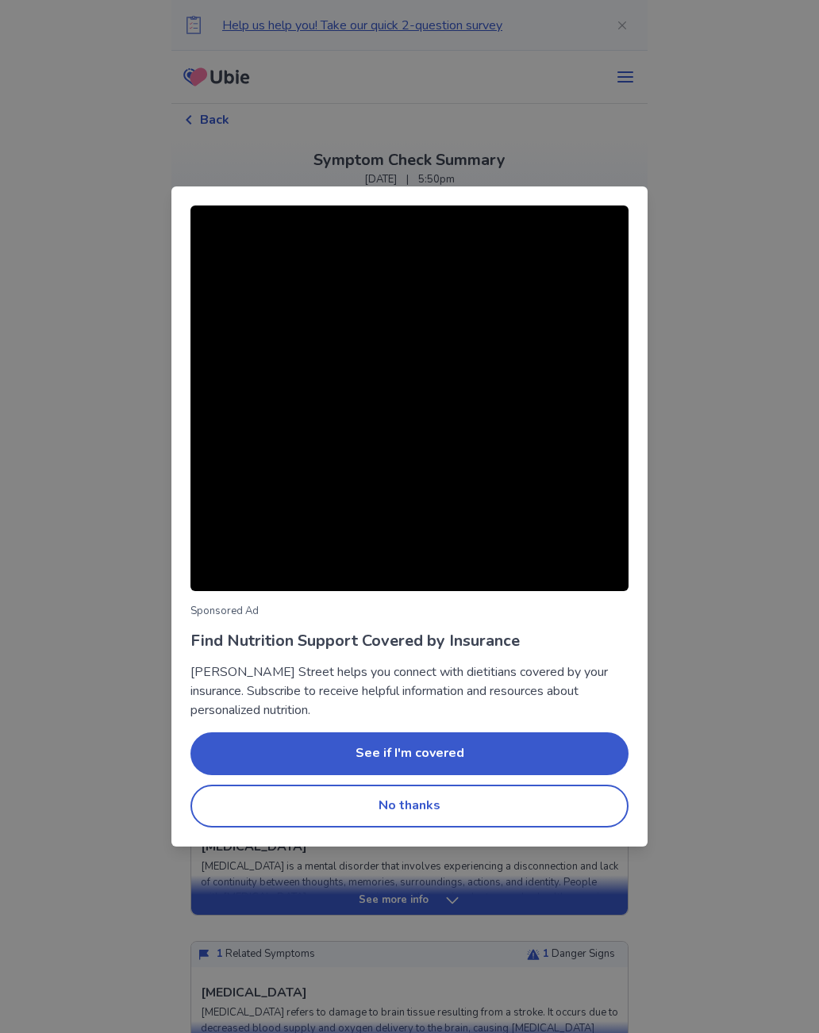
click at [448, 822] on button "No thanks" at bounding box center [409, 806] width 438 height 43
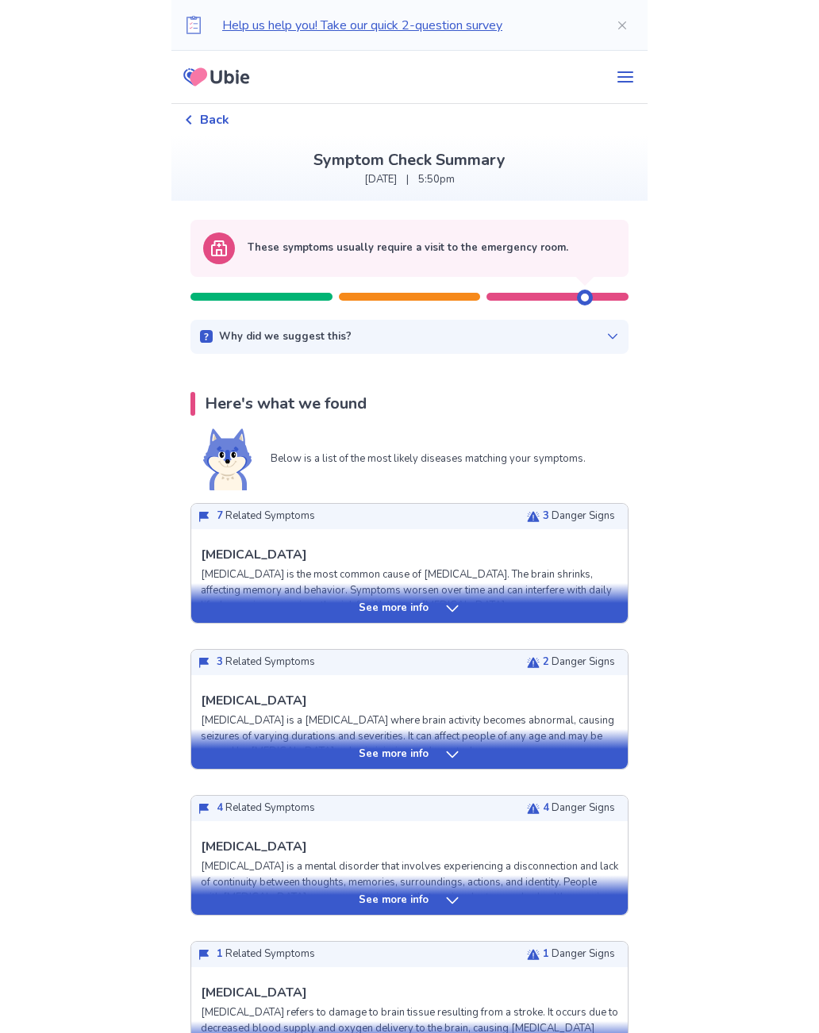
click at [606, 343] on div "Why did we suggest this? This suggestion is based on the severity level of a fe…" at bounding box center [409, 337] width 438 height 35
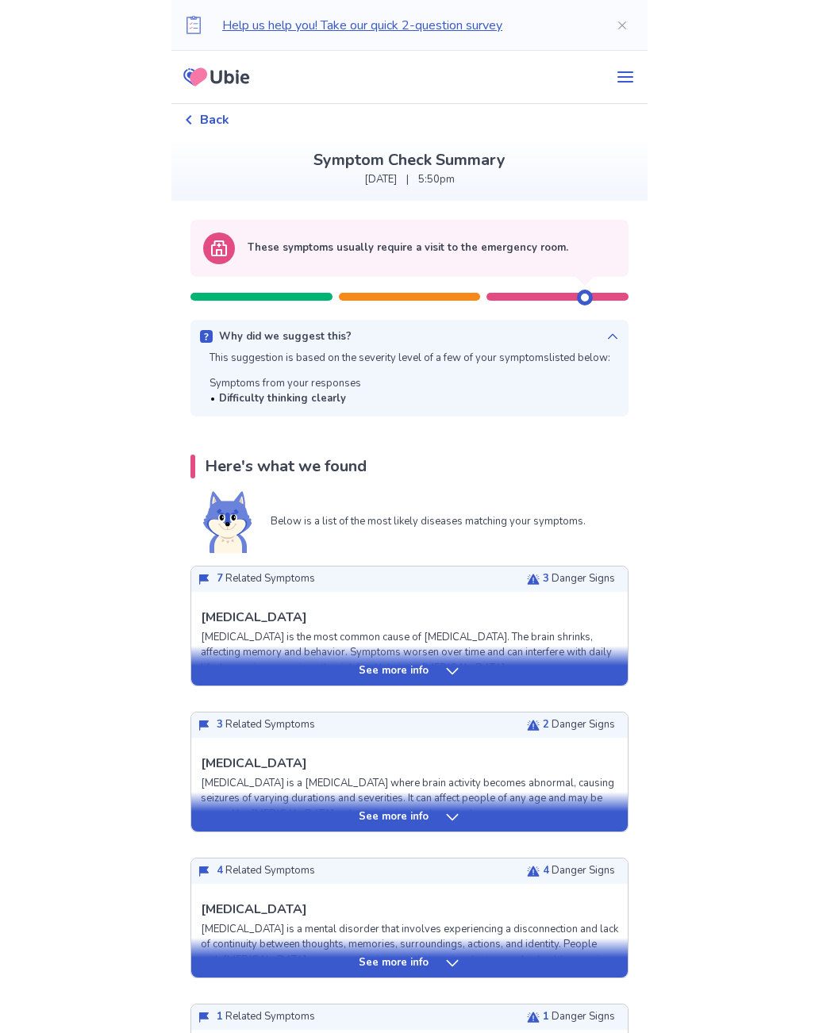
click at [600, 344] on div "Why did we suggest this? This suggestion is based on the severity level of a fe…" at bounding box center [409, 368] width 438 height 97
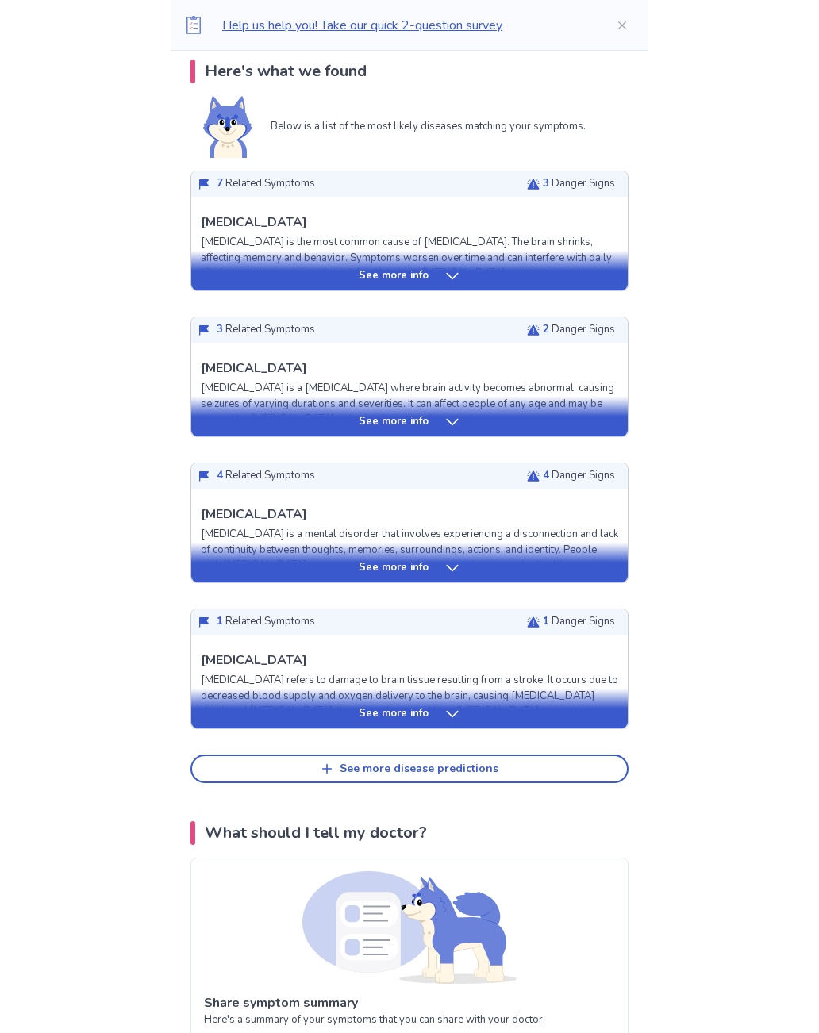
scroll to position [335, 0]
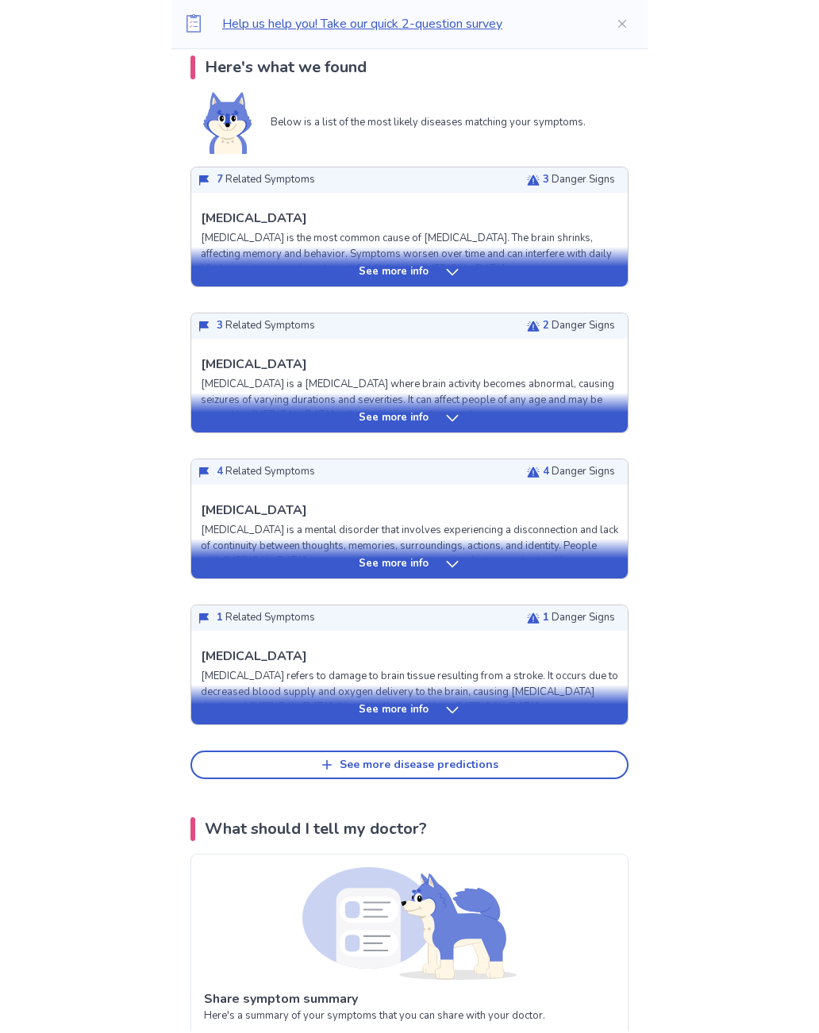
click at [573, 270] on div "See more info" at bounding box center [409, 274] width 436 height 16
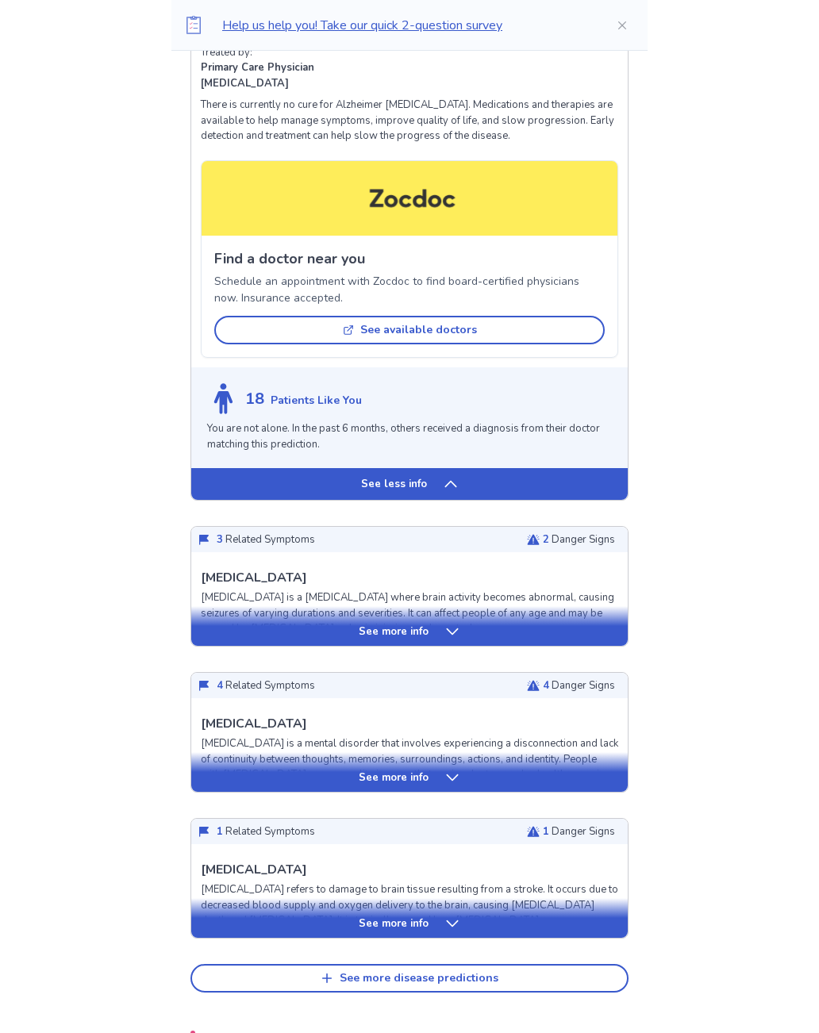
scroll to position [1177, 0]
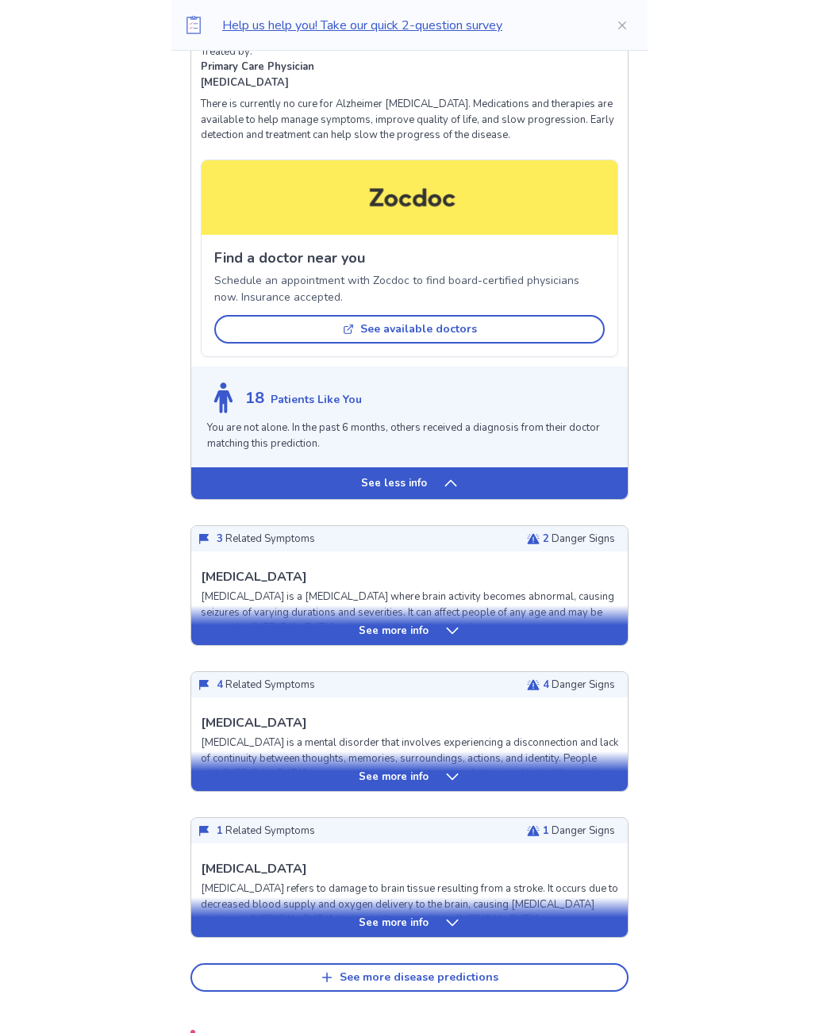
click at [545, 467] on div "See less info" at bounding box center [409, 483] width 436 height 32
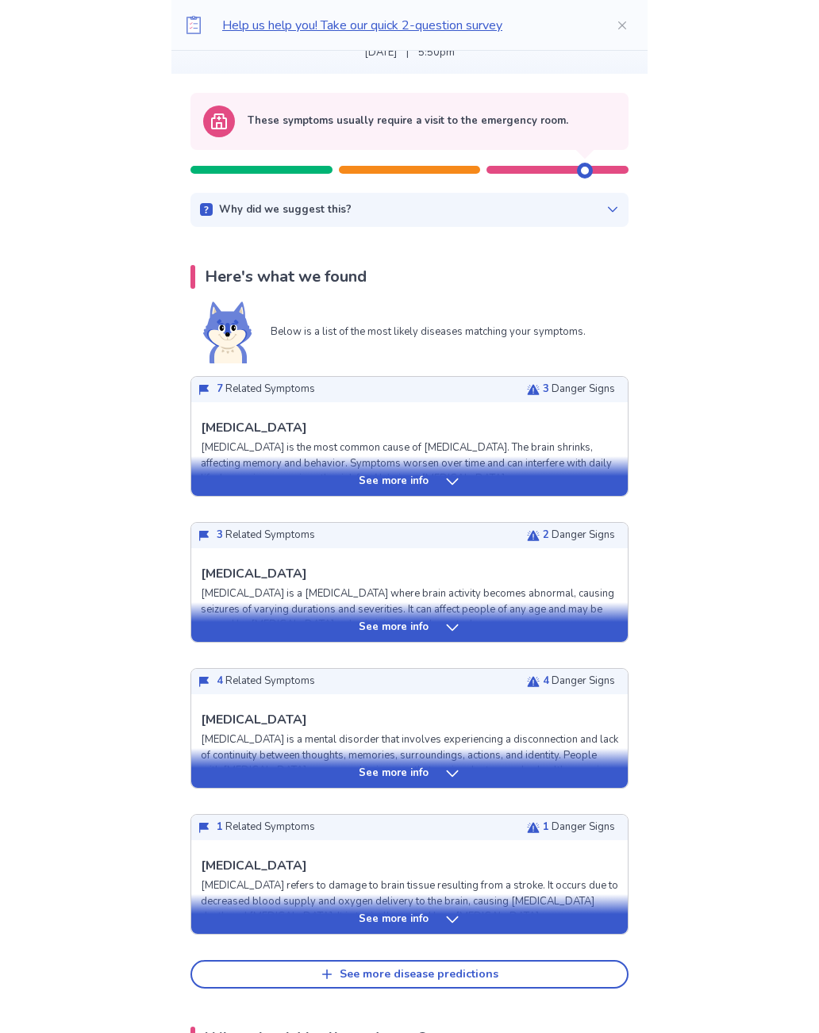
scroll to position [123, 0]
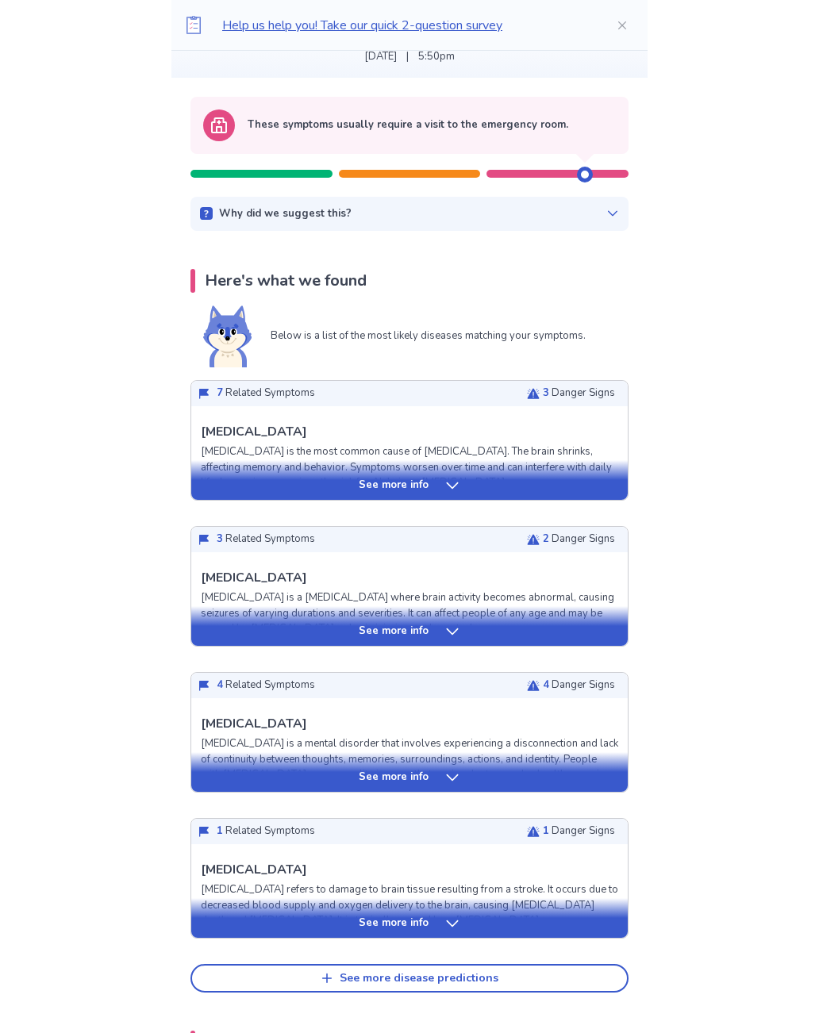
click at [507, 496] on div "See more info" at bounding box center [409, 480] width 436 height 40
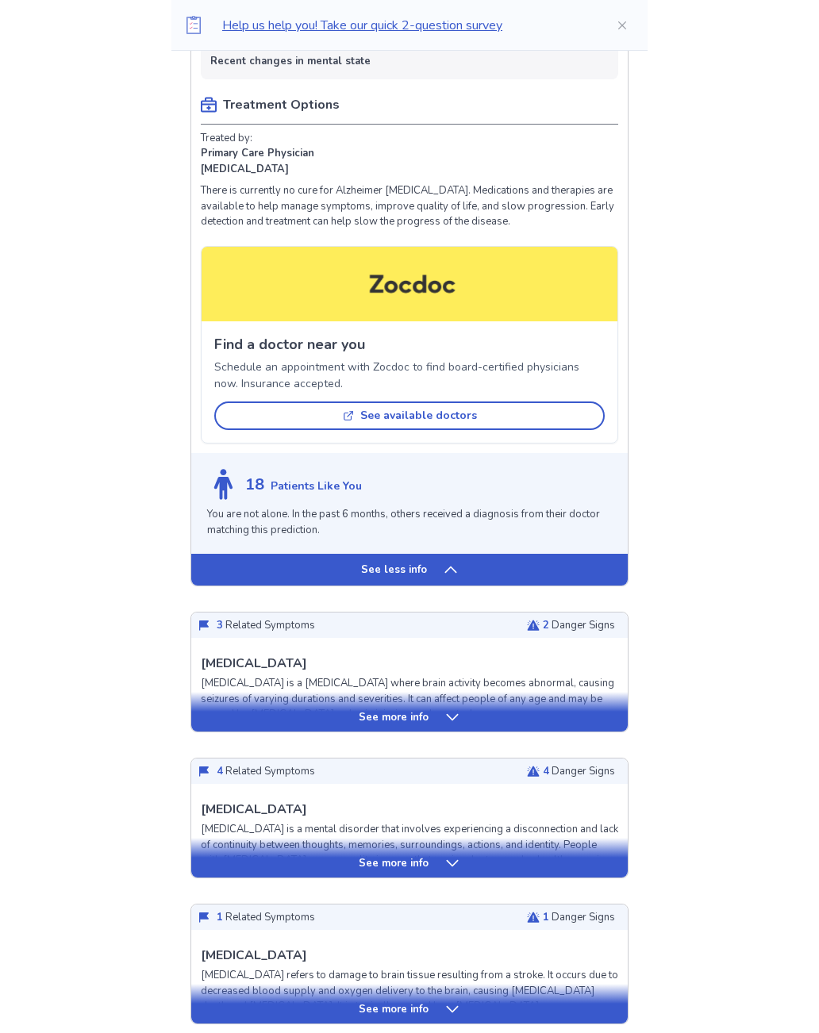
scroll to position [1091, 0]
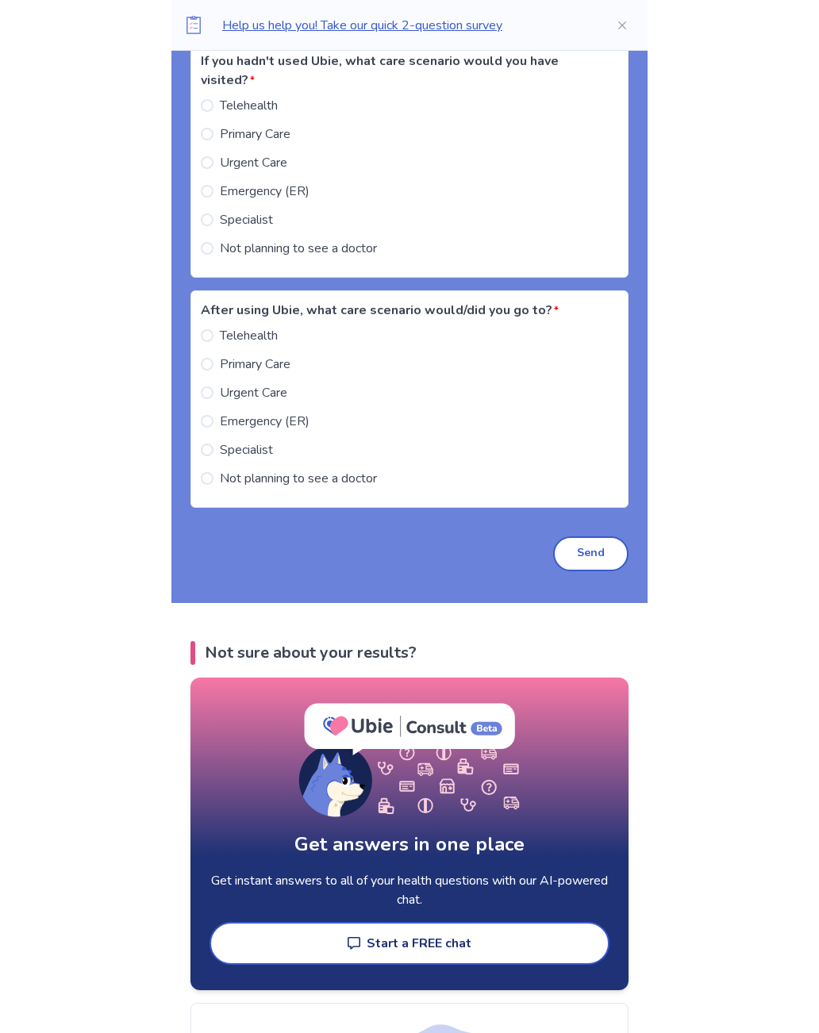
click at [226, 211] on label "Specialist" at bounding box center [237, 220] width 72 height 19
click at [221, 443] on label "Specialist" at bounding box center [237, 449] width 72 height 19
click at [585, 536] on button "Send" at bounding box center [590, 553] width 75 height 35
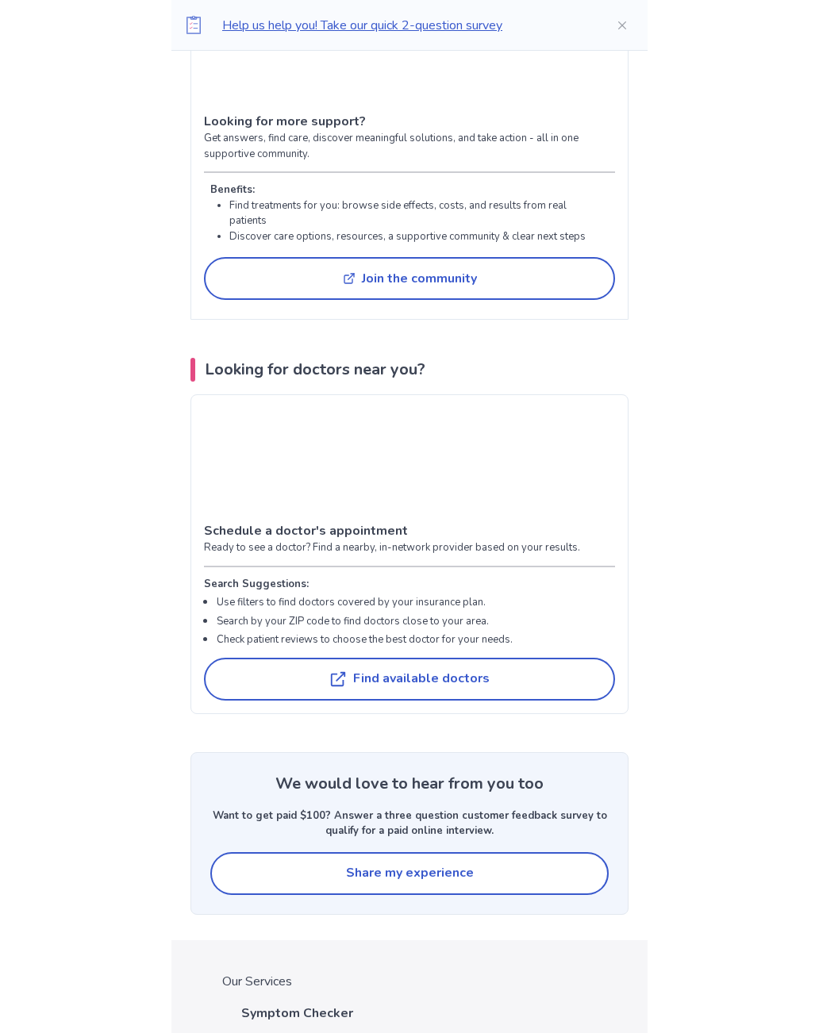
scroll to position [3544, 0]
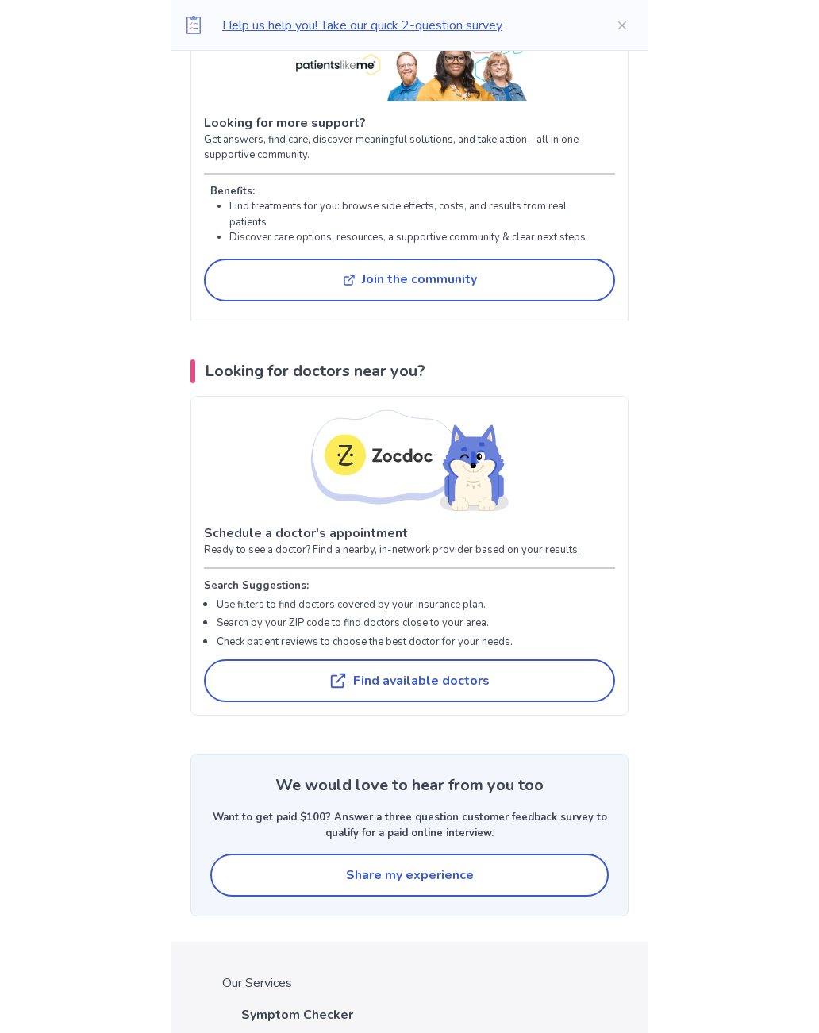
click at [533, 278] on button "Join the community" at bounding box center [409, 280] width 411 height 43
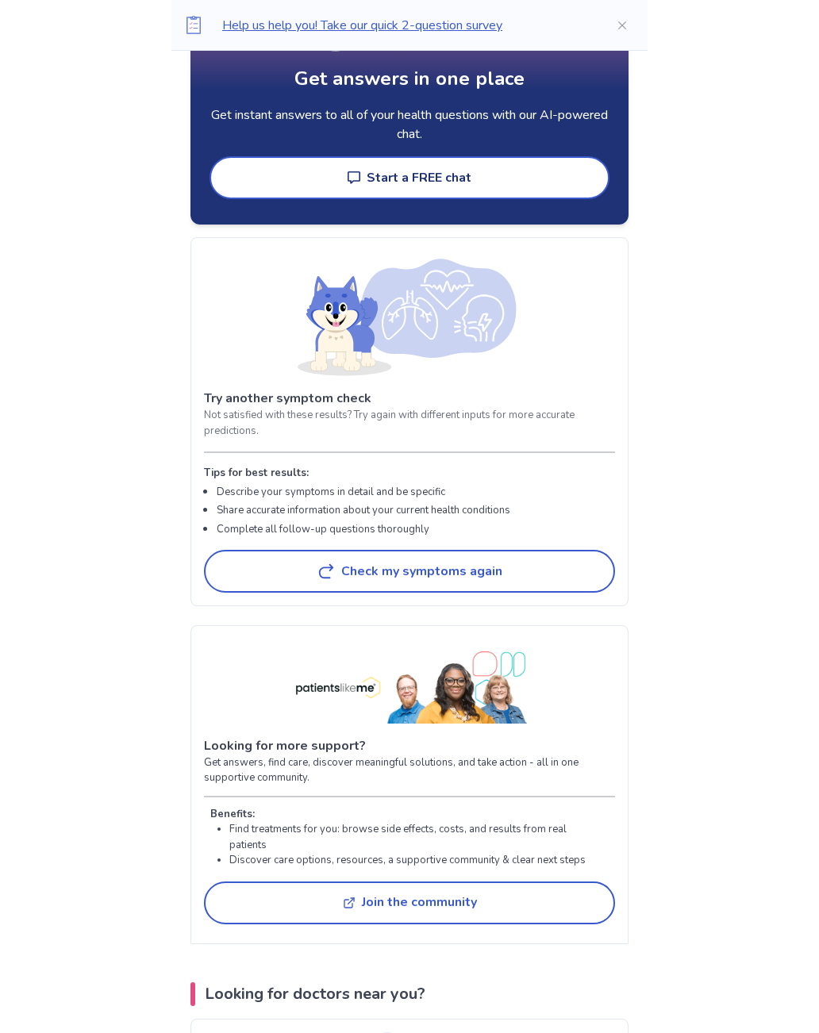
scroll to position [2917, 0]
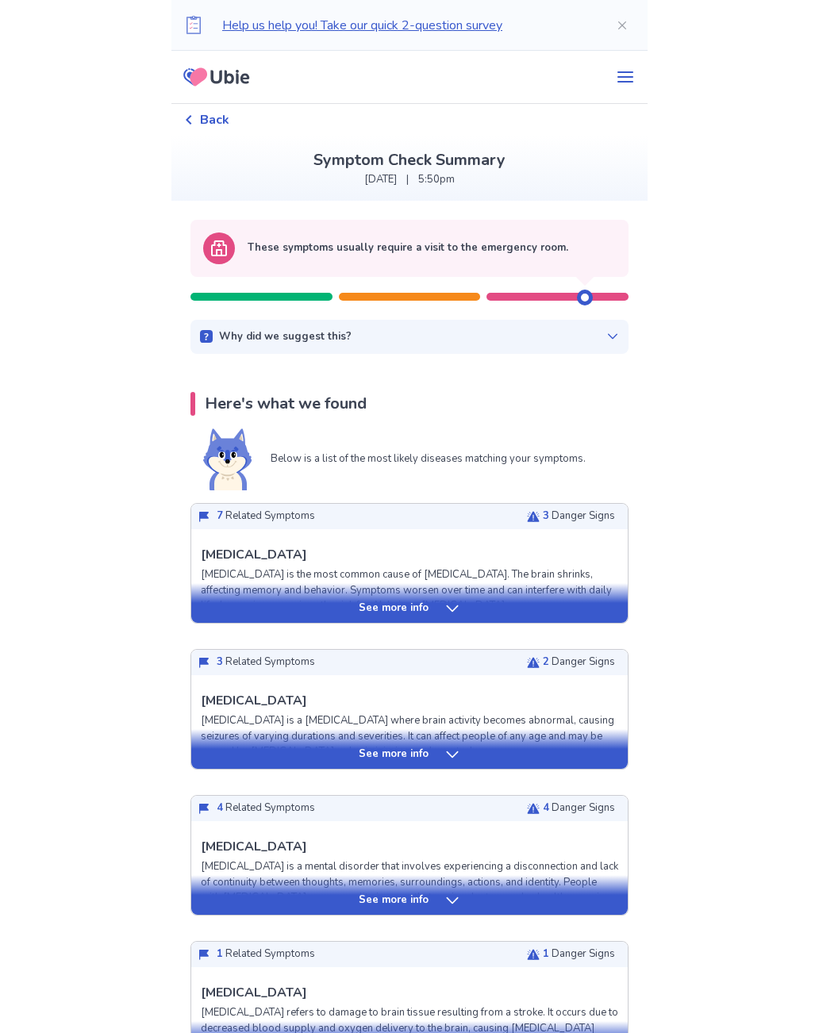
scroll to position [59, 0]
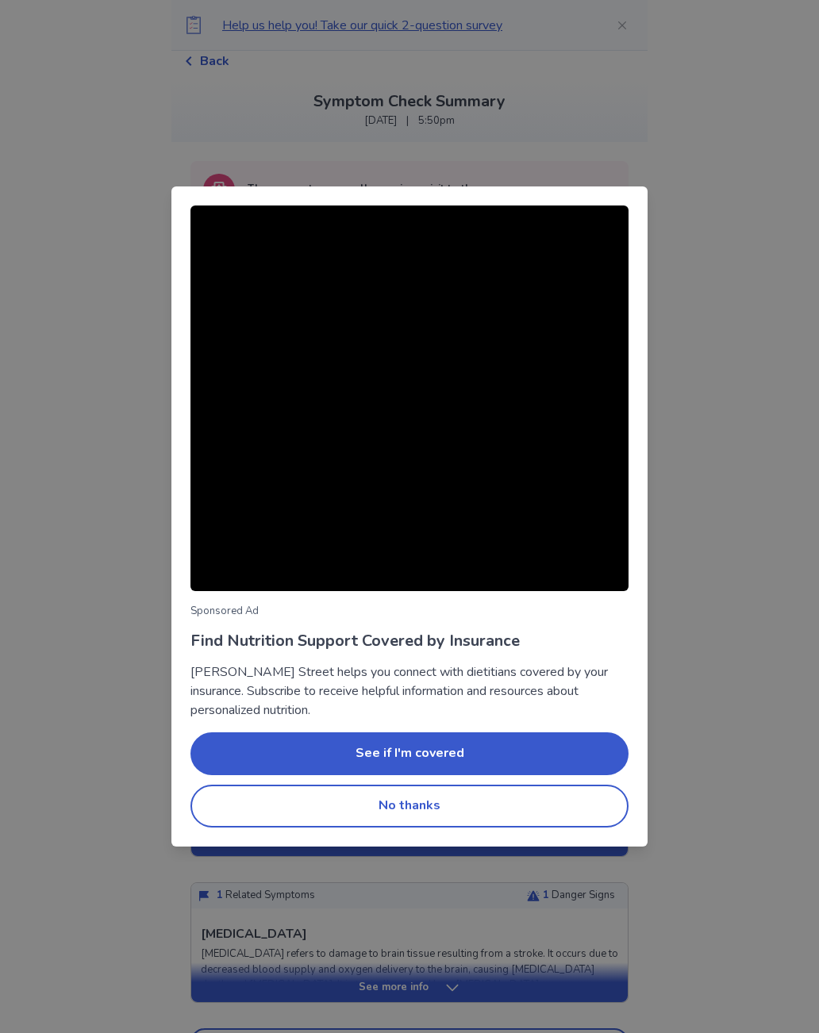
click at [445, 809] on button "No thanks" at bounding box center [409, 806] width 438 height 43
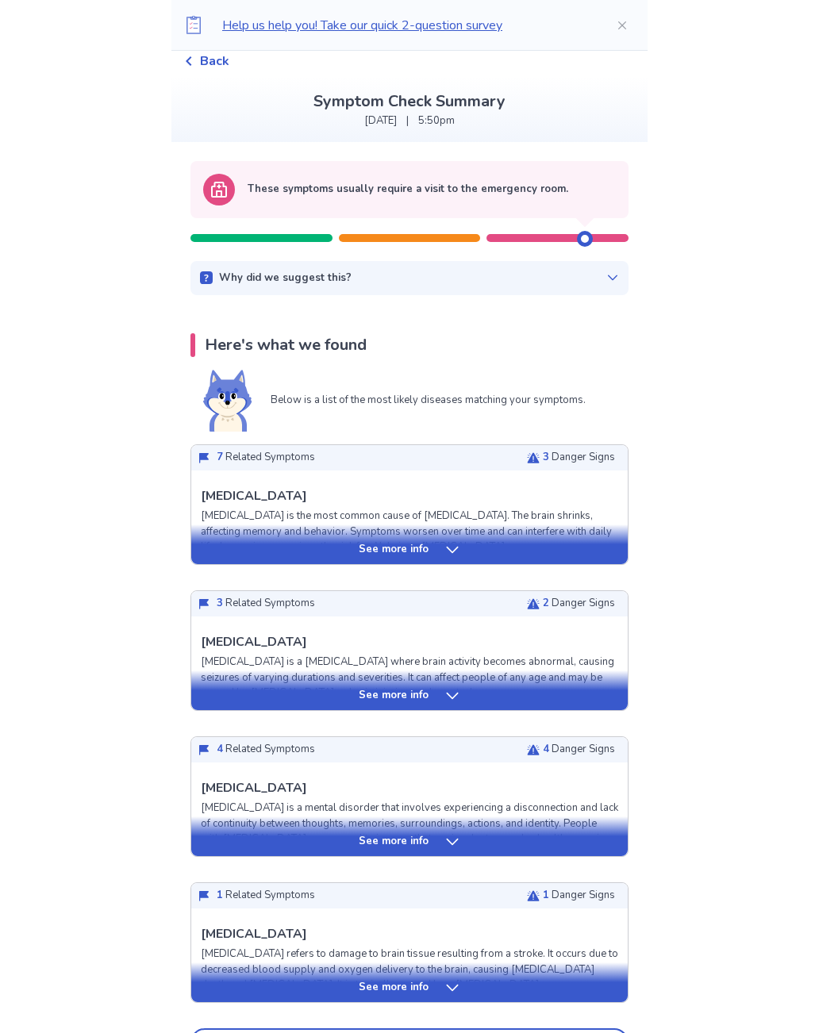
click at [551, 0] on div "Help us help you! Take our quick 2-question survey" at bounding box center [409, 25] width 476 height 51
